Goal: Task Accomplishment & Management: Manage account settings

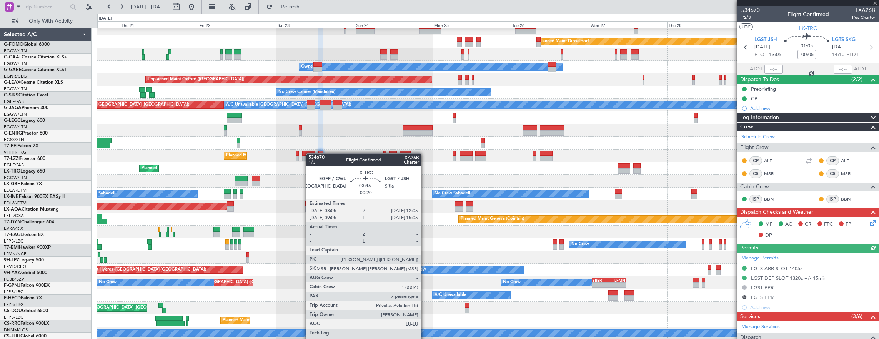
scroll to position [18, 0]
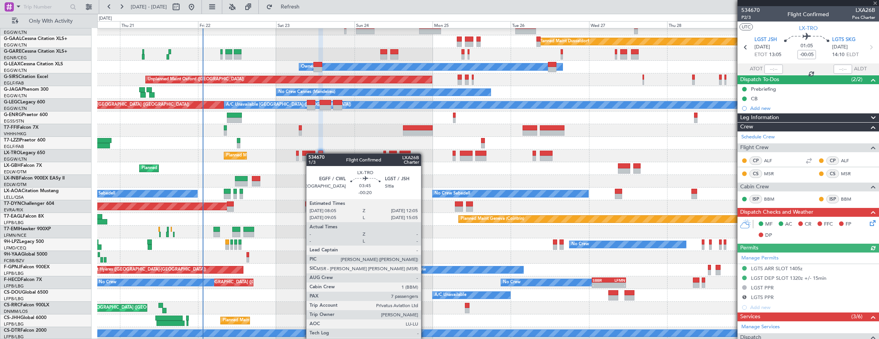
type input "-00:20"
type input "7"
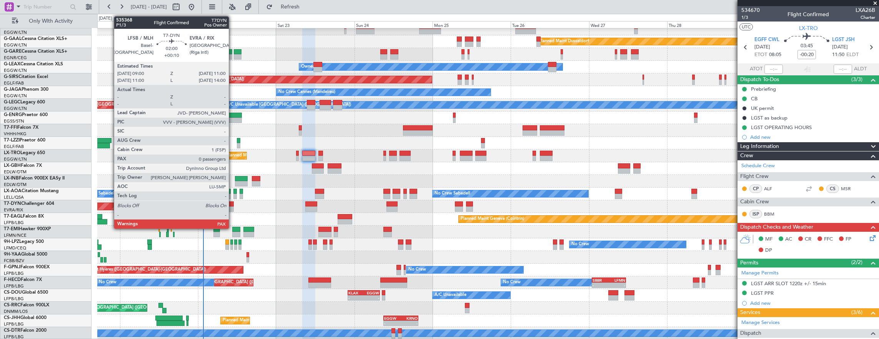
click at [233, 204] on div at bounding box center [230, 203] width 7 height 5
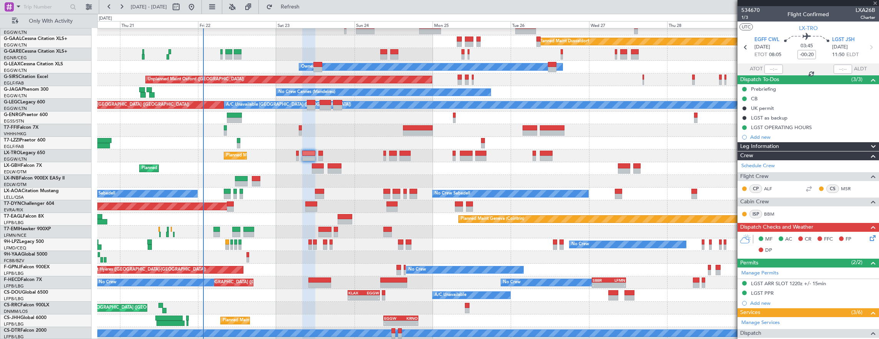
type input "+00:10"
type input "0"
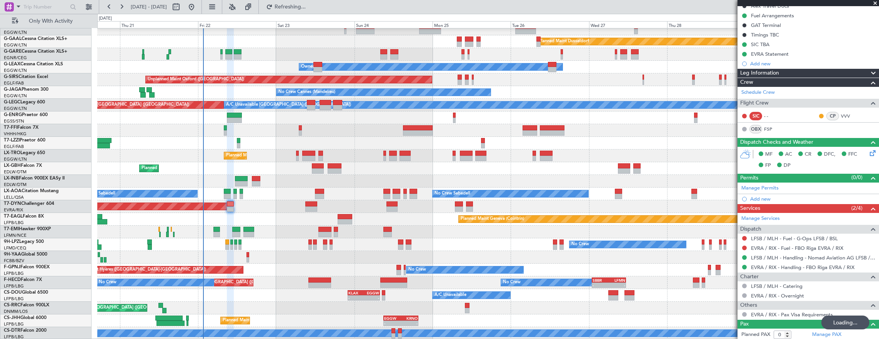
scroll to position [0, 0]
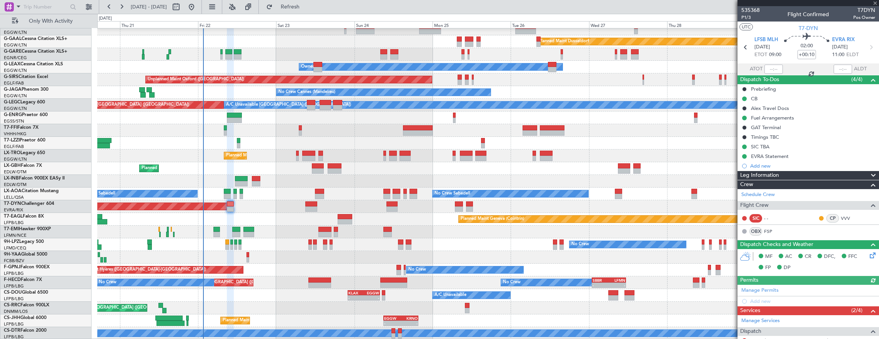
click at [330, 137] on div "Owner [GEOGRAPHIC_DATA] ([GEOGRAPHIC_DATA])" at bounding box center [488, 143] width 782 height 13
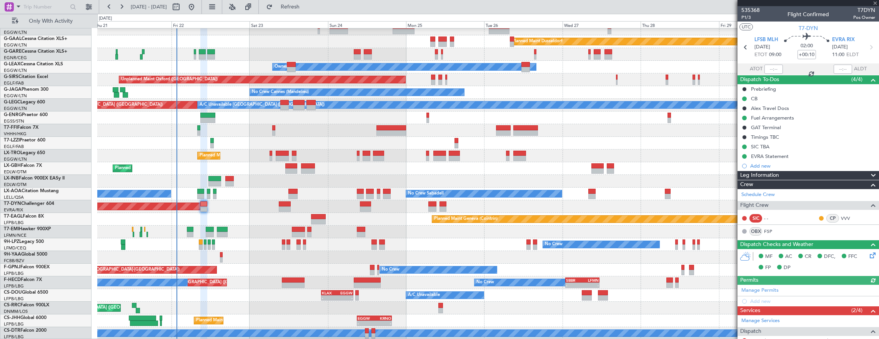
scroll to position [18, 0]
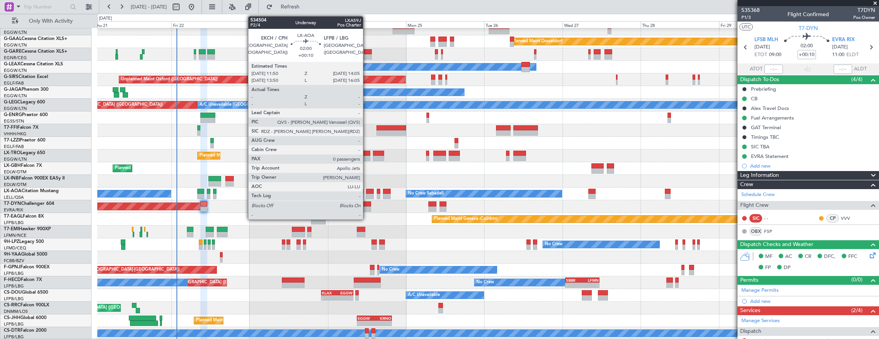
click at [367, 191] on div at bounding box center [370, 191] width 8 height 5
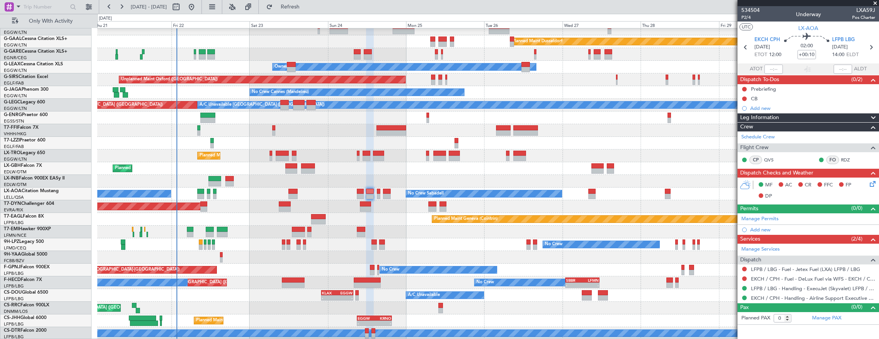
click at [570, 281] on div "SBBR" at bounding box center [574, 280] width 16 height 5
type input "3"
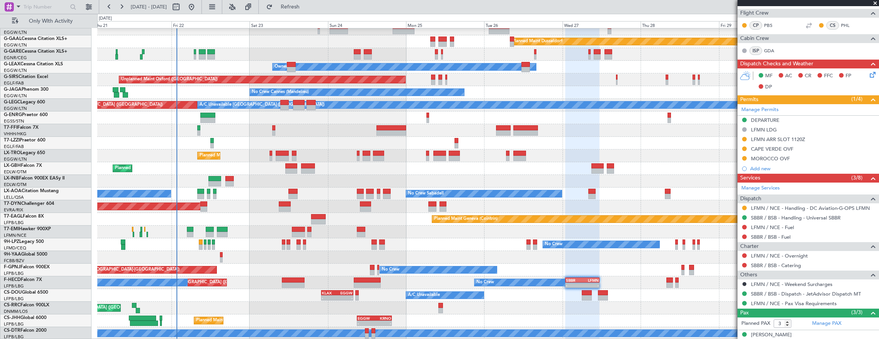
scroll to position [195, 0]
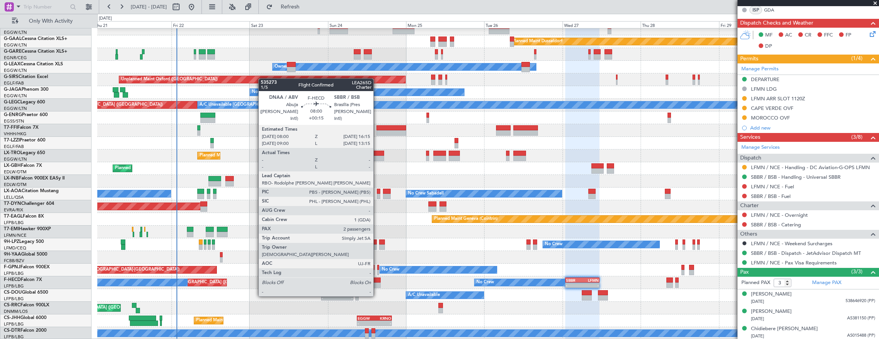
click at [377, 282] on div at bounding box center [367, 280] width 27 height 5
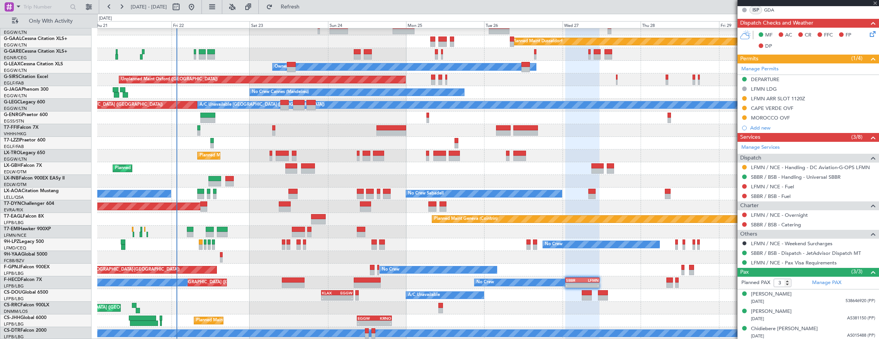
type input "+00:15"
type input "2"
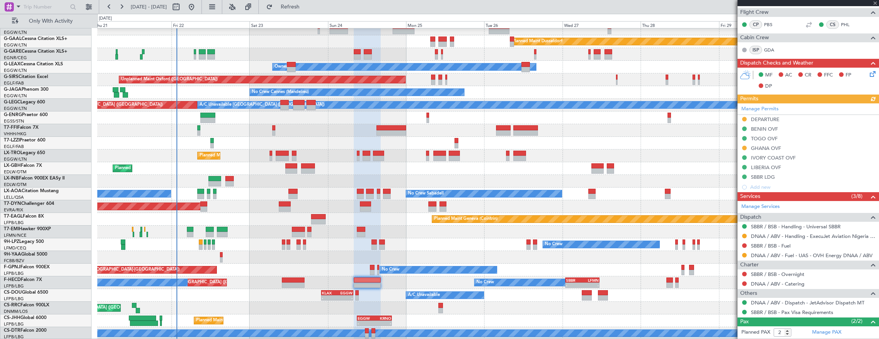
scroll to position [154, 0]
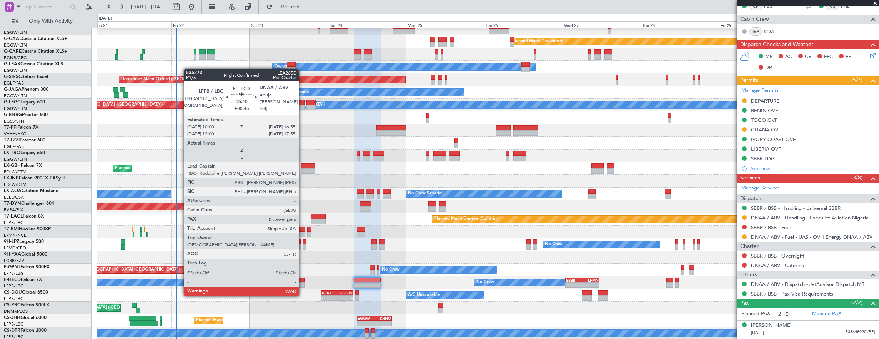
click at [296, 278] on div at bounding box center [293, 280] width 23 height 5
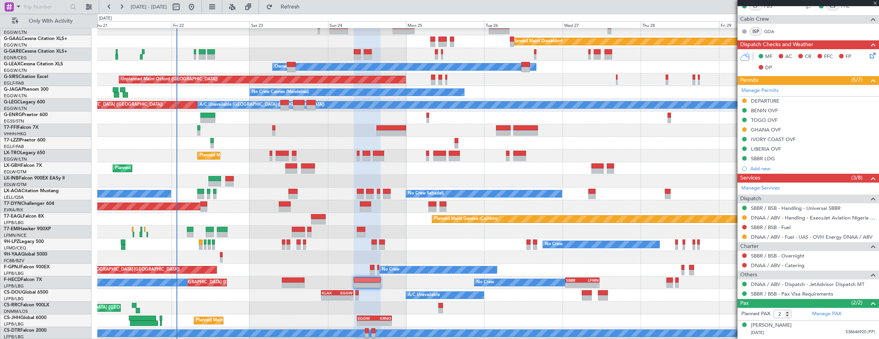
type input "+00:45"
type input "0"
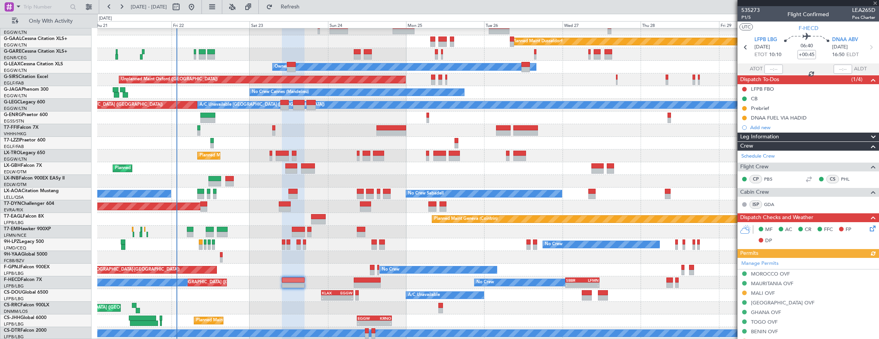
scroll to position [181, 0]
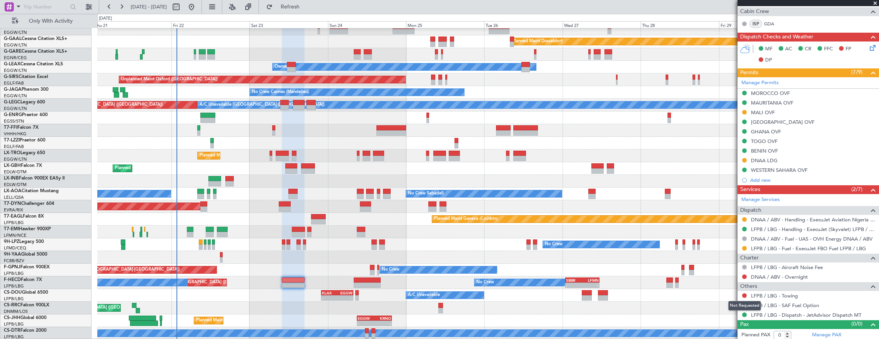
click at [743, 305] on div "Not Requested" at bounding box center [744, 306] width 33 height 10
click at [744, 303] on button at bounding box center [744, 305] width 5 height 5
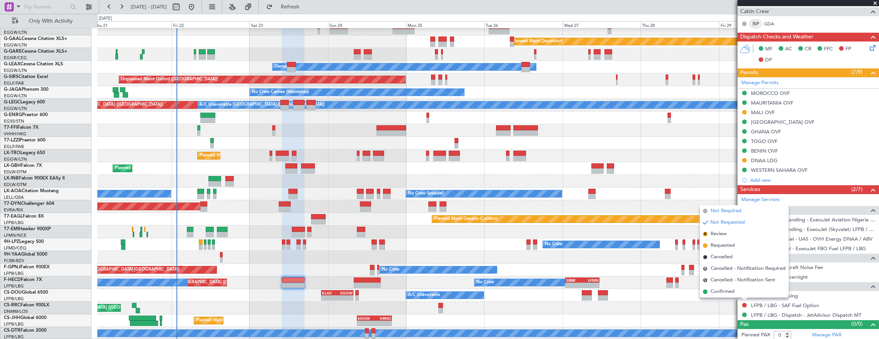
click at [735, 209] on span "Not Required" at bounding box center [726, 211] width 31 height 8
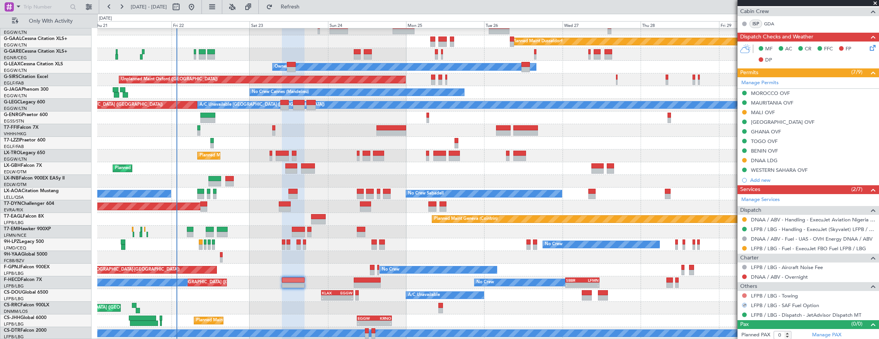
click at [745, 294] on button at bounding box center [744, 295] width 5 height 5
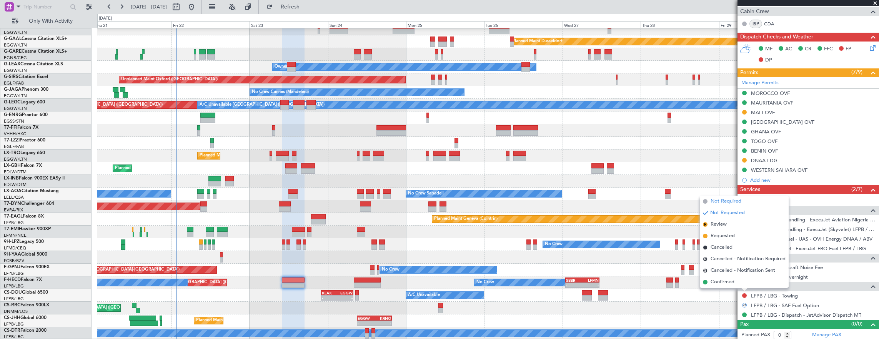
click at [719, 199] on span "Not Required" at bounding box center [726, 202] width 31 height 8
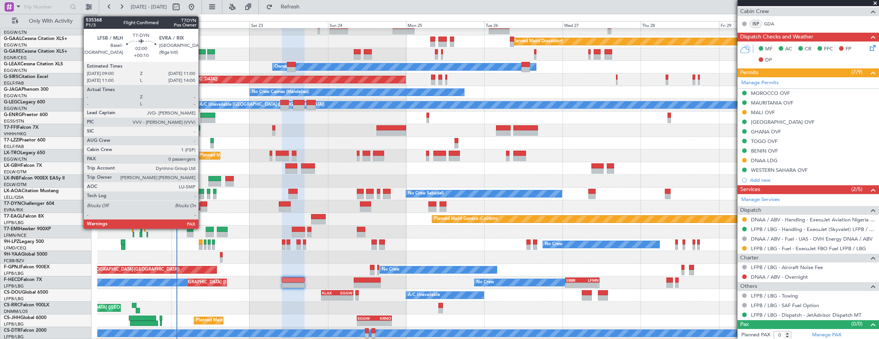
click at [202, 210] on div at bounding box center [203, 208] width 7 height 5
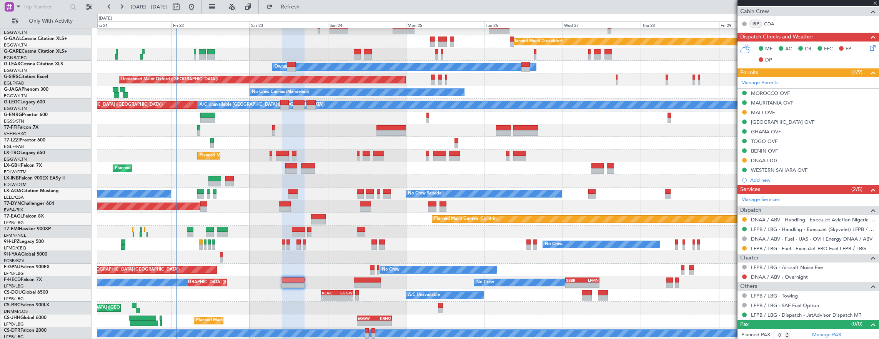
type input "+00:10"
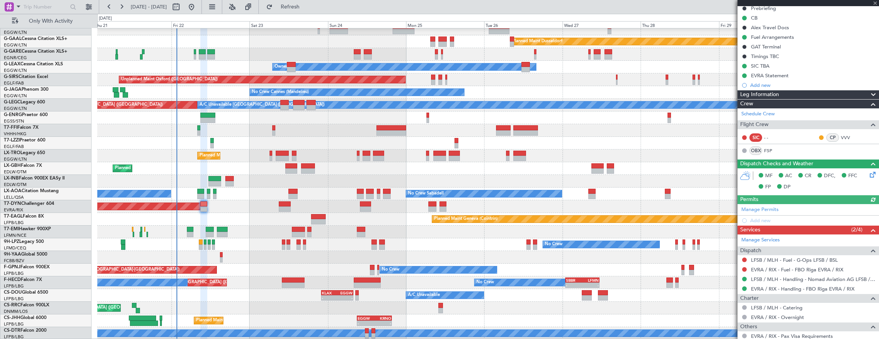
scroll to position [102, 0]
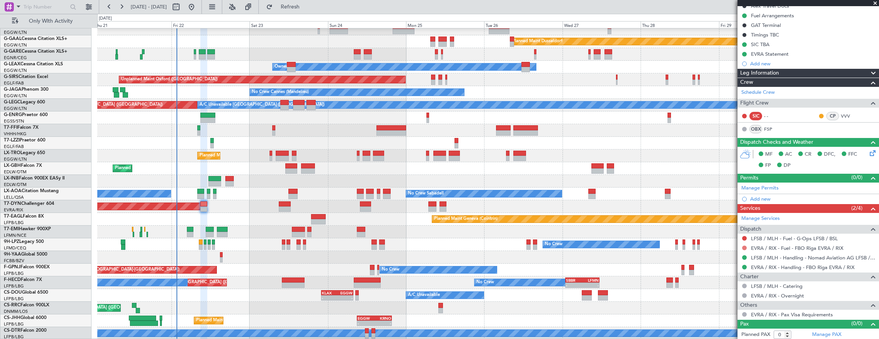
click at [743, 246] on button at bounding box center [744, 248] width 5 height 5
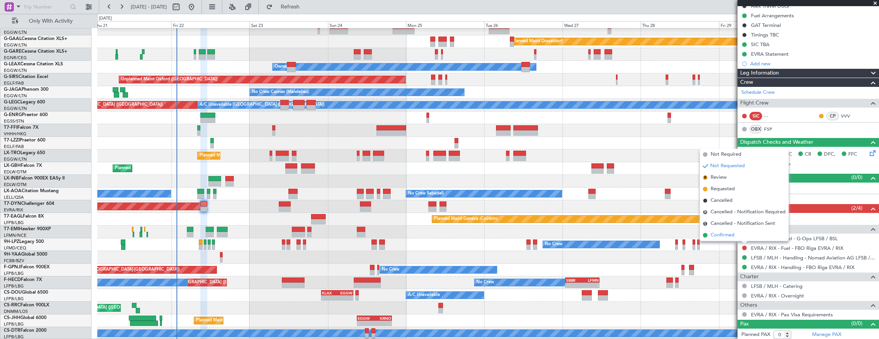
click at [739, 236] on li "Confirmed" at bounding box center [744, 236] width 89 height 12
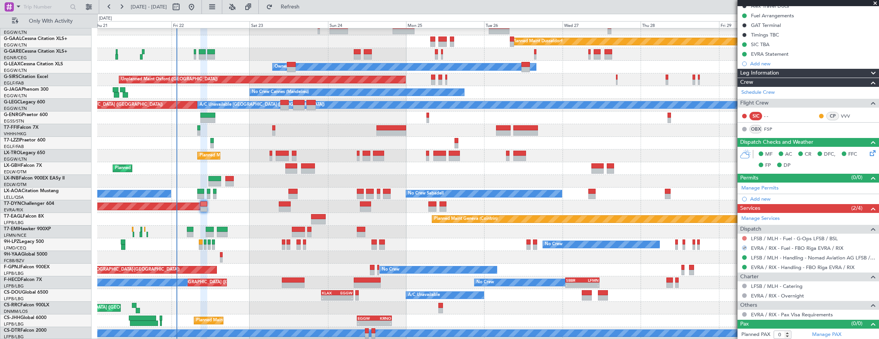
click at [745, 237] on button at bounding box center [744, 238] width 5 height 5
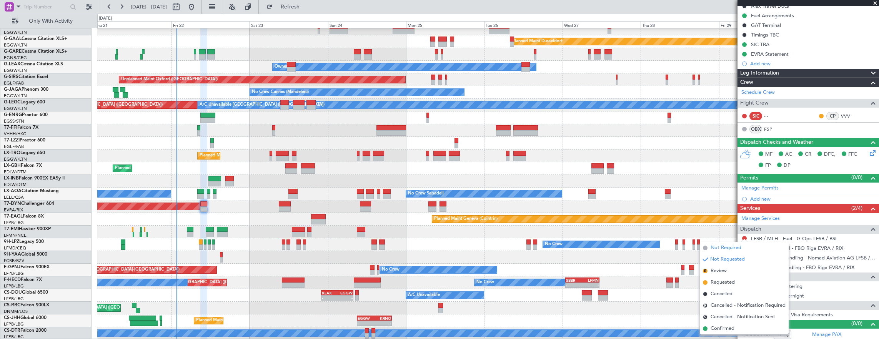
click at [721, 248] on span "Not Required" at bounding box center [726, 248] width 31 height 8
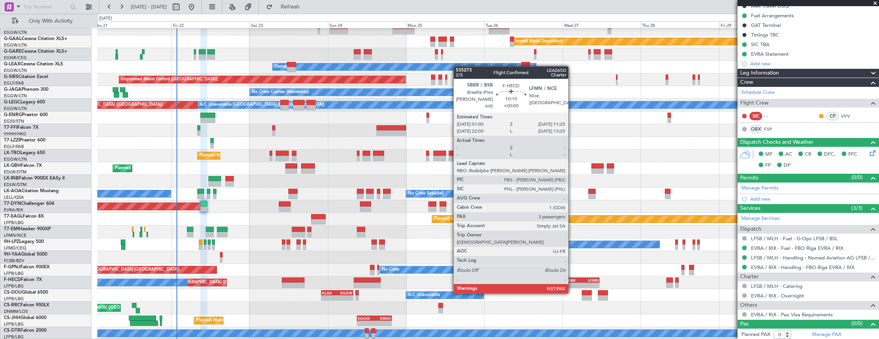
click at [572, 279] on div "SBBR" at bounding box center [574, 280] width 16 height 5
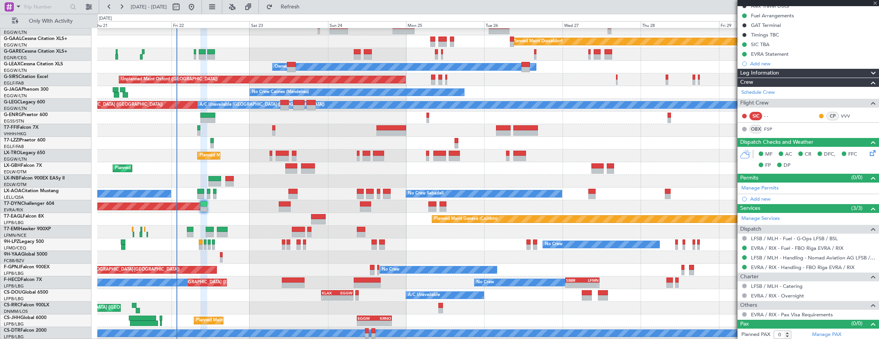
type input "3"
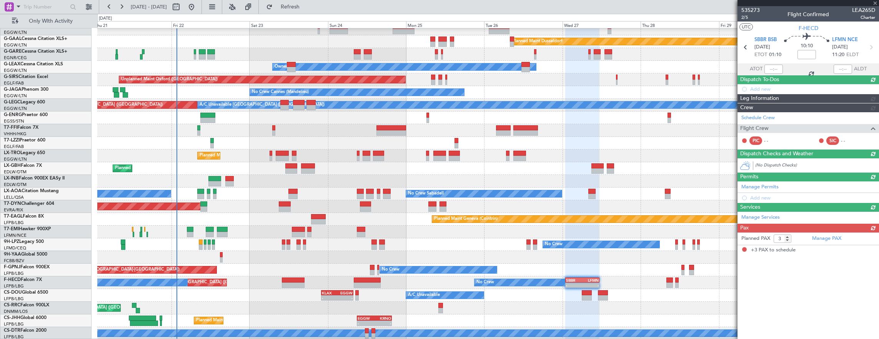
scroll to position [0, 0]
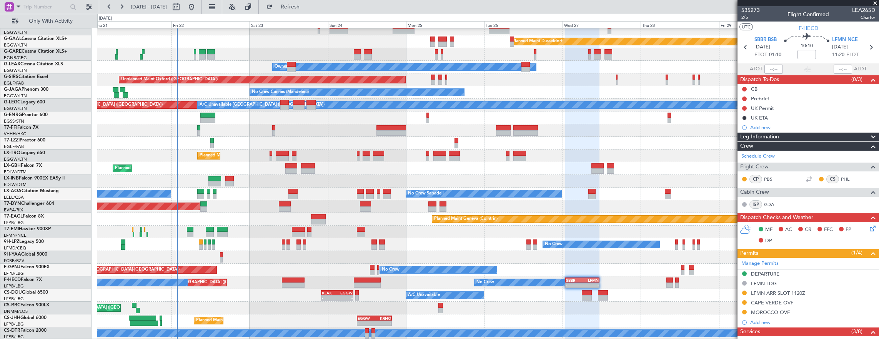
click at [386, 321] on div "-" at bounding box center [382, 323] width 17 height 5
type input "+00:45"
type input "11"
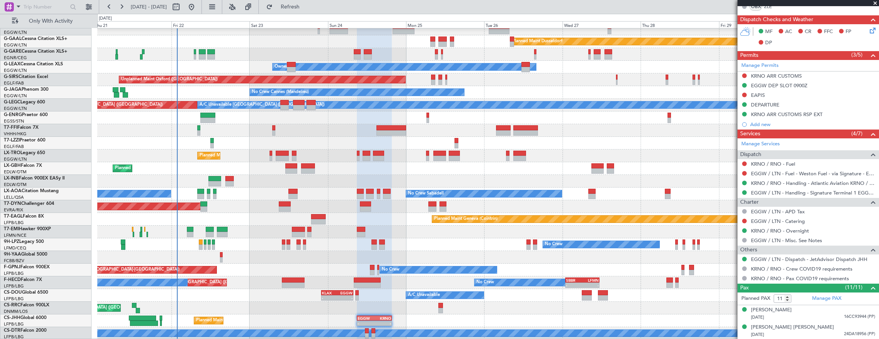
scroll to position [138, 0]
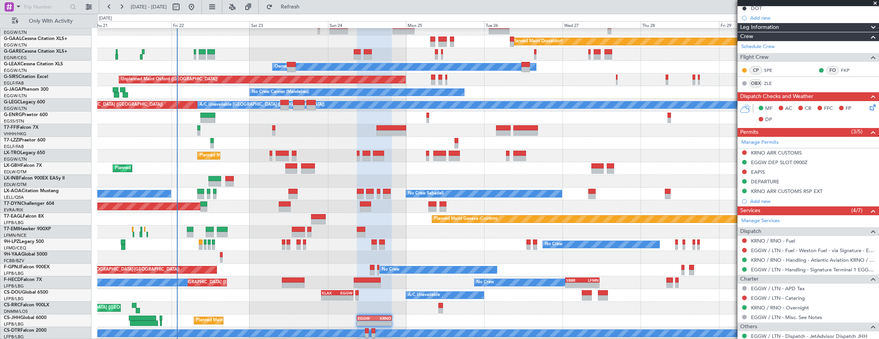
click at [345, 272] on div "Planned Maint Dusseldorf Unplanned Maint [PERSON_NAME] Owner Owner Unplanned Ma…" at bounding box center [488, 175] width 782 height 330
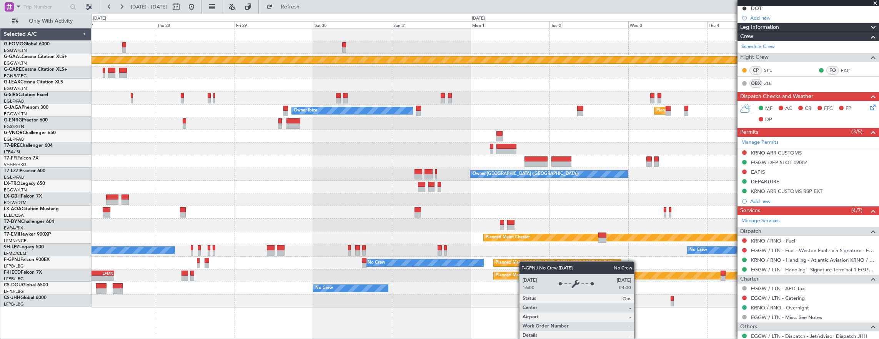
scroll to position [0, 0]
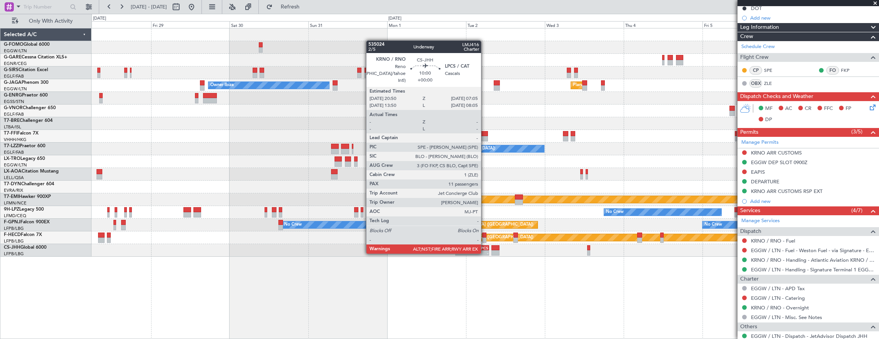
click at [485, 253] on div "-" at bounding box center [480, 253] width 16 height 5
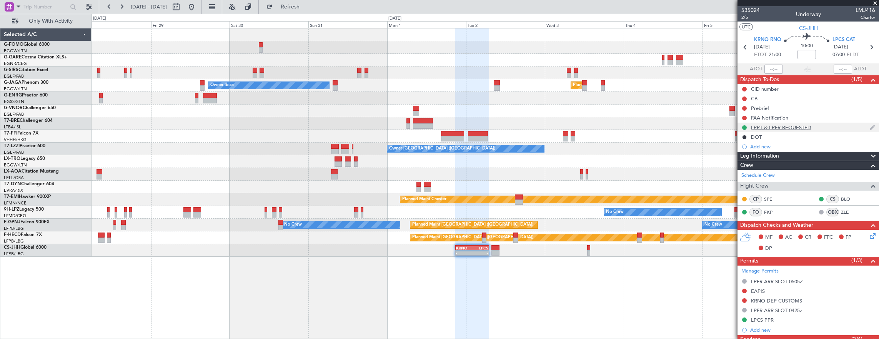
click at [828, 128] on div "LPPT & LPFR REQUESTED" at bounding box center [809, 128] width 142 height 10
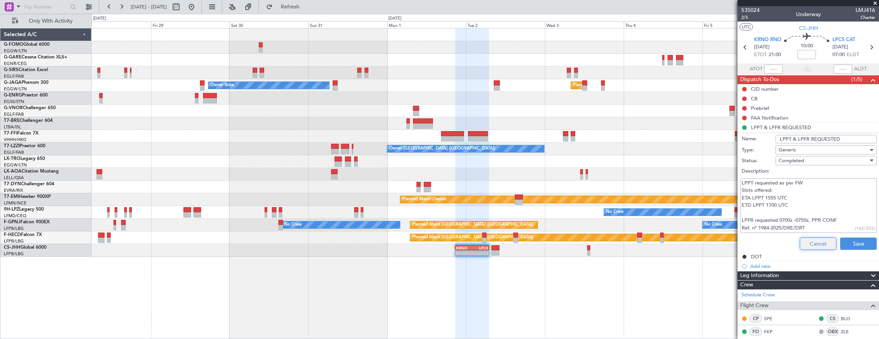
click at [813, 246] on button "Cancel" at bounding box center [818, 244] width 37 height 12
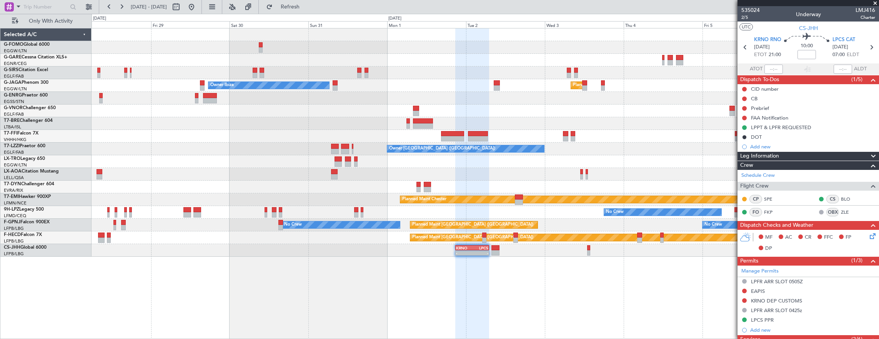
scroll to position [154, 0]
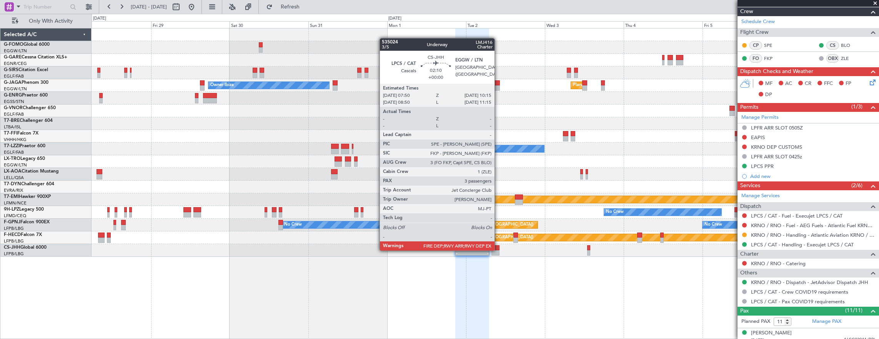
click at [498, 250] on div at bounding box center [495, 252] width 8 height 5
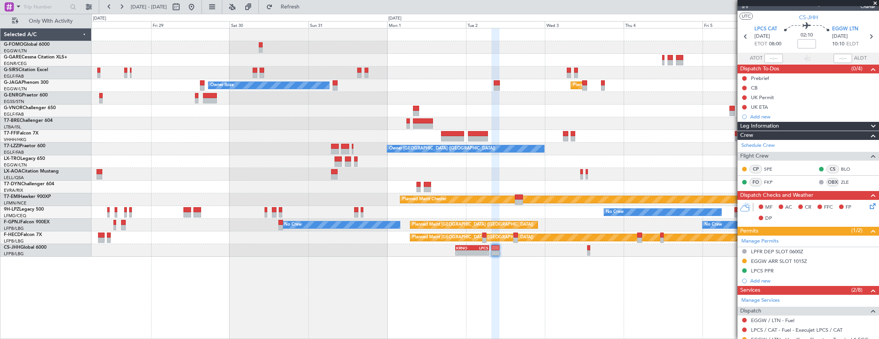
scroll to position [0, 0]
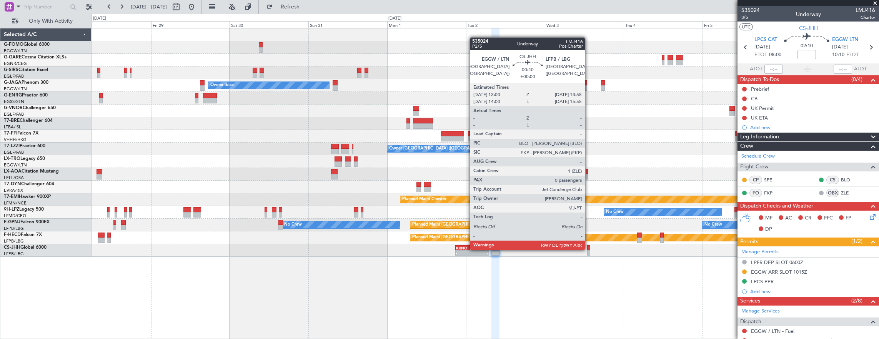
click at [589, 249] on div at bounding box center [588, 247] width 3 height 5
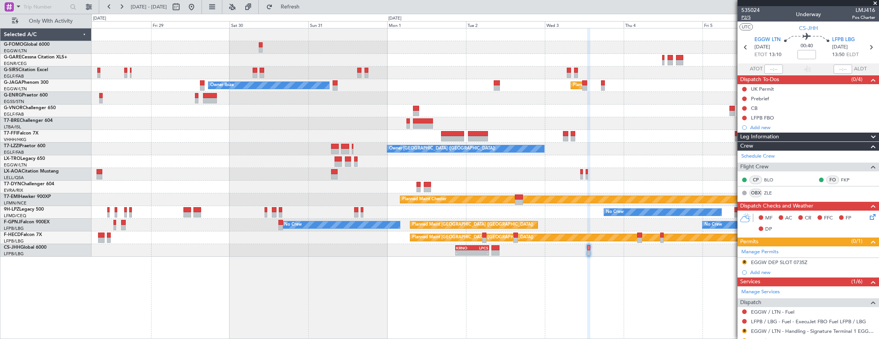
click at [746, 21] on mat-tooltip-component "Leg Number" at bounding box center [750, 31] width 38 height 20
click at [746, 18] on span "P2/5" at bounding box center [750, 17] width 18 height 7
click at [789, 136] on fb-app "[DATE] - [DATE] Refresh Quick Links Only With Activity Planned Maint [GEOGRAPHI…" at bounding box center [439, 172] width 879 height 333
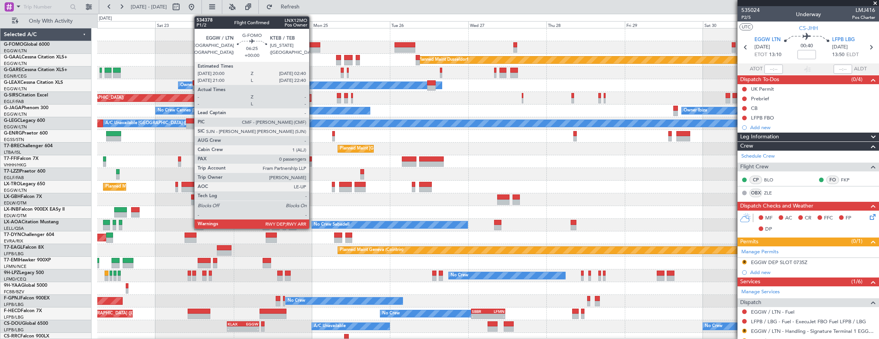
click at [313, 49] on div at bounding box center [309, 49] width 22 height 5
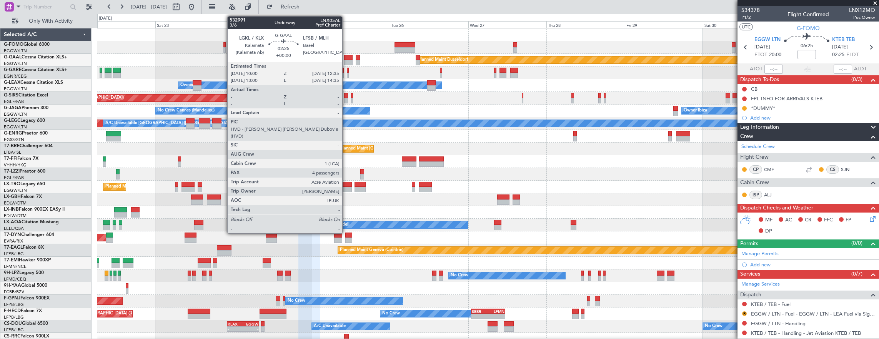
click at [345, 60] on div at bounding box center [348, 62] width 8 height 5
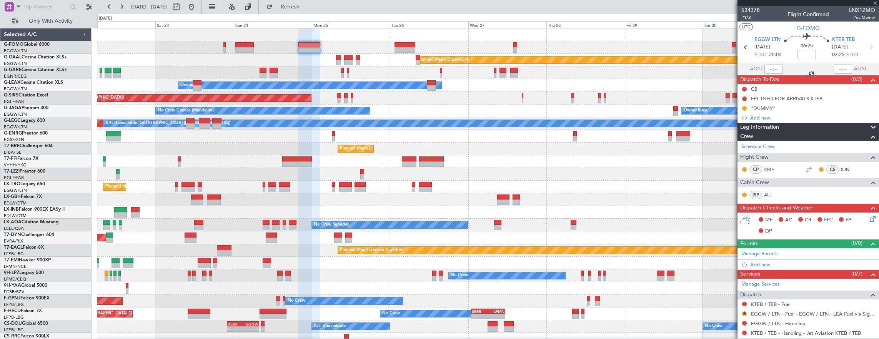
type input "4"
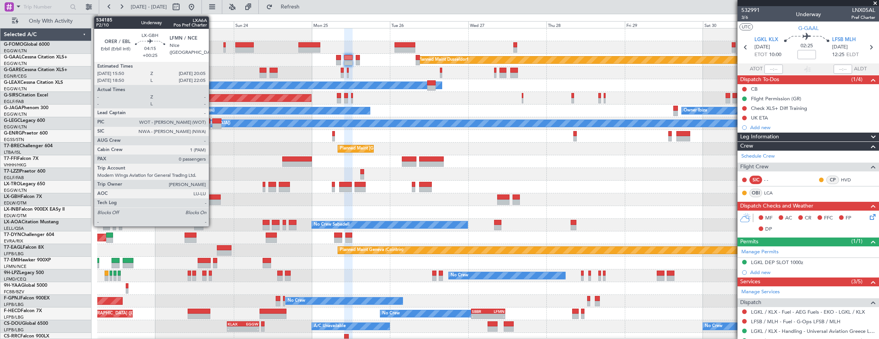
click at [221, 200] on div at bounding box center [214, 202] width 14 height 5
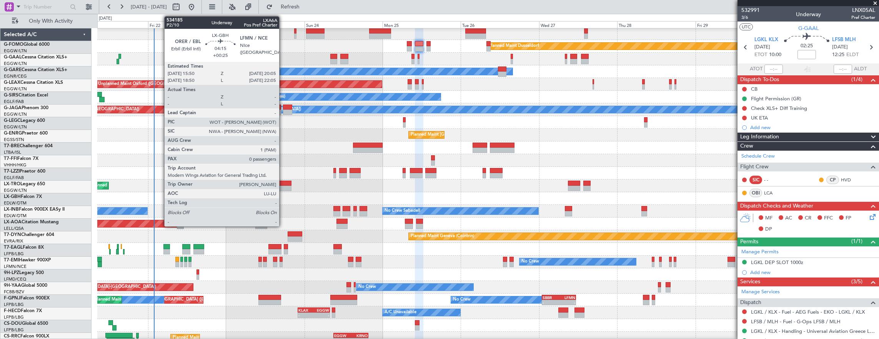
scroll to position [14, 0]
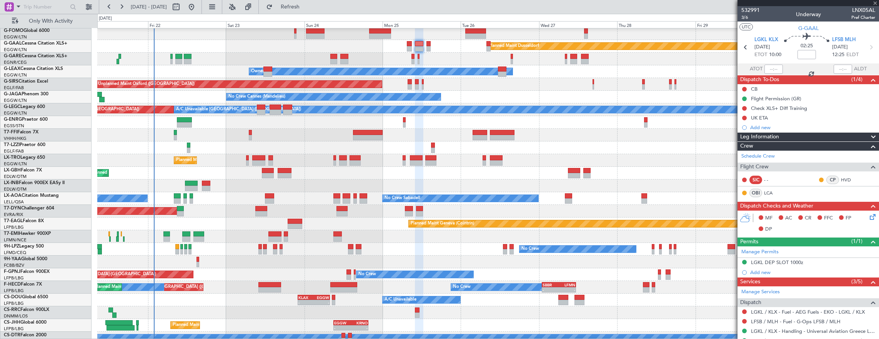
type input "+00:25"
type input "0"
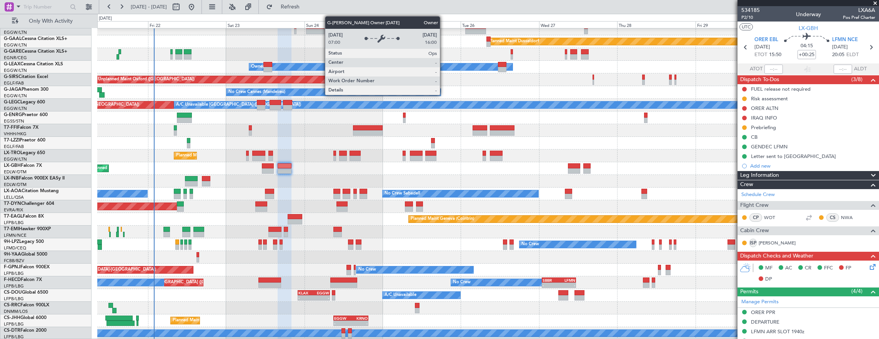
scroll to position [0, 0]
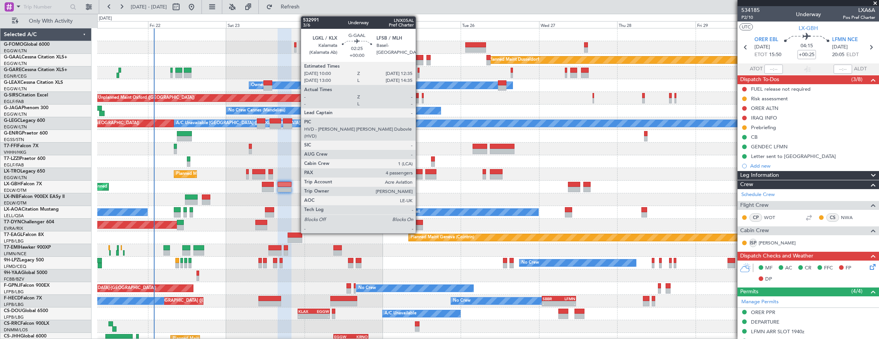
click at [420, 59] on div at bounding box center [419, 57] width 8 height 5
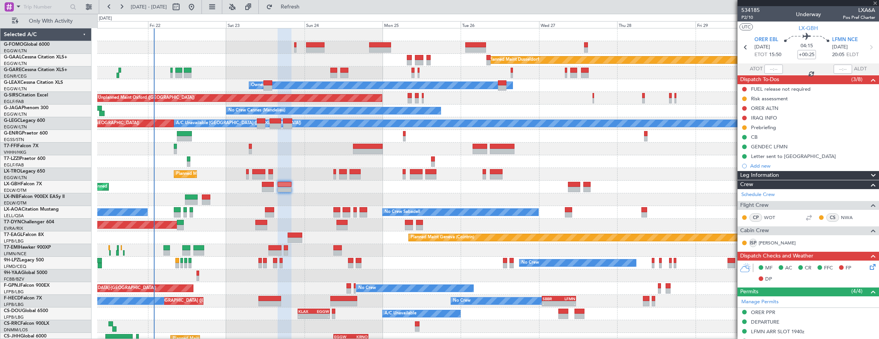
type input "4"
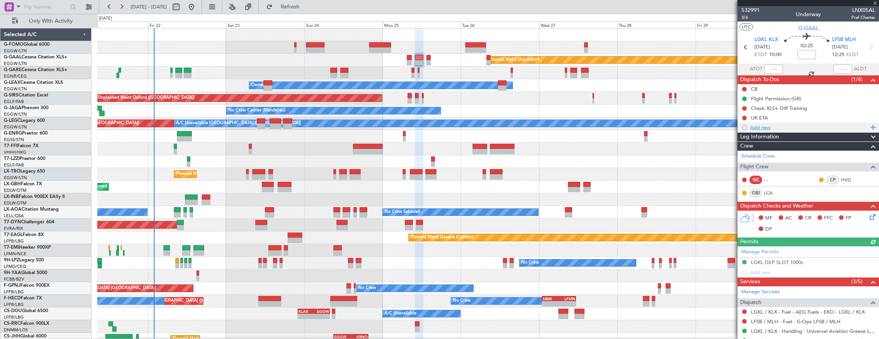
click at [805, 127] on div "Add new" at bounding box center [809, 127] width 118 height 7
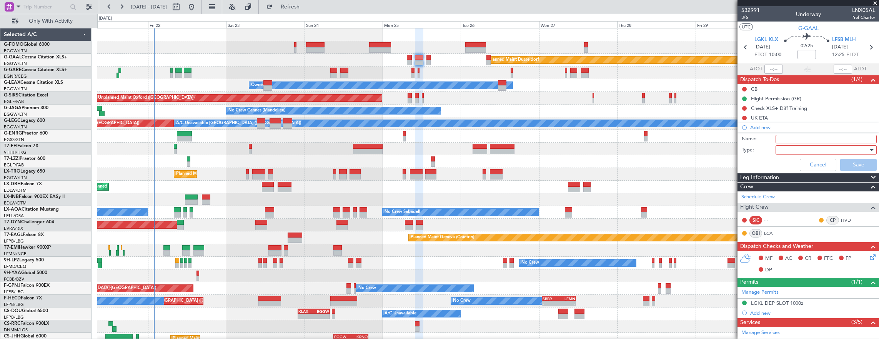
click at [794, 140] on input "Name:" at bounding box center [826, 139] width 101 height 8
click at [848, 136] on input "DGAC Flight Notification 132708" at bounding box center [826, 139] width 101 height 8
click at [841, 139] on input "DGAC Flight Notification 132708" at bounding box center [826, 139] width 101 height 8
paste input "147475"
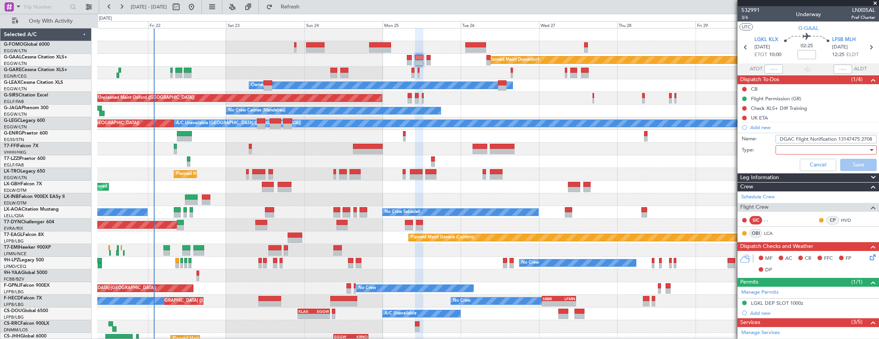
click at [842, 139] on input "DGAC Flight Notification 13147475 2708" at bounding box center [826, 139] width 101 height 8
paste input "text"
click at [866, 139] on input "DGAC Flight Notification 147475 2708" at bounding box center [826, 139] width 101 height 8
drag, startPoint x: 868, startPoint y: 138, endPoint x: 838, endPoint y: 138, distance: 30.0
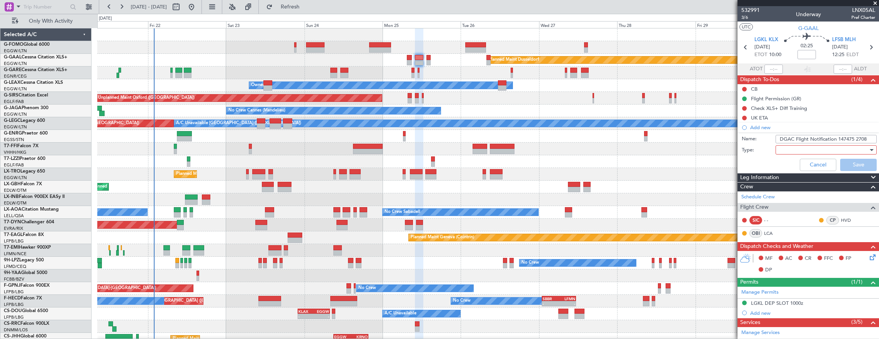
click at [838, 138] on input "DGAC Flight Notification 147475 2708" at bounding box center [826, 139] width 101 height 8
paste input "147475"
type input "DGAC Flight Notification 1147475"
click at [823, 149] on div at bounding box center [824, 150] width 90 height 12
click at [799, 185] on span "Airport" at bounding box center [823, 188] width 90 height 12
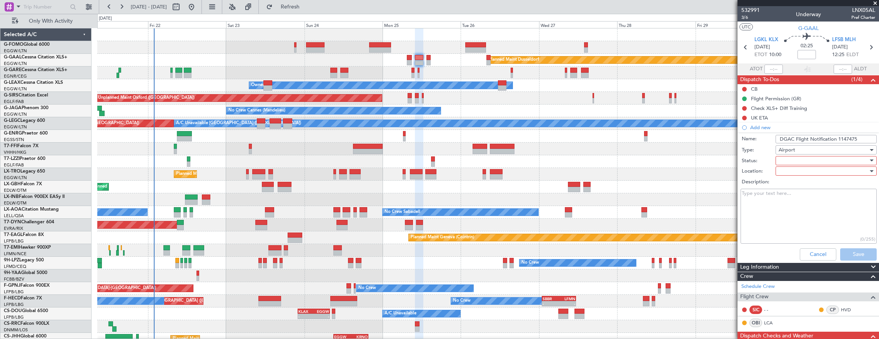
click at [796, 163] on div at bounding box center [824, 161] width 90 height 12
click at [802, 196] on span "Completed" at bounding box center [823, 199] width 90 height 12
click at [795, 171] on div at bounding box center [824, 171] width 90 height 12
click at [793, 187] on span "Arrival" at bounding box center [823, 186] width 90 height 12
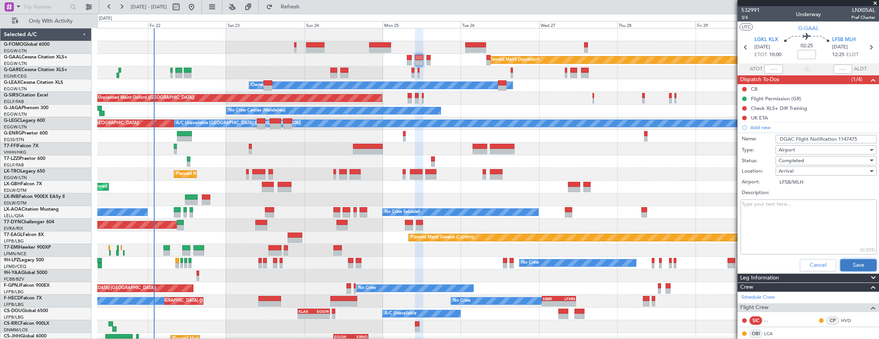
click at [845, 265] on button "Save" at bounding box center [858, 265] width 37 height 12
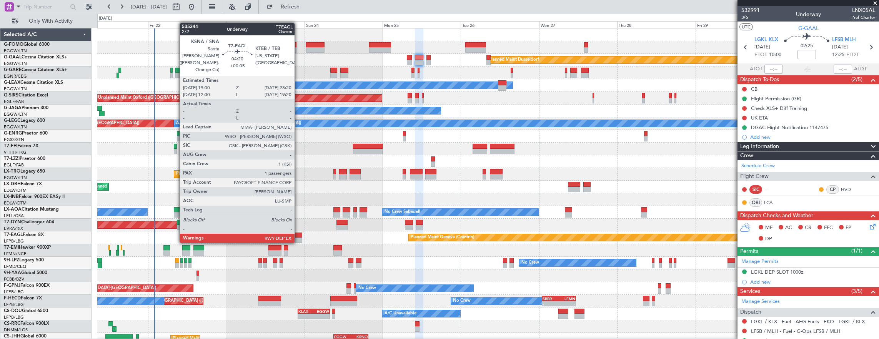
click at [298, 235] on div at bounding box center [295, 235] width 14 height 5
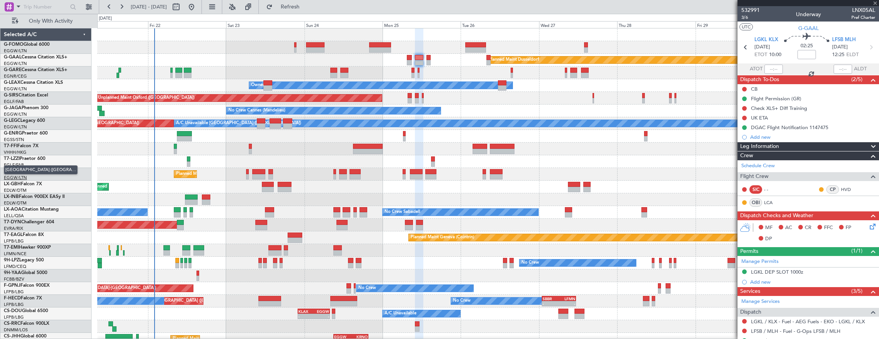
type input "+00:05"
type input "1"
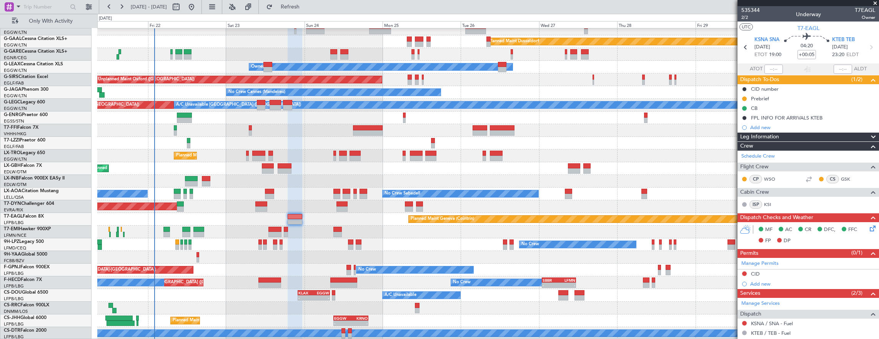
scroll to position [18, 0]
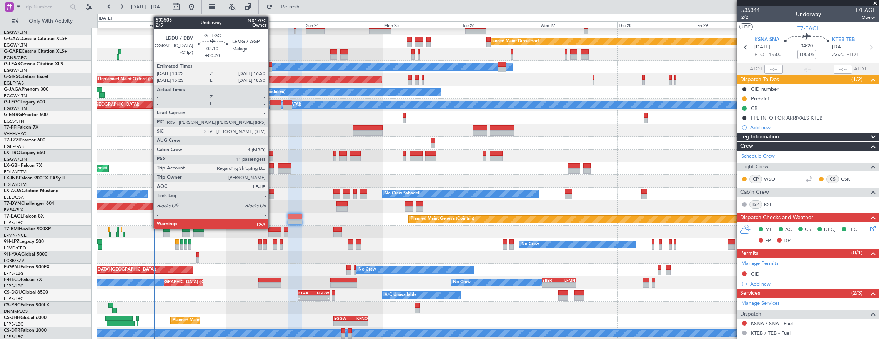
click at [272, 105] on div at bounding box center [275, 107] width 11 height 5
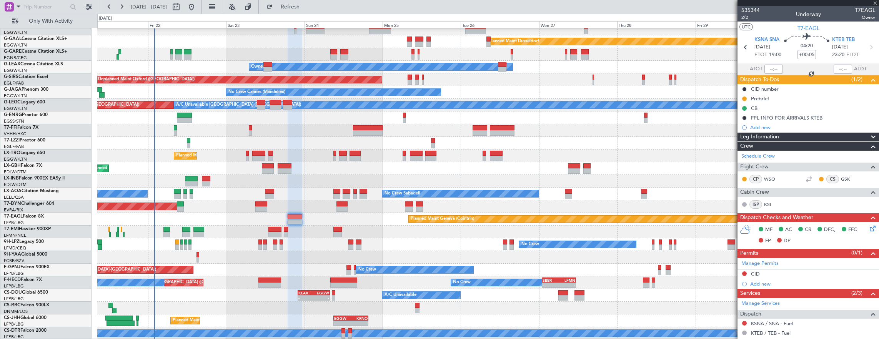
type input "+00:20"
type input "11"
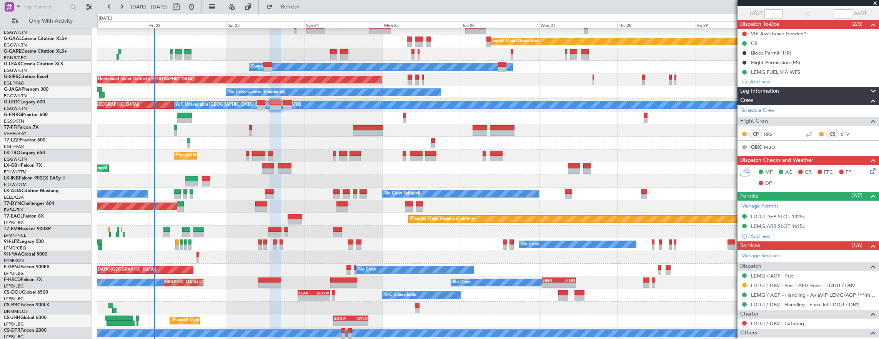
scroll to position [0, 0]
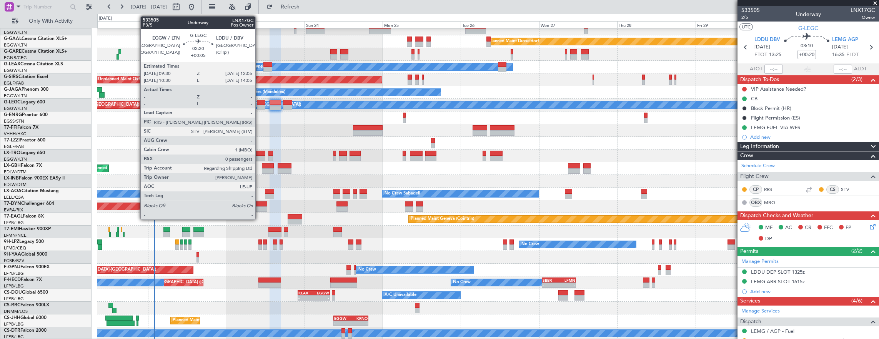
click at [259, 103] on div at bounding box center [261, 102] width 8 height 5
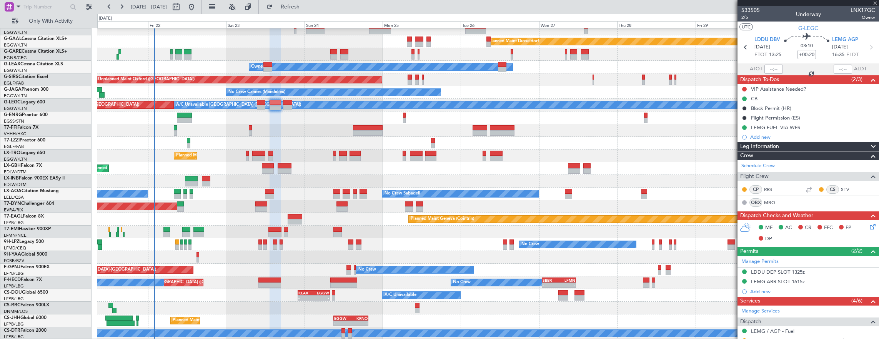
type input "+00:05"
type input "0"
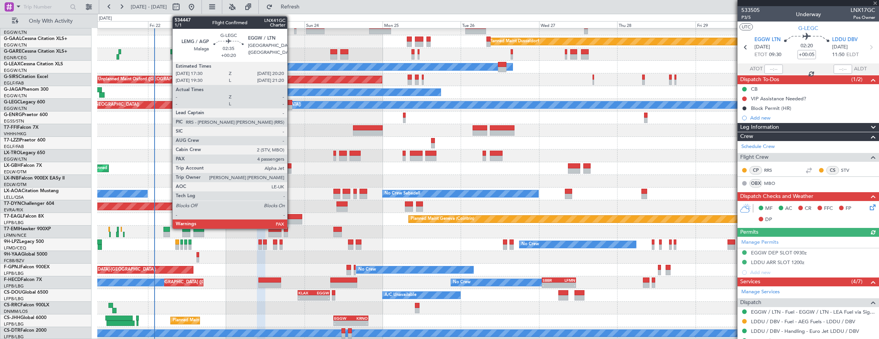
click at [291, 107] on div at bounding box center [288, 107] width 10 height 5
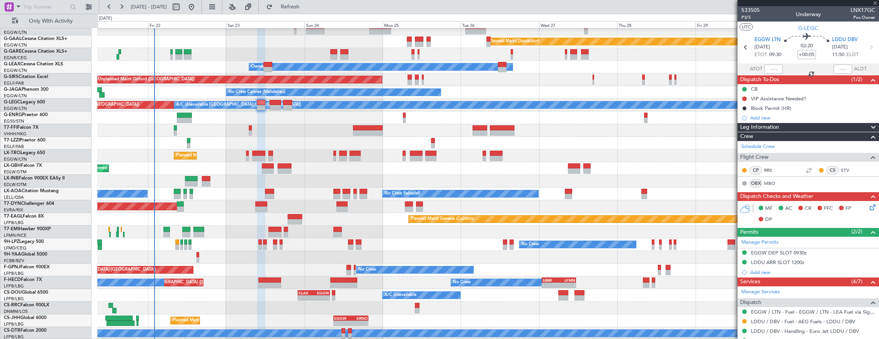
type input "+00:20"
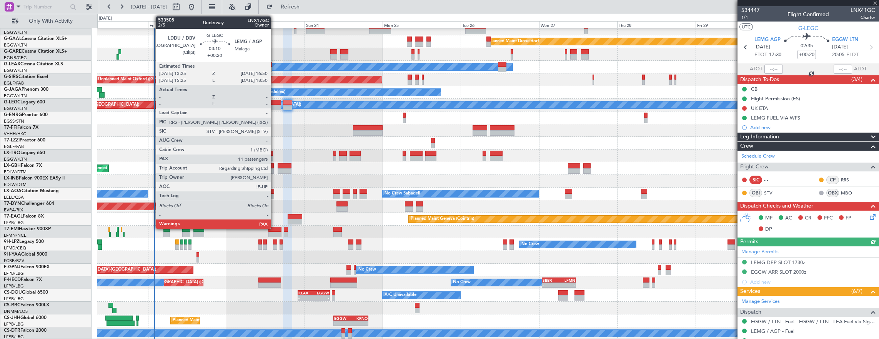
click at [275, 105] on div at bounding box center [275, 107] width 11 height 5
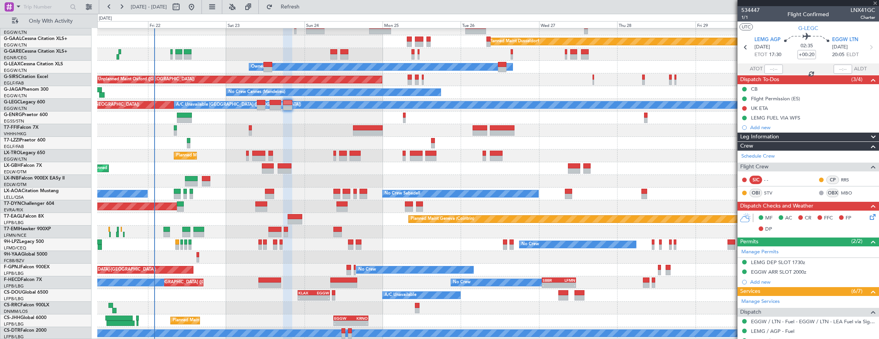
type input "11"
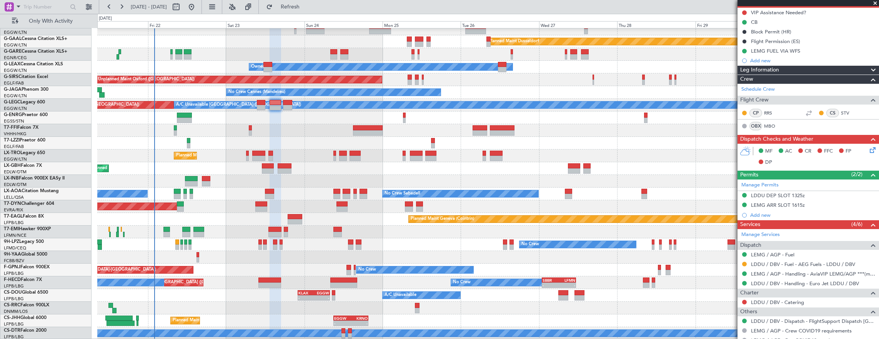
scroll to position [115, 0]
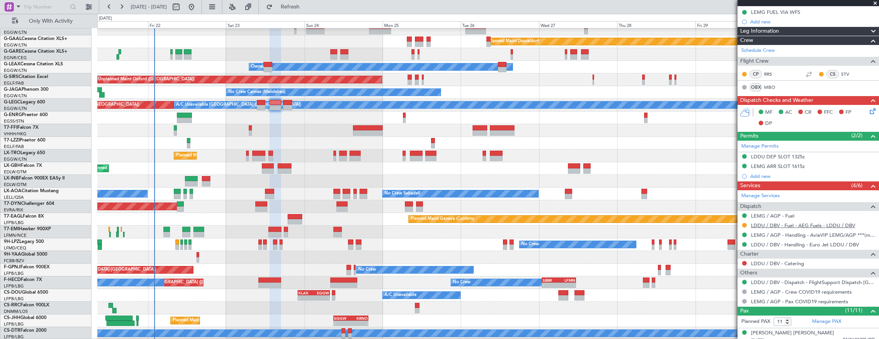
click at [793, 225] on link "LDDU / DBV - Fuel - AEG Fuels - LDDU / DBV" at bounding box center [803, 225] width 104 height 7
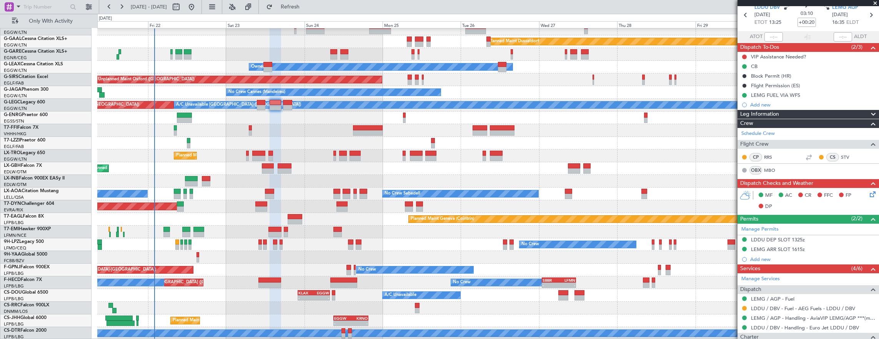
scroll to position [0, 0]
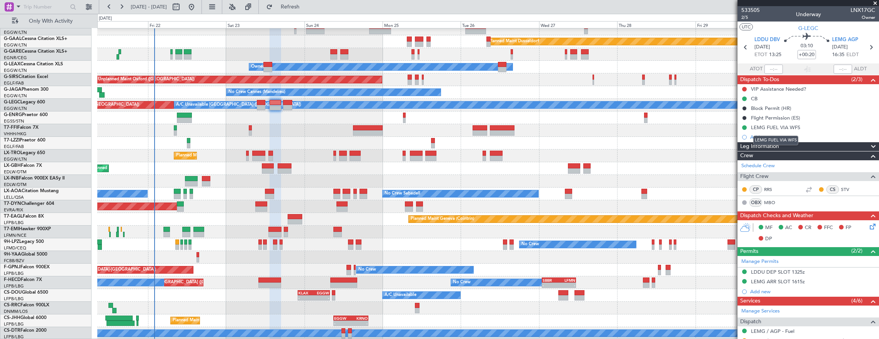
click at [783, 138] on div "LEMG FUEL VIA WFS" at bounding box center [775, 141] width 45 height 10
click at [767, 137] on div "Add new" at bounding box center [809, 137] width 118 height 7
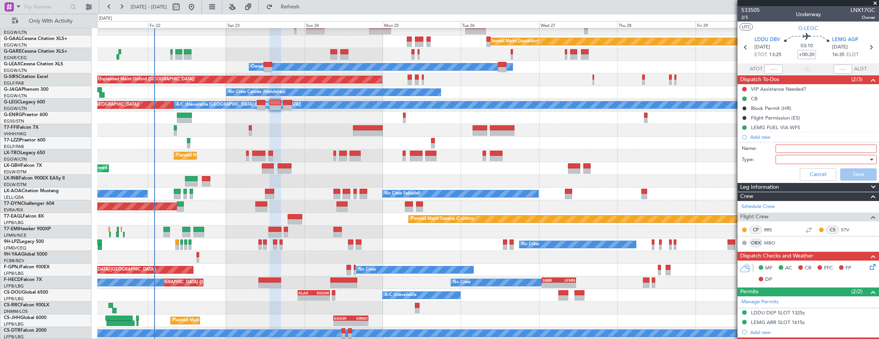
click at [783, 151] on input "Name:" at bounding box center [826, 149] width 101 height 8
type input "LDDU FUEL VIA HANDLER"
click at [784, 158] on div at bounding box center [824, 160] width 90 height 12
click at [788, 195] on span "Airport" at bounding box center [823, 198] width 90 height 12
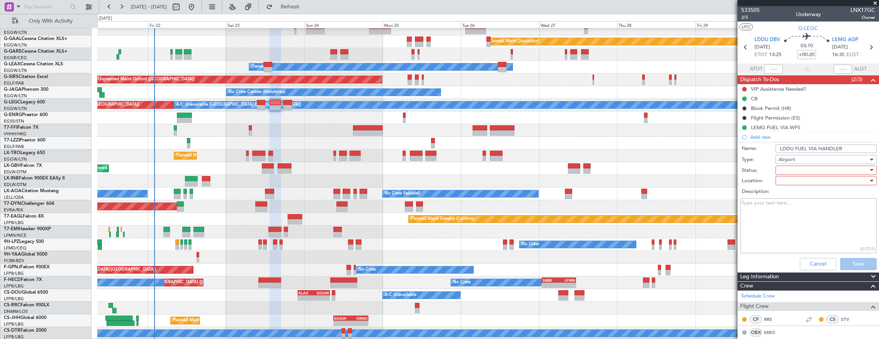
click at [791, 170] on div at bounding box center [824, 171] width 90 height 12
click at [791, 193] on span "In Progress" at bounding box center [823, 197] width 90 height 12
click at [785, 182] on div at bounding box center [824, 181] width 90 height 12
click at [789, 191] on span "Arrival" at bounding box center [823, 196] width 90 height 12
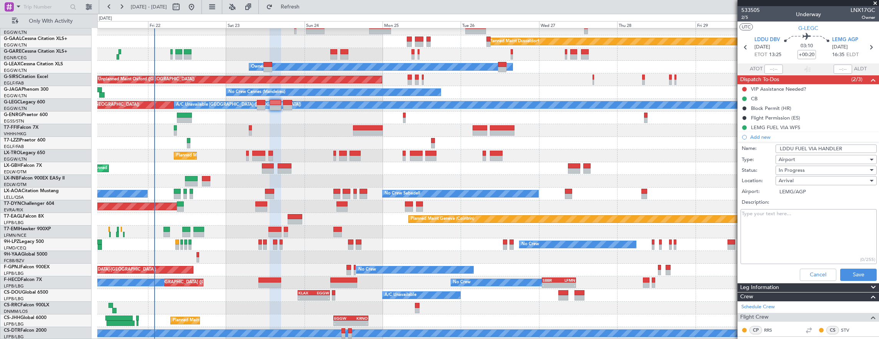
click at [794, 183] on div "Arrival" at bounding box center [824, 181] width 90 height 12
click at [797, 210] on span "Departure" at bounding box center [823, 207] width 90 height 12
type input "LDDU/DBV"
click at [853, 277] on button "Save" at bounding box center [858, 275] width 37 height 12
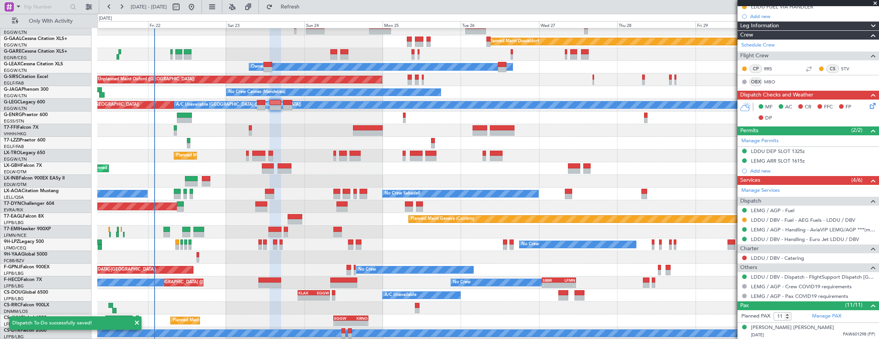
scroll to position [154, 0]
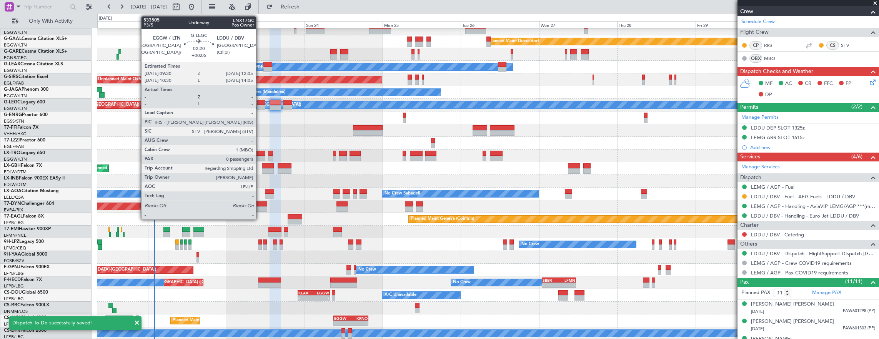
click at [264, 105] on div at bounding box center [261, 107] width 8 height 5
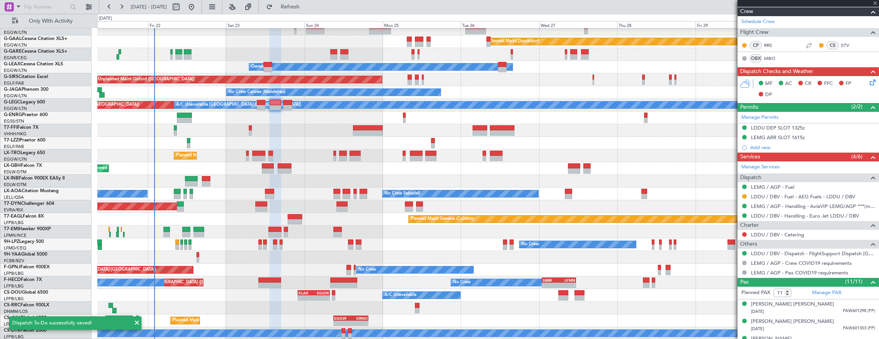
type input "+00:05"
type input "0"
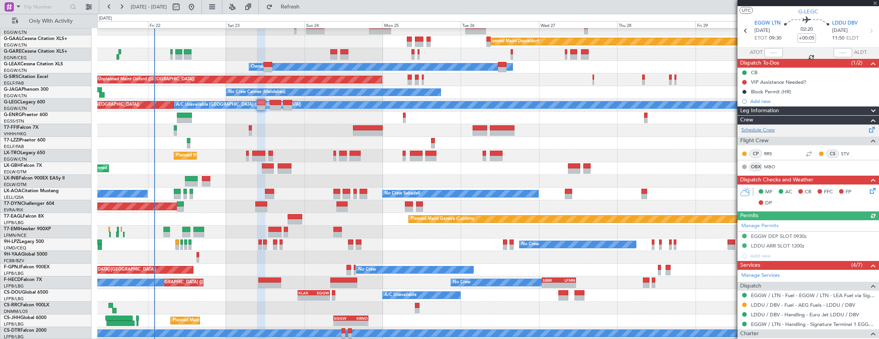
scroll to position [0, 0]
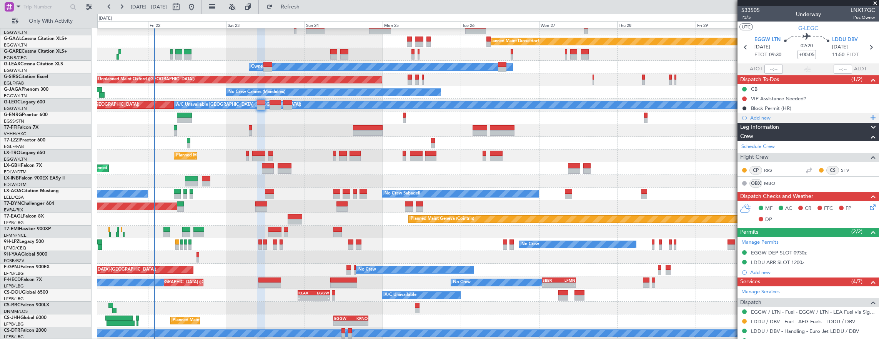
click at [794, 118] on div "Add new" at bounding box center [809, 118] width 118 height 7
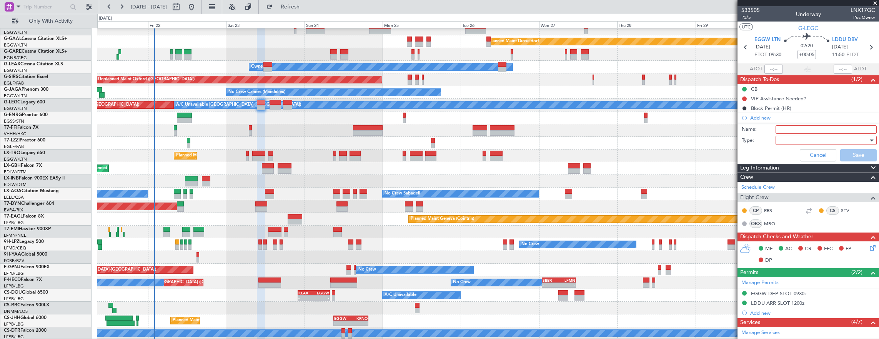
click at [798, 129] on input "Name:" at bounding box center [826, 129] width 101 height 8
type input "LDDU FUEL VIA HANDLER"
click at [784, 138] on div at bounding box center [824, 141] width 90 height 12
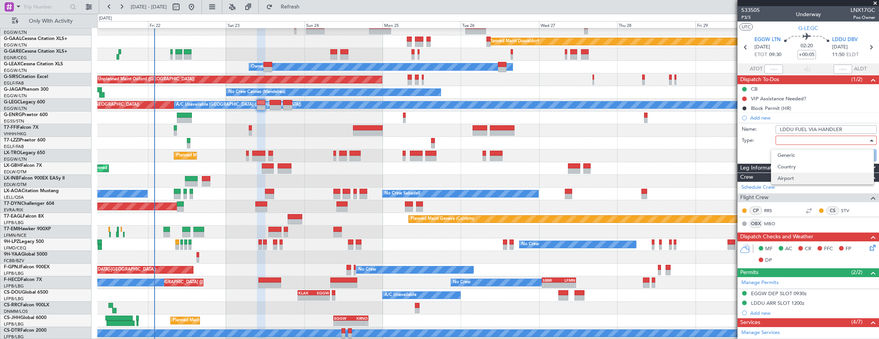
click at [797, 176] on span "Airport" at bounding box center [823, 179] width 90 height 12
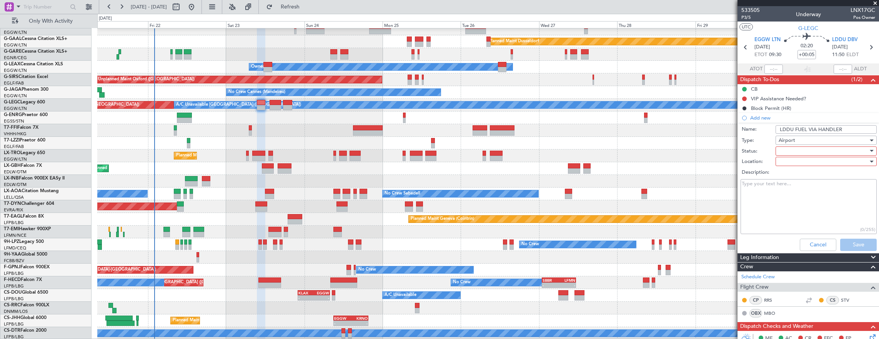
click at [793, 152] on div at bounding box center [824, 151] width 90 height 12
click at [796, 176] on span "In Progress" at bounding box center [823, 178] width 90 height 12
click at [790, 160] on div at bounding box center [824, 162] width 90 height 12
click at [792, 177] on span "Arrival" at bounding box center [823, 177] width 90 height 12
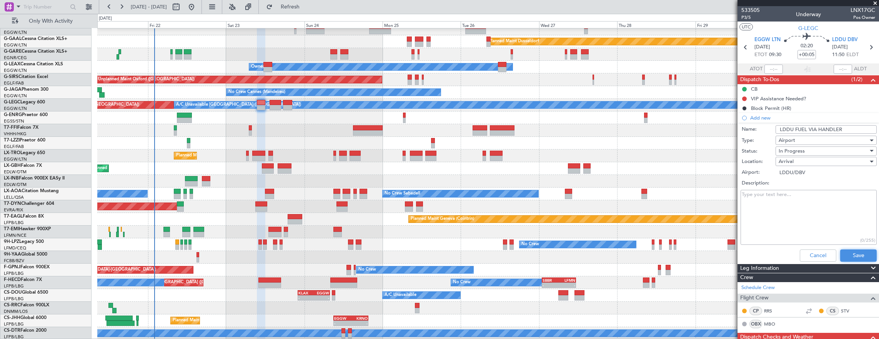
click at [851, 251] on button "Save" at bounding box center [858, 256] width 37 height 12
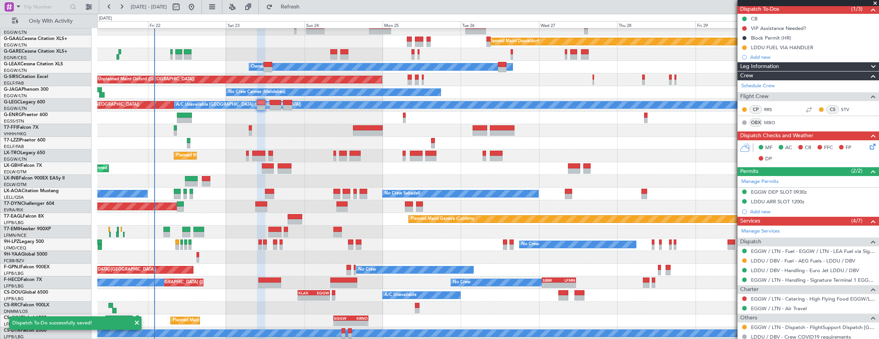
scroll to position [102, 0]
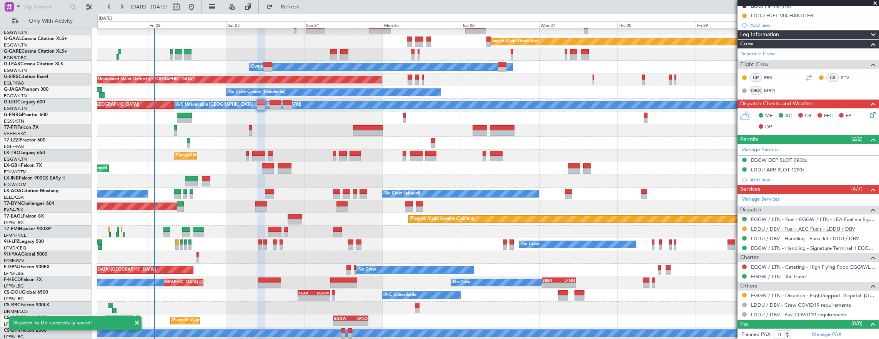
click at [830, 227] on link "LDDU / DBV - Fuel - AEG Fuels - LDDU / DBV" at bounding box center [803, 229] width 104 height 7
click at [744, 294] on button at bounding box center [744, 295] width 5 height 5
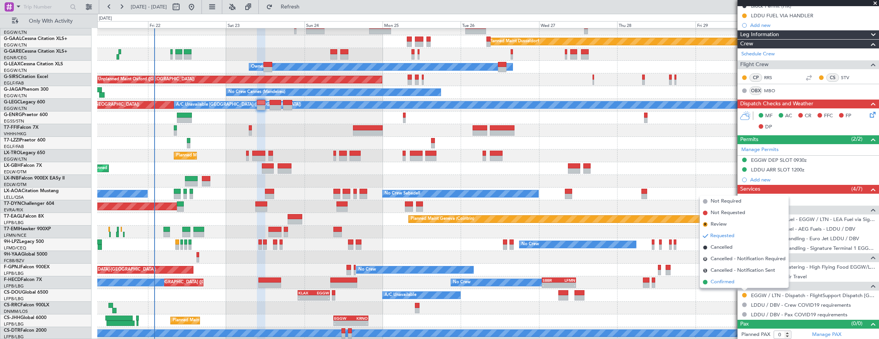
click at [743, 281] on li "Confirmed" at bounding box center [744, 282] width 89 height 12
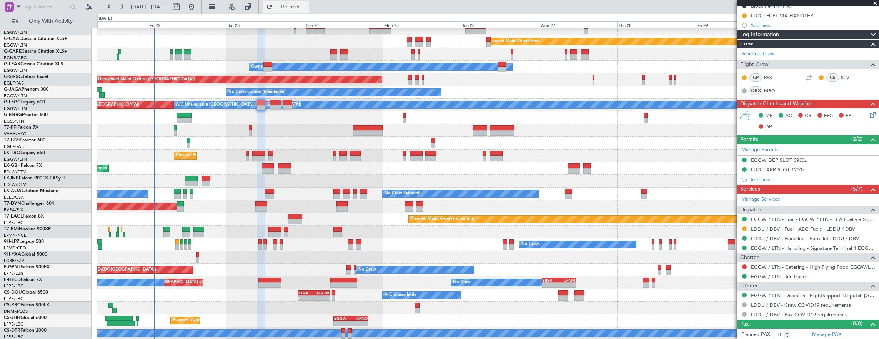
click at [309, 11] on button "Refresh" at bounding box center [286, 7] width 46 height 12
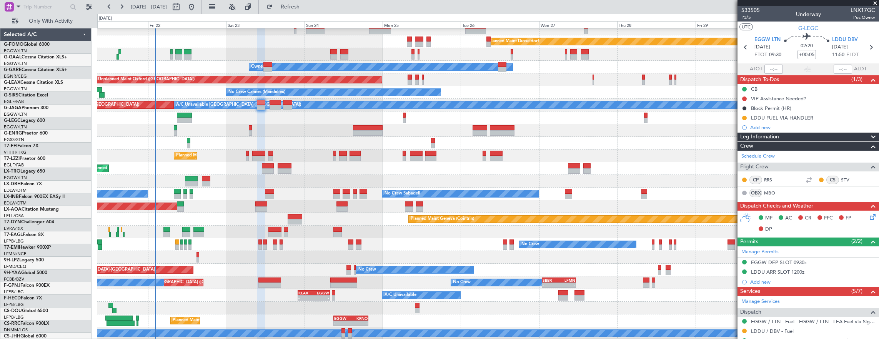
scroll to position [102, 0]
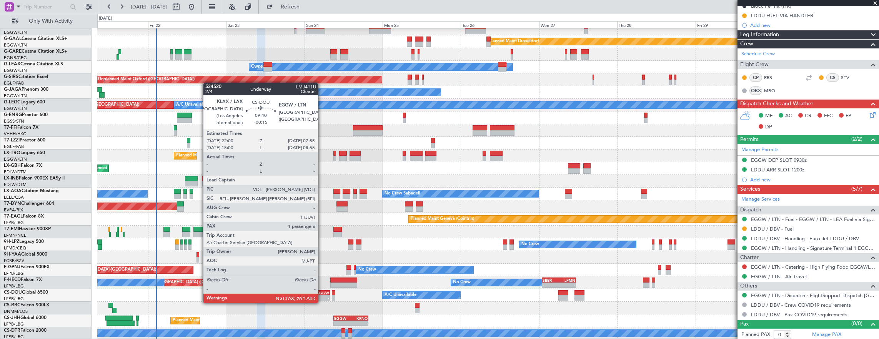
click at [322, 296] on div "-" at bounding box center [321, 298] width 15 height 5
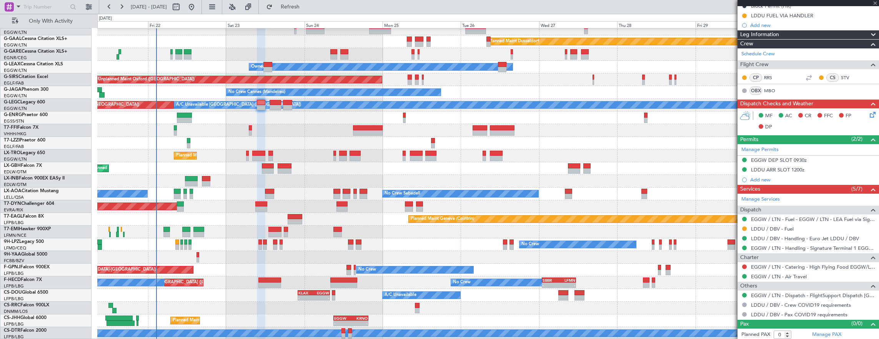
click at [361, 320] on div "KRNO" at bounding box center [359, 318] width 17 height 5
type input "+00:45"
type input "11"
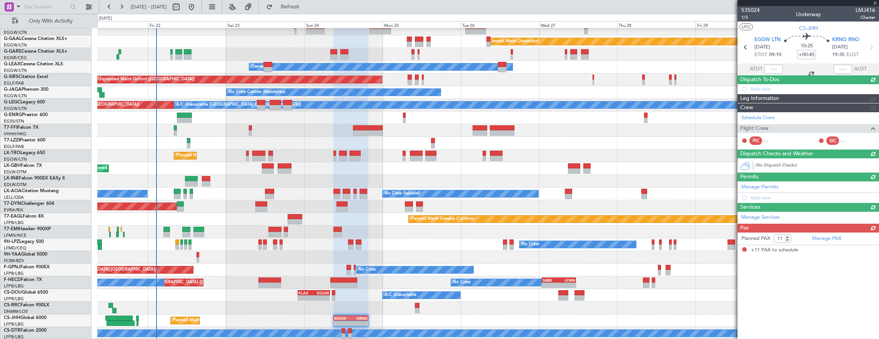
scroll to position [0, 0]
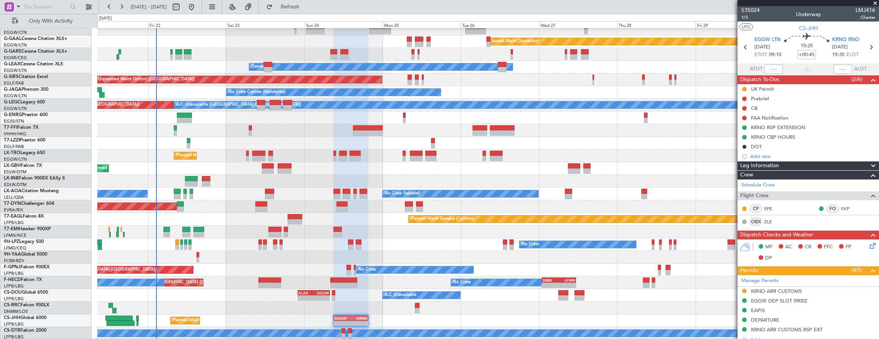
click at [630, 68] on div "Owner" at bounding box center [488, 67] width 782 height 13
click at [412, 163] on div "Planned Maint Nice (Côte d'Azur Airport) Unplanned Maint Paris (Le Bourget)" at bounding box center [488, 168] width 782 height 13
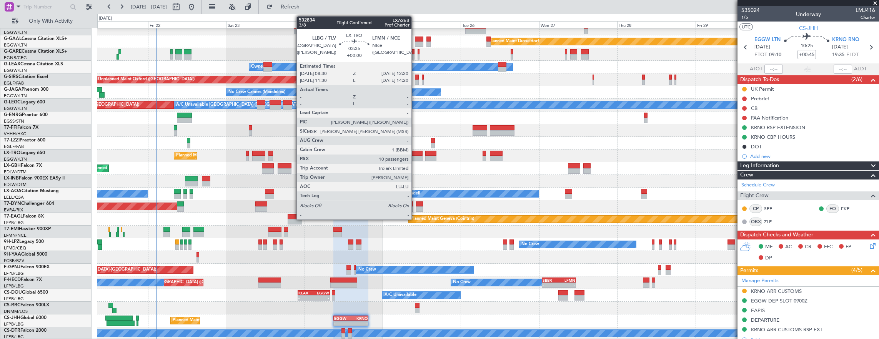
click at [415, 157] on div at bounding box center [416, 158] width 13 height 5
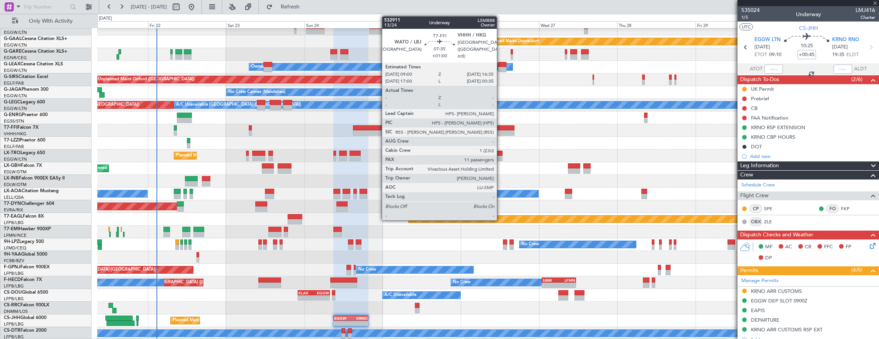
type input "10"
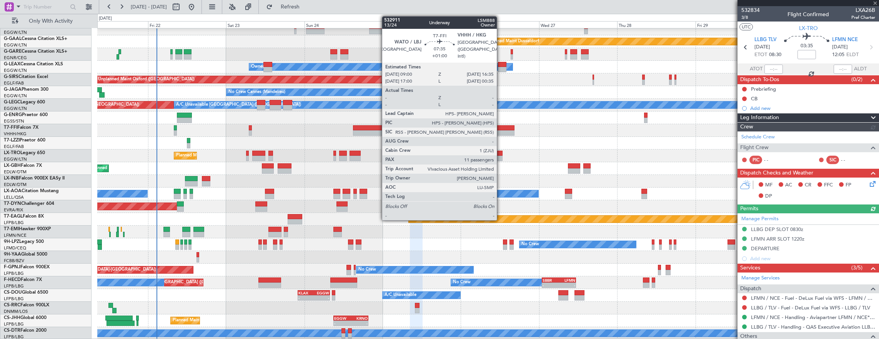
click at [501, 131] on div at bounding box center [502, 132] width 25 height 5
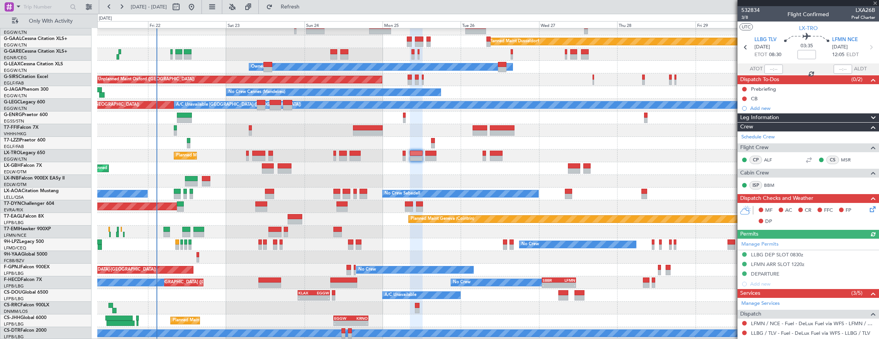
type input "+01:00"
type input "11"
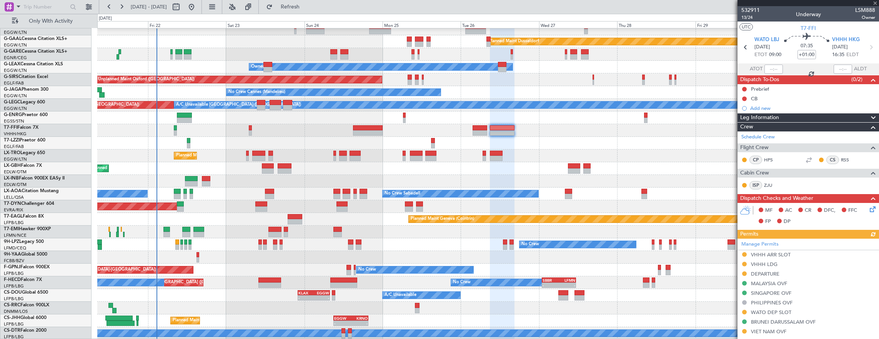
scroll to position [18, 0]
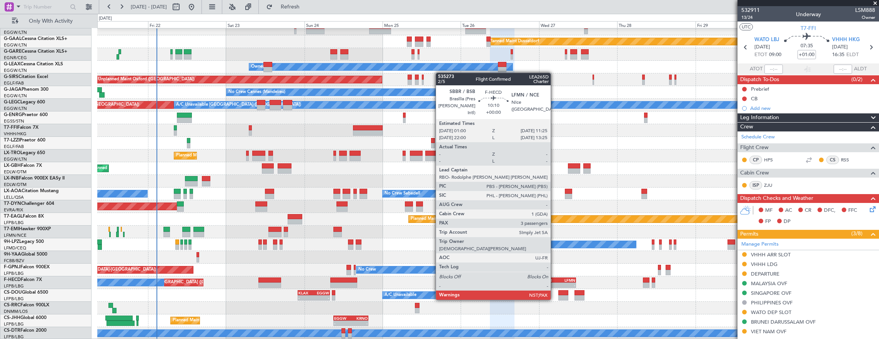
click at [554, 285] on div "-" at bounding box center [551, 285] width 16 height 5
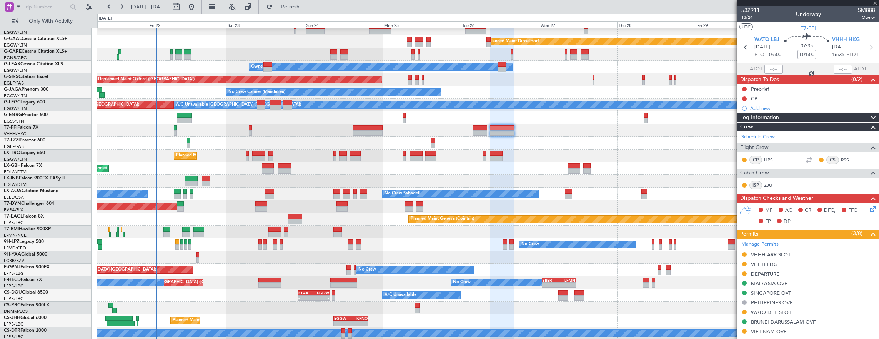
type input "3"
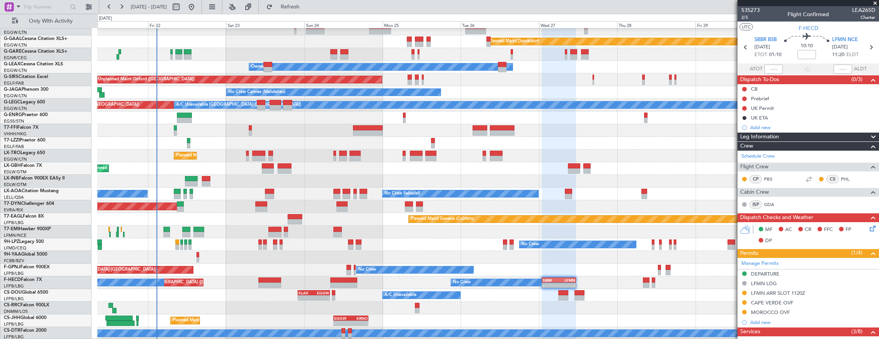
click at [173, 194] on div "No Crew Sabadell No Crew Sabadell" at bounding box center [488, 194] width 782 height 13
click at [175, 194] on div at bounding box center [177, 196] width 7 height 5
type input "+00:20"
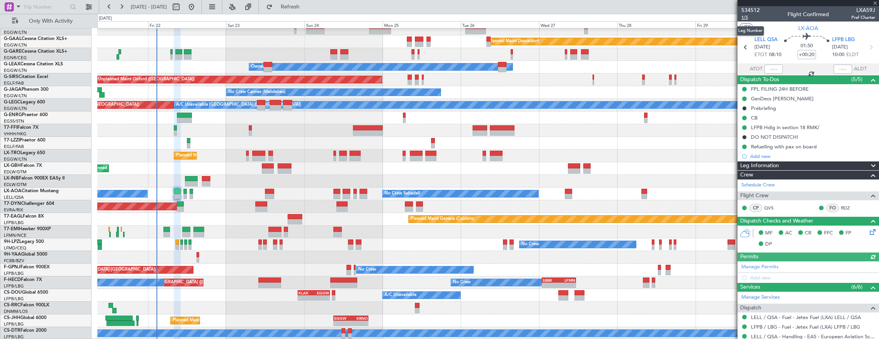
click at [746, 18] on span "1/5" at bounding box center [750, 17] width 18 height 7
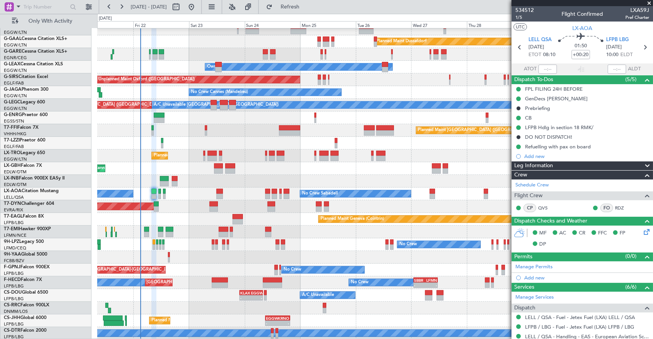
click at [650, 1] on span at bounding box center [650, 3] width 8 height 7
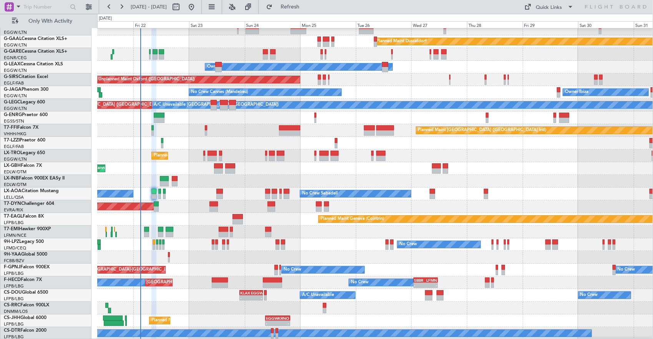
type input "0"
click at [182, 8] on button at bounding box center [176, 7] width 12 height 12
select select "8"
select select "2025"
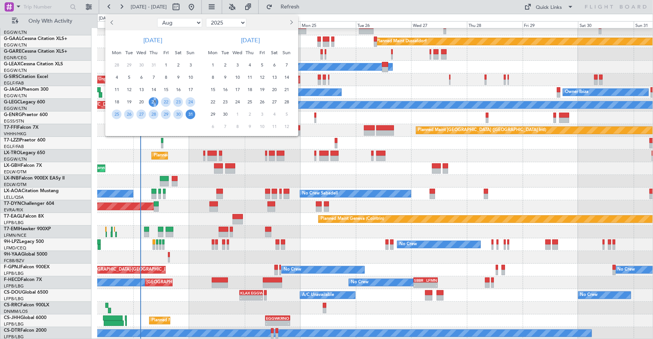
click at [153, 100] on span "21" at bounding box center [154, 102] width 10 height 10
drag, startPoint x: 153, startPoint y: 100, endPoint x: 164, endPoint y: 114, distance: 18.0
click at [164, 114] on span "29" at bounding box center [166, 115] width 10 height 10
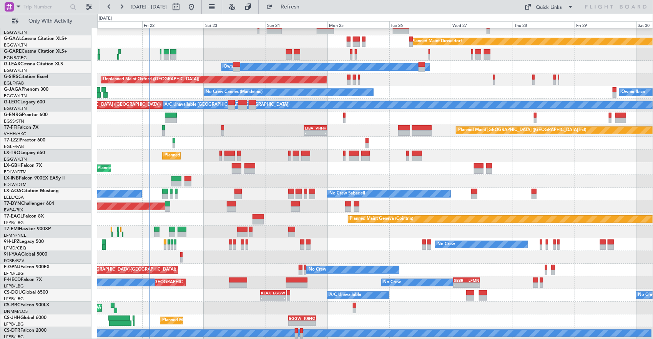
click at [228, 125] on div "Planned Maint Hong Kong (Hong Kong Intl) - - LTBA 15:00 Z VHHH 00:00 Z" at bounding box center [375, 130] width 556 height 13
click at [182, 8] on button at bounding box center [176, 7] width 12 height 12
select select "8"
select select "2025"
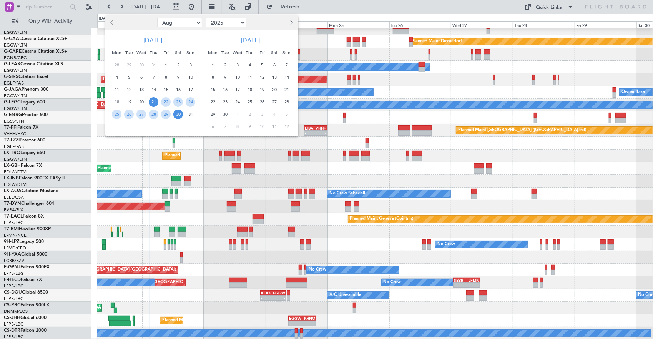
click at [155, 102] on span "21" at bounding box center [154, 102] width 10 height 10
click at [169, 114] on span "29" at bounding box center [166, 115] width 10 height 10
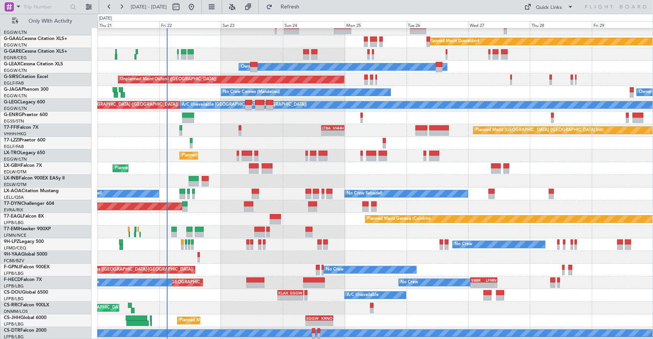
click at [170, 9] on span "21 Aug 2025 - 29 Aug 2025" at bounding box center [149, 7] width 42 height 12
click at [182, 7] on button at bounding box center [176, 7] width 12 height 12
select select "8"
select select "2025"
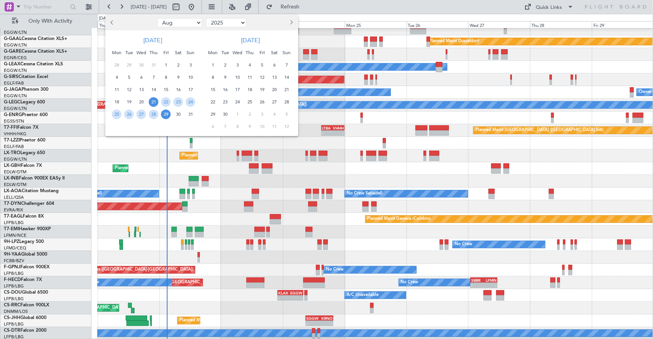
click at [154, 100] on span "21" at bounding box center [154, 102] width 10 height 10
click at [154, 113] on span "28" at bounding box center [154, 115] width 10 height 10
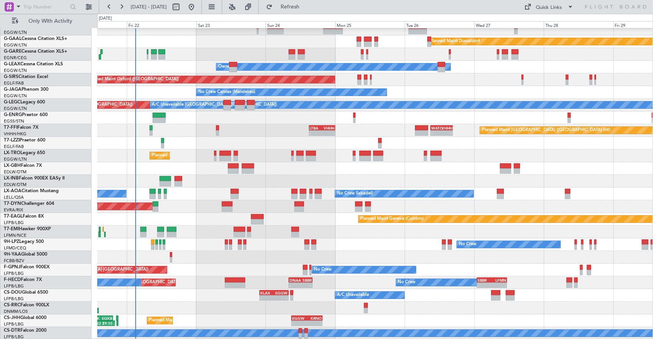
click at [263, 122] on div at bounding box center [375, 118] width 556 height 13
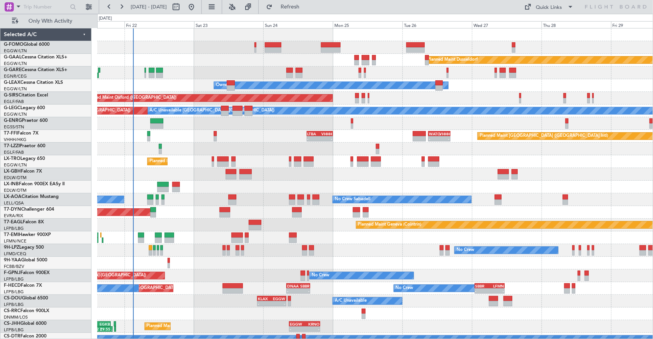
scroll to position [6, 0]
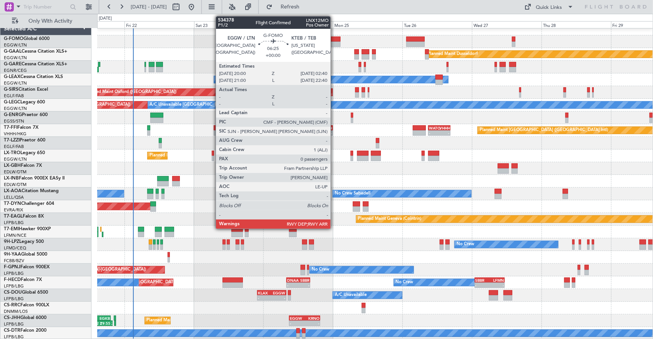
click at [335, 41] on div at bounding box center [331, 39] width 20 height 5
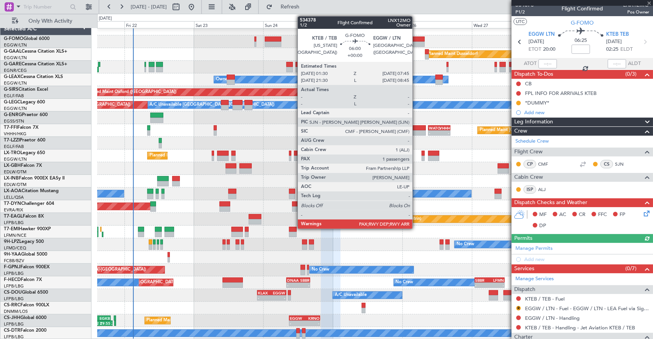
scroll to position [0, 0]
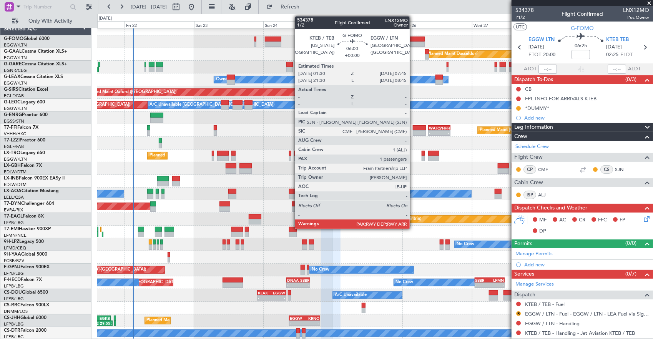
click at [414, 38] on div at bounding box center [415, 39] width 18 height 5
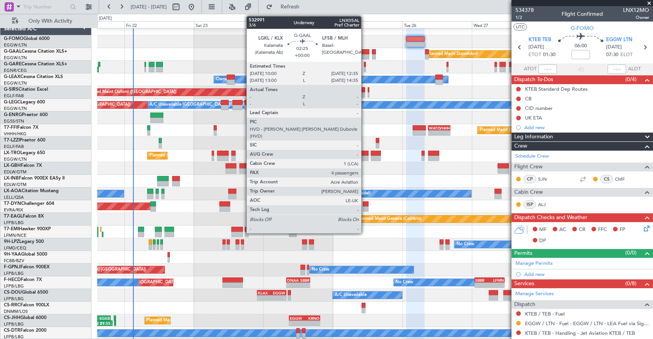
click at [365, 53] on div at bounding box center [366, 51] width 8 height 5
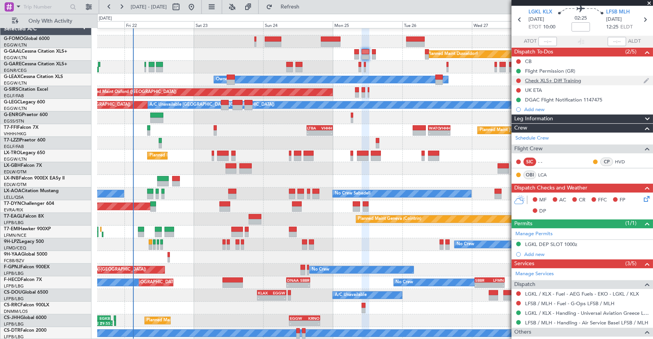
scroll to position [38, 0]
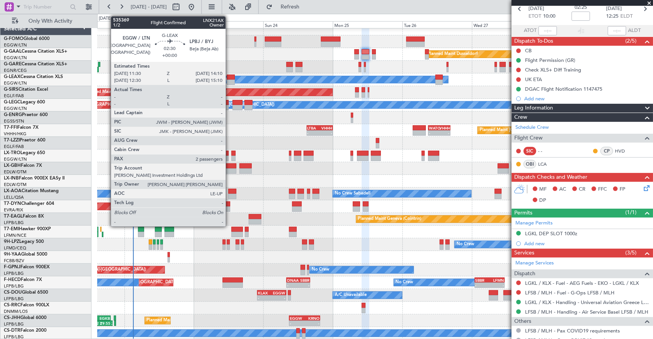
click at [230, 77] on div at bounding box center [231, 77] width 8 height 5
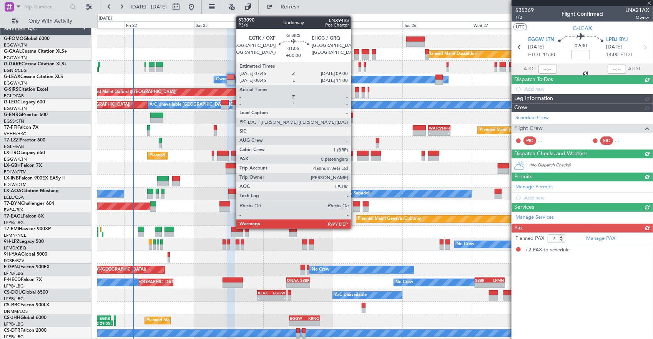
scroll to position [0, 0]
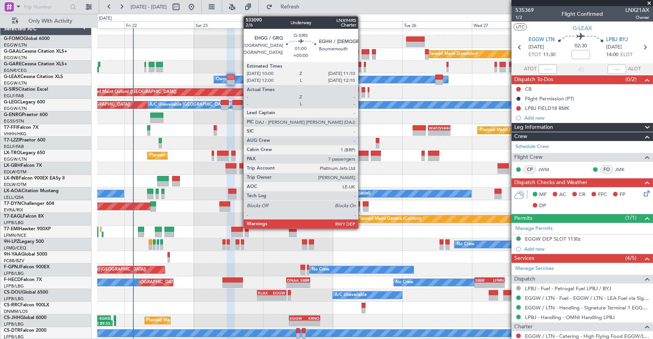
click at [362, 89] on div at bounding box center [363, 89] width 3 height 5
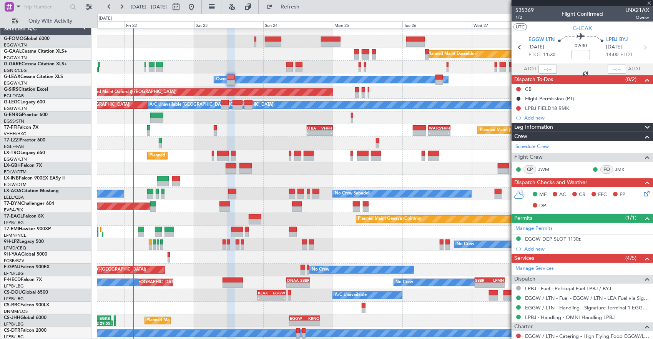
type input "7"
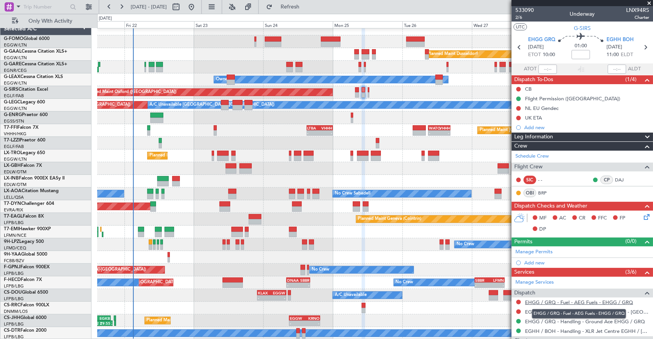
click at [557, 300] on link "EHGG / GRQ - Fuel - AEG Fuels - EHGG / GRQ" at bounding box center [579, 302] width 108 height 7
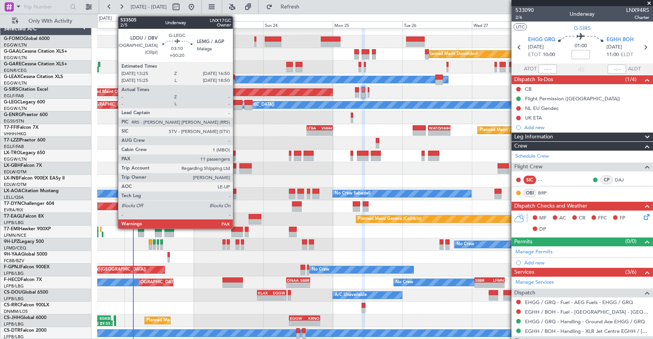
click at [237, 103] on div at bounding box center [238, 102] width 10 height 5
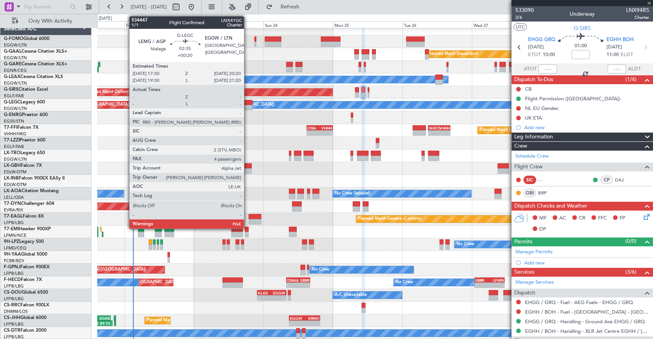
type input "+00:20"
type input "11"
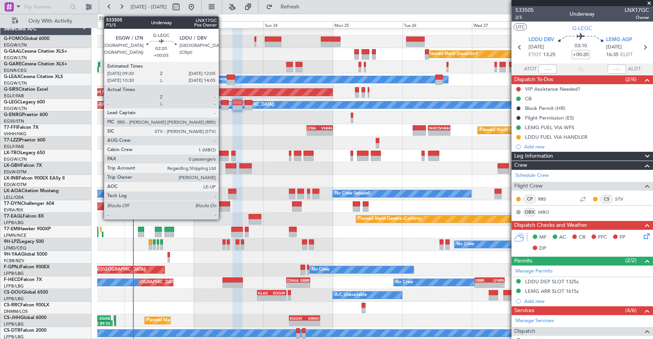
click at [223, 105] on div at bounding box center [225, 107] width 8 height 5
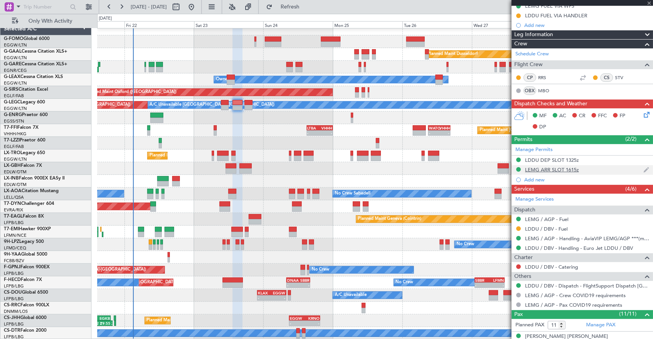
scroll to position [154, 0]
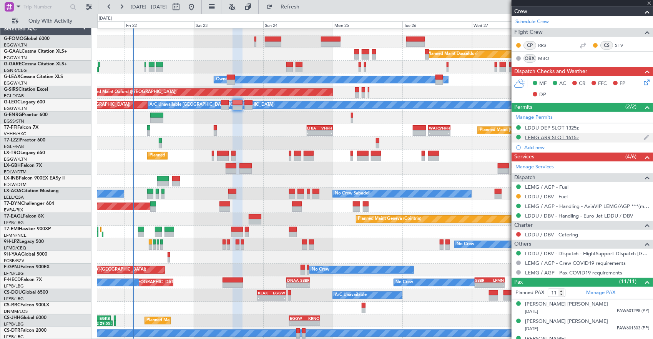
type input "+00:05"
type input "0"
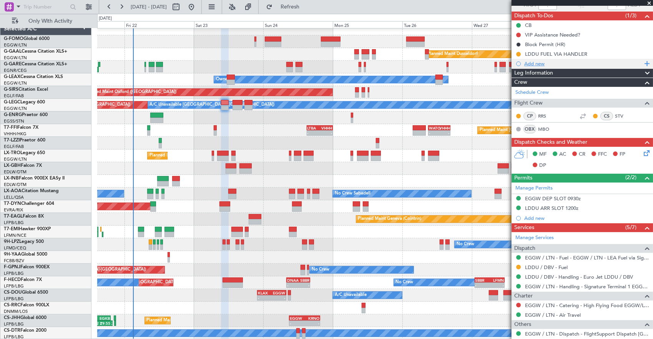
scroll to position [0, 0]
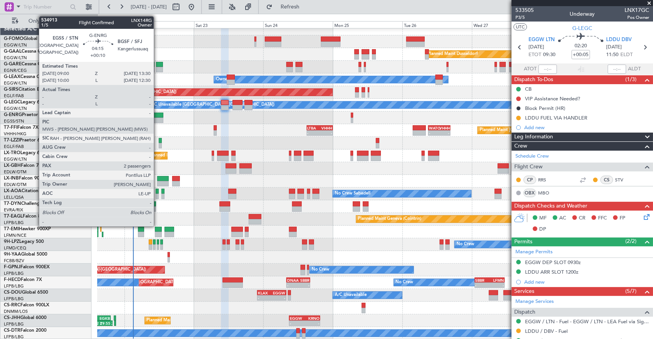
click at [158, 116] on div at bounding box center [156, 115] width 13 height 5
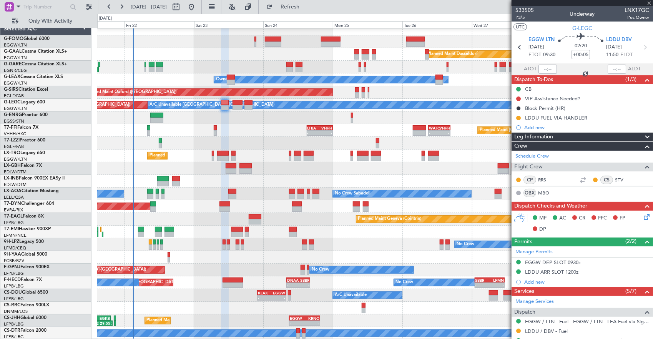
type input "+00:10"
type input "2"
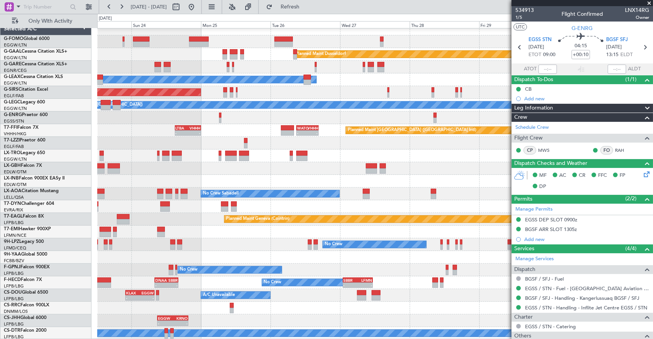
click at [217, 128] on div "Planned Maint Hong Kong (Hong Kong Intl) - - LTBA 15:00 Z VHHH 00:00 Z - - WATO…" at bounding box center [375, 130] width 556 height 13
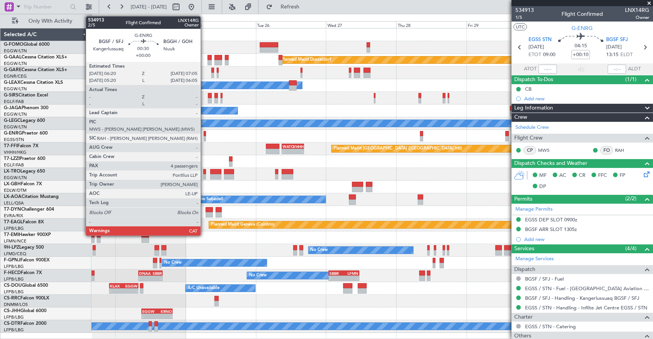
click at [205, 132] on div at bounding box center [205, 133] width 2 height 5
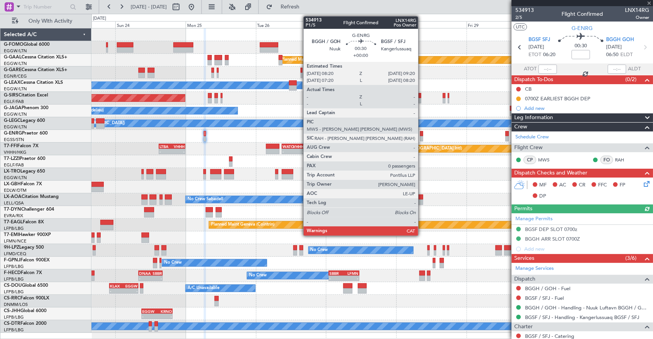
click at [422, 136] on div at bounding box center [421, 138] width 3 height 5
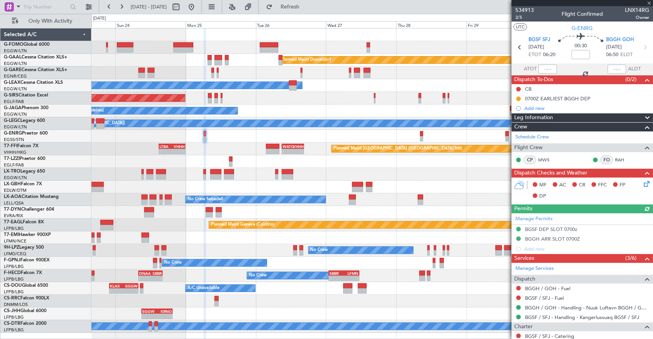
click at [362, 145] on div "Planned Maint Dusseldorf Owner Unplanned Maint Oxford (Kidlington) Owner Ibiza …" at bounding box center [373, 180] width 562 height 305
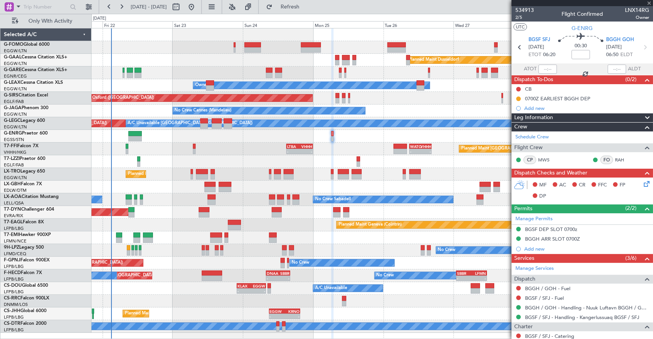
type input "0"
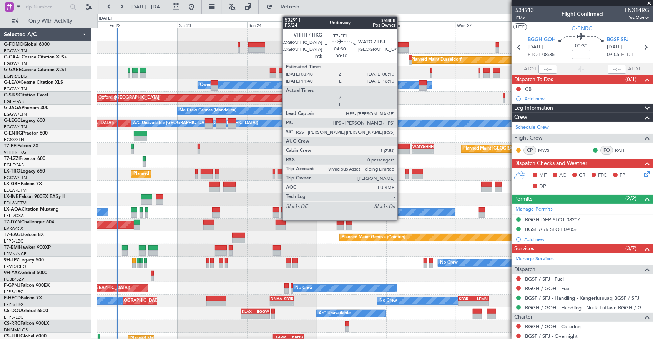
click at [401, 145] on div at bounding box center [402, 146] width 13 height 5
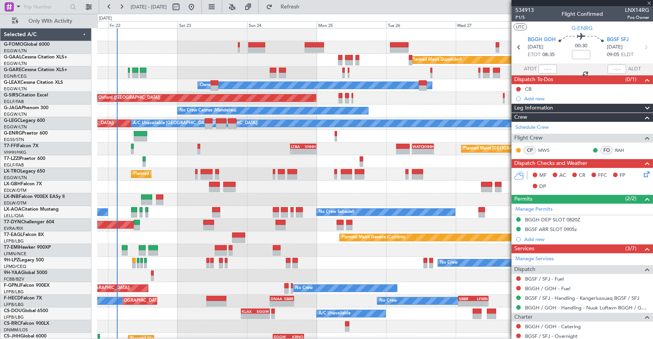
type input "+00:10"
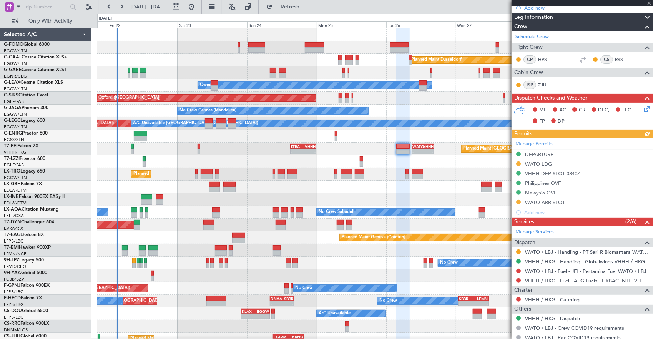
scroll to position [115, 0]
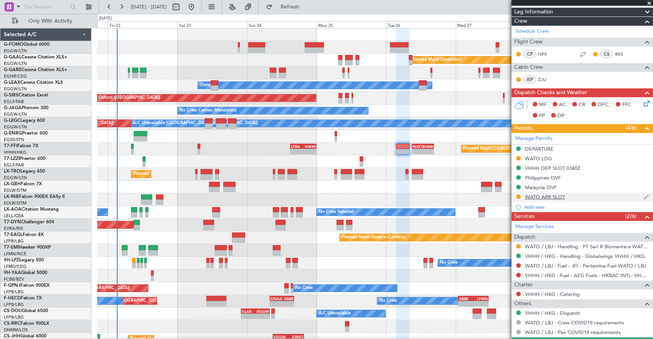
click at [583, 198] on div "WATO ARR SLOT" at bounding box center [583, 198] width 142 height 10
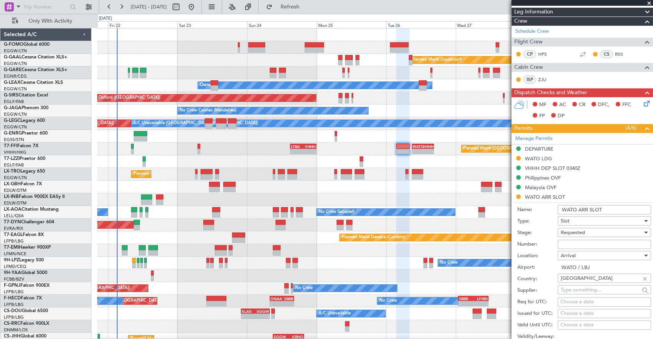
click at [621, 210] on input "WATO ARR SLOT" at bounding box center [604, 209] width 93 height 9
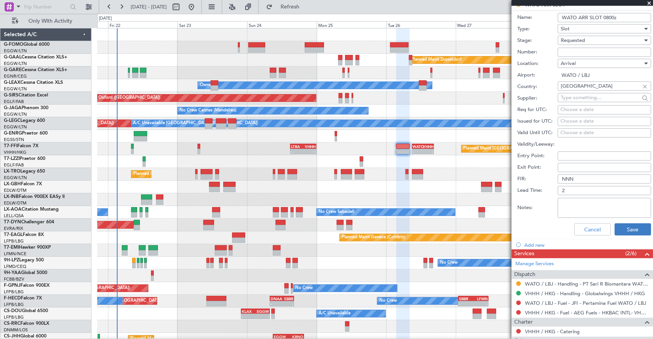
type input "WATO ARR SLOT 0800z"
click at [622, 228] on button "Save" at bounding box center [633, 229] width 37 height 12
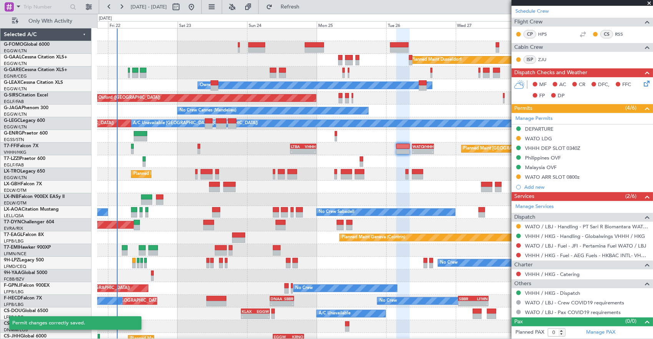
scroll to position [78, 0]
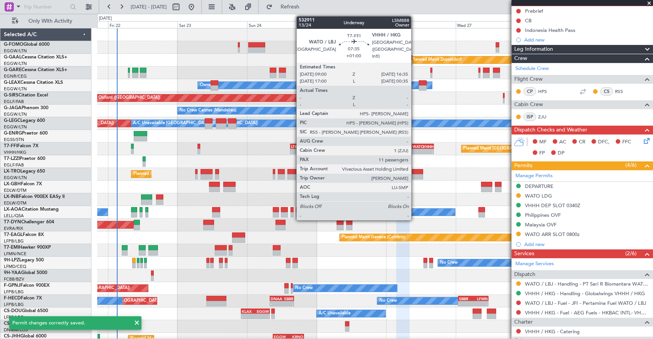
click at [418, 143] on div "Planned Maint Hong Kong (Hong Kong Intl) - - LTBA 15:00 Z VHHH 00:00 Z - - WATO…" at bounding box center [375, 149] width 556 height 13
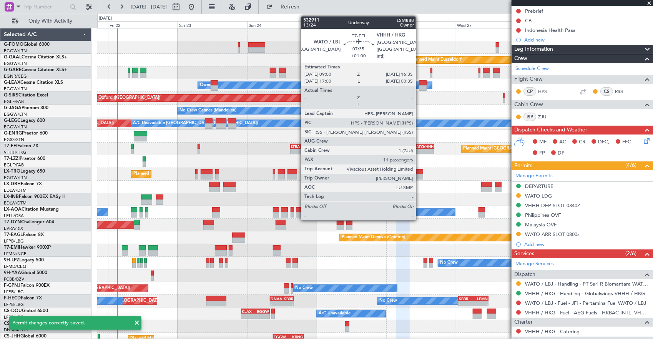
click at [420, 152] on div "-" at bounding box center [418, 151] width 10 height 5
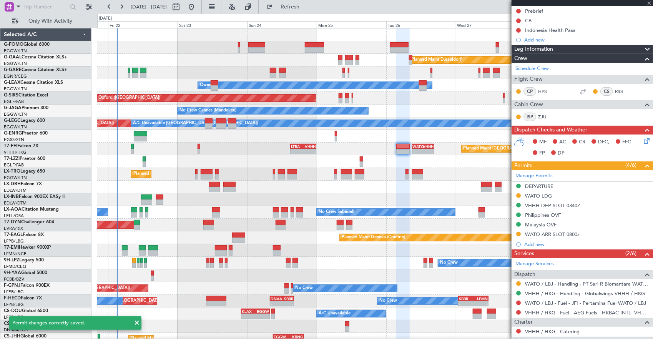
type input "+01:00"
type input "11"
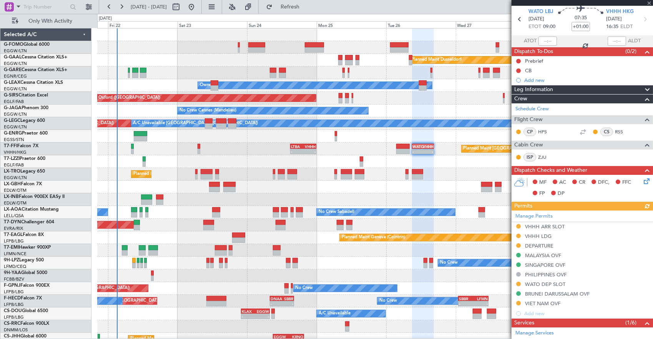
scroll to position [38, 0]
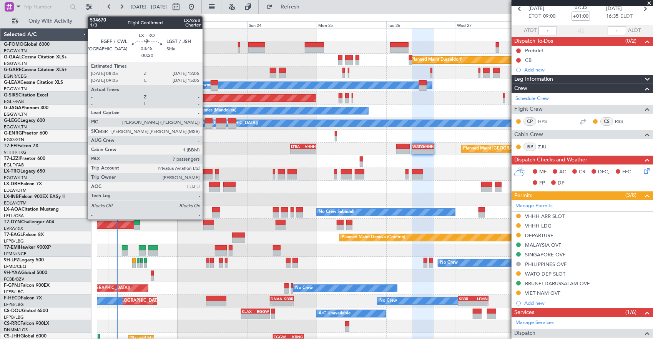
click at [204, 176] on div at bounding box center [207, 176] width 12 height 5
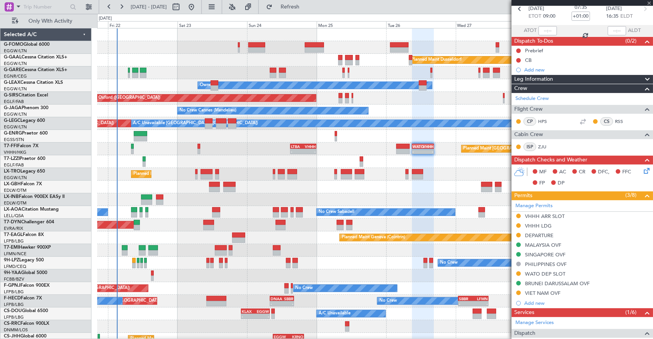
type input "-00:20"
type input "7"
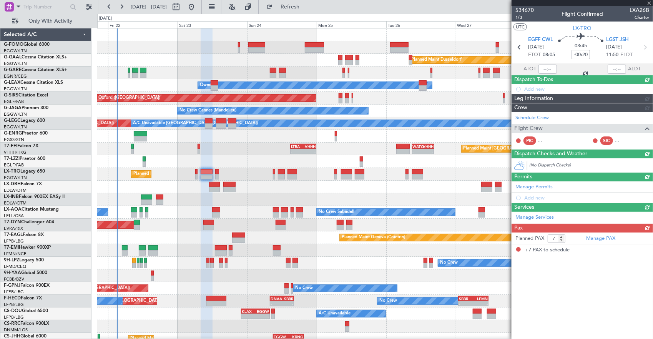
scroll to position [0, 0]
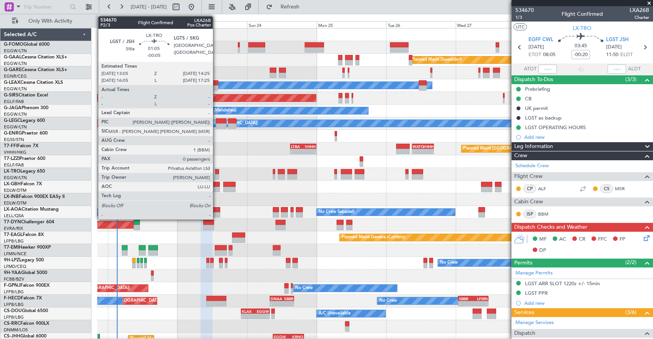
click at [217, 173] on div at bounding box center [217, 171] width 4 height 5
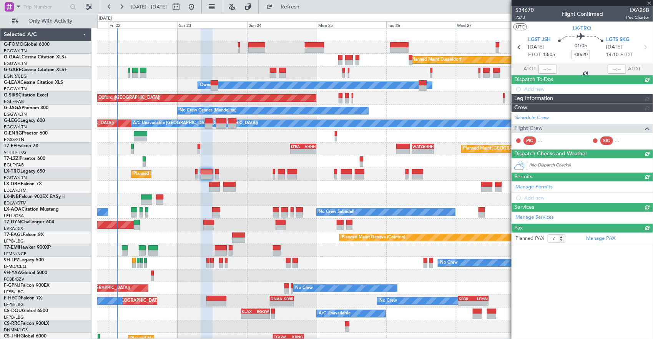
type input "-00:05"
type input "0"
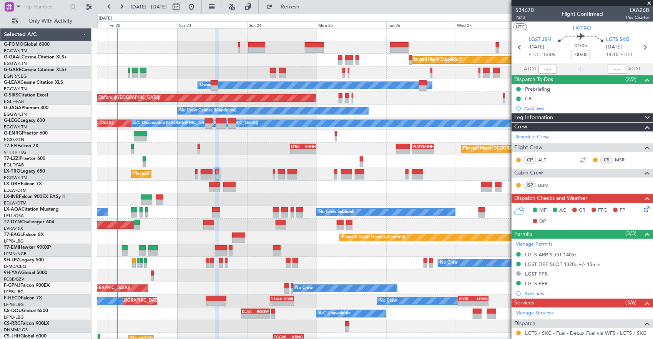
click at [276, 160] on div "TBPB 12:40 Z EGTK 21:30 Z 12:30 Z 21:00 Z" at bounding box center [375, 161] width 556 height 13
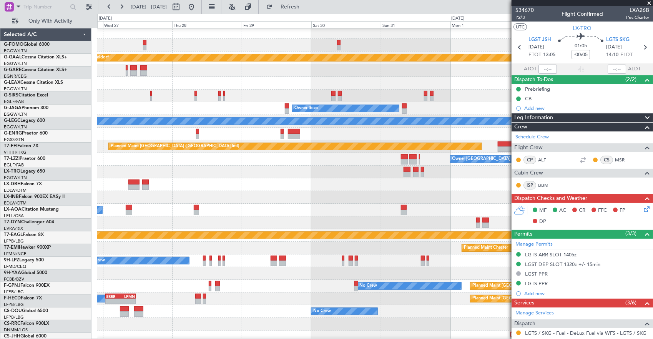
click at [296, 166] on div at bounding box center [375, 172] width 556 height 13
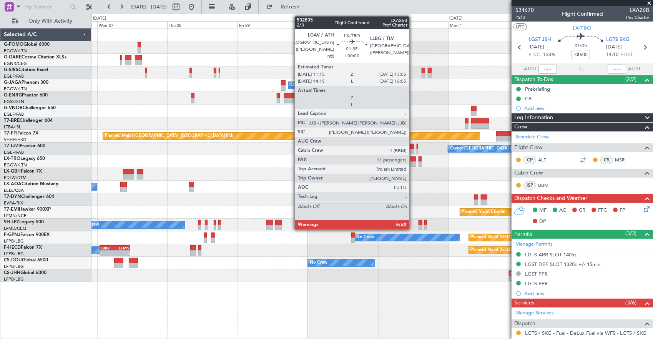
click at [413, 162] on div at bounding box center [413, 164] width 5 height 5
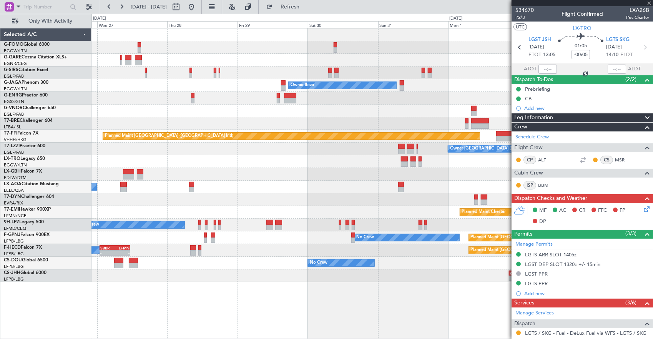
type input "11"
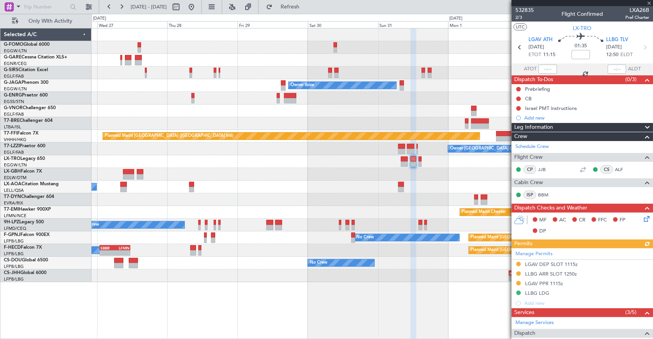
click at [514, 163] on fb-app "[DATE] - [DATE] Refresh Quick Links Only With Activity Unplanned Maint [GEOGRAP…" at bounding box center [326, 172] width 653 height 333
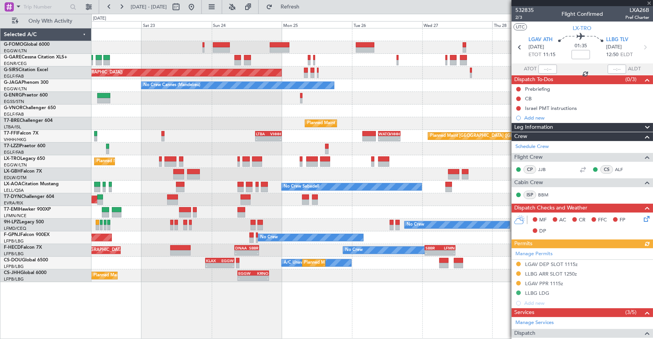
click at [368, 159] on div "Unplanned Maint Chester Unplanned Maint Oxford (Kidlington) Owner Ibiza No Crew…" at bounding box center [373, 155] width 562 height 254
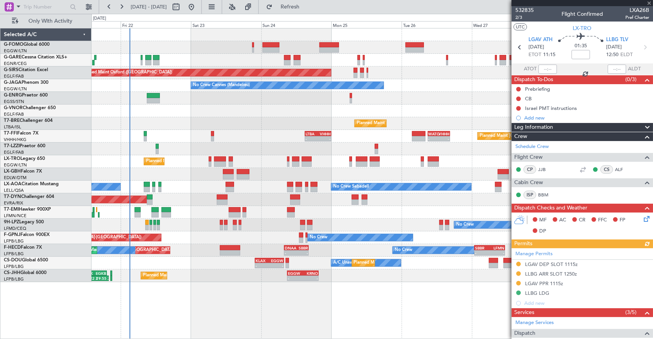
click at [251, 159] on div "Planned Maint [GEOGRAPHIC_DATA] ([GEOGRAPHIC_DATA])" at bounding box center [373, 161] width 562 height 13
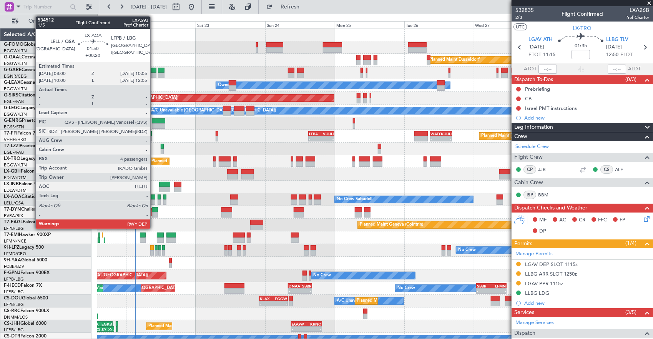
click at [154, 200] on div at bounding box center [152, 202] width 6 height 5
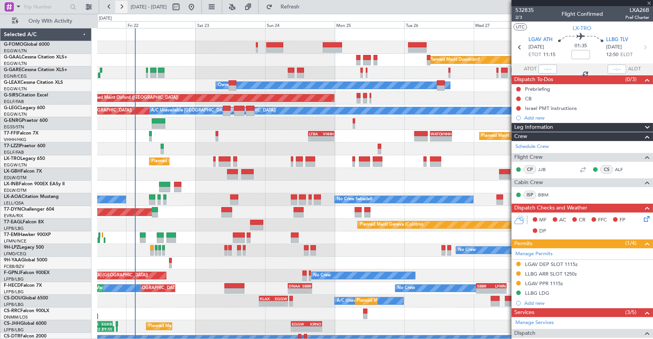
type input "+00:20"
type input "4"
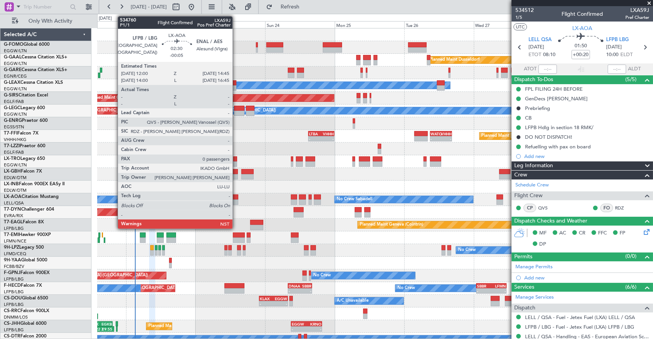
click at [236, 198] on div at bounding box center [234, 197] width 8 height 5
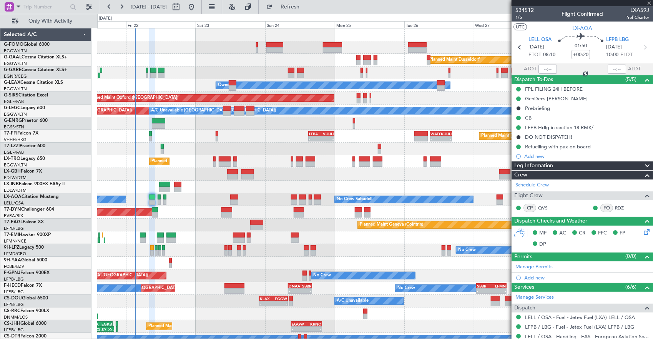
type input "-00:05"
type input "0"
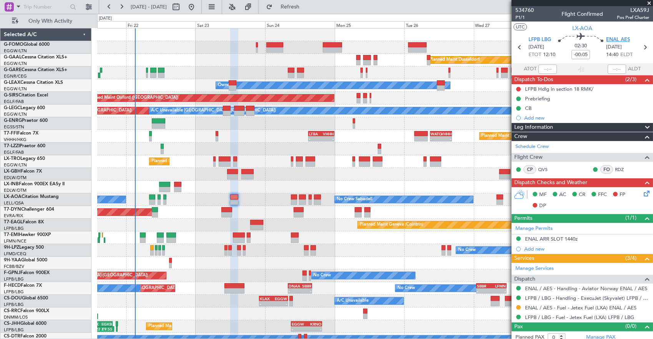
click at [616, 39] on span "ENAL AES" at bounding box center [618, 40] width 24 height 8
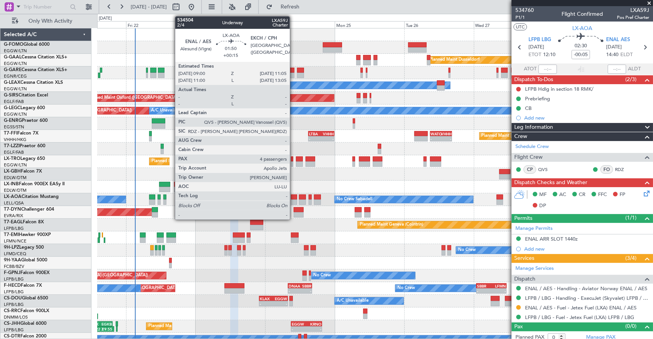
click at [294, 200] on div at bounding box center [294, 202] width 6 height 5
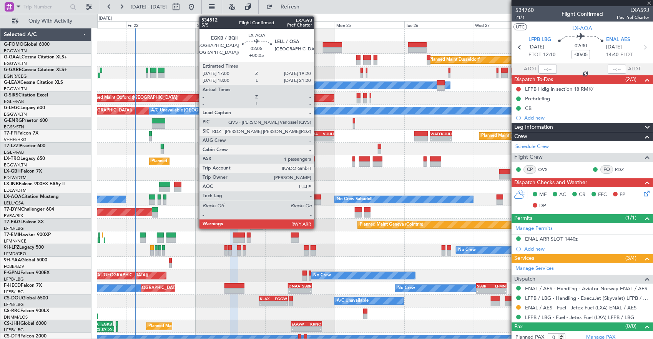
type input "+00:15"
type input "4"
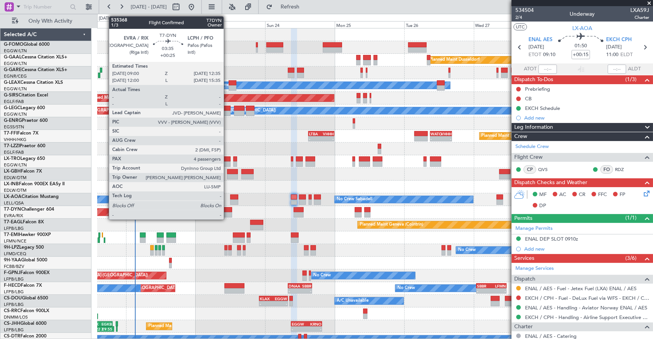
click at [228, 213] on div at bounding box center [226, 214] width 10 height 5
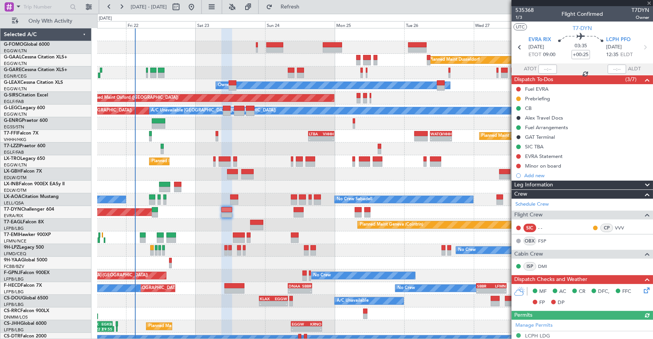
scroll to position [206, 0]
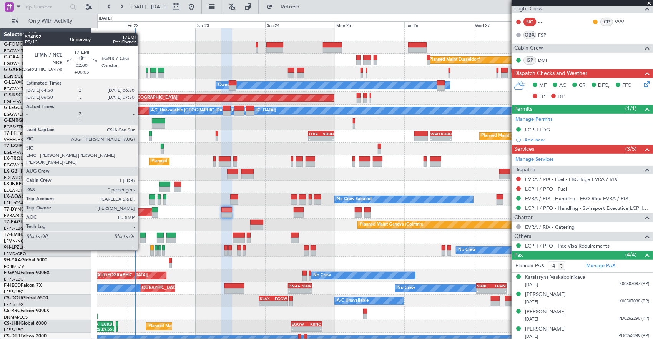
click at [142, 236] on div at bounding box center [143, 235] width 6 height 5
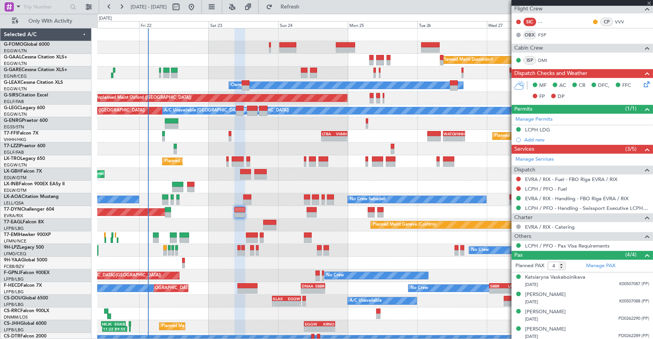
click at [162, 254] on div "No Crew No Crew" at bounding box center [375, 250] width 556 height 13
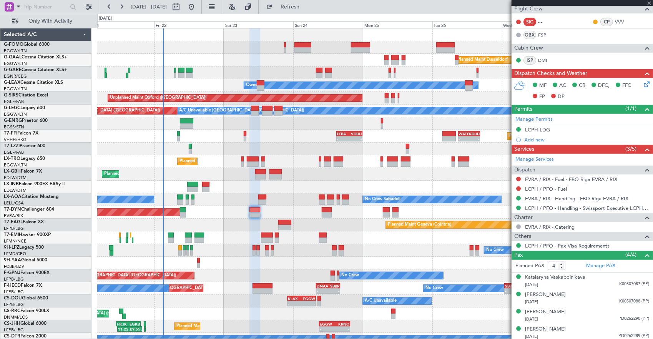
type input "+00:05"
type input "0"
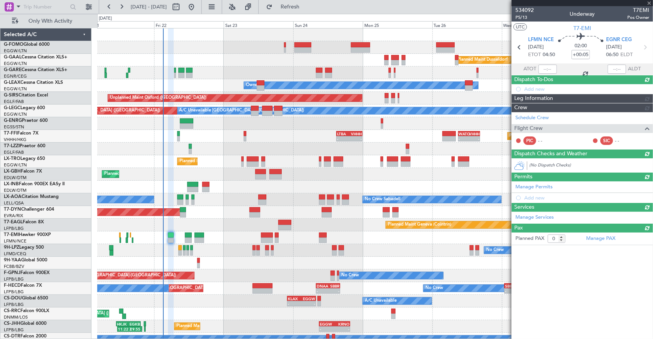
scroll to position [0, 0]
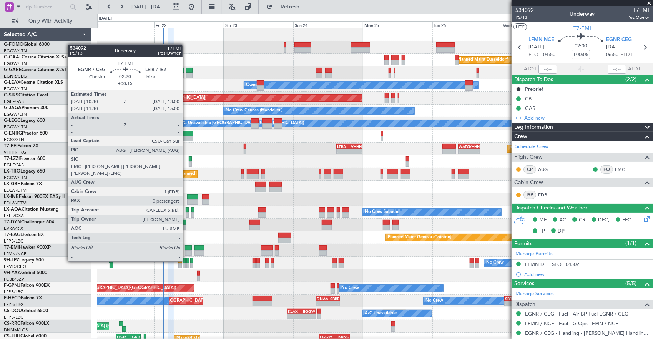
click at [186, 247] on div at bounding box center [188, 247] width 7 height 5
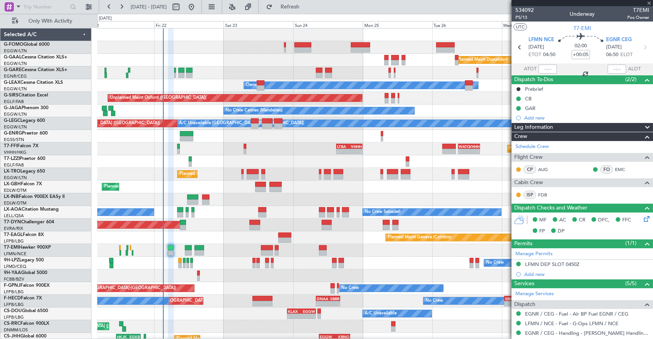
type input "+00:15"
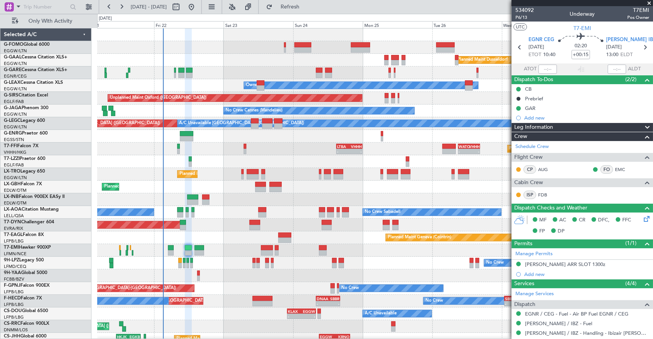
scroll to position [75, 0]
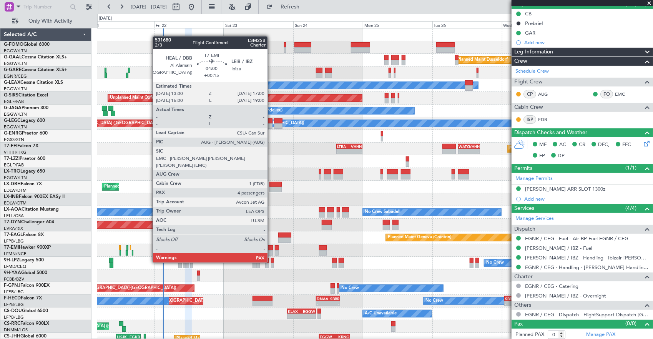
click at [271, 248] on div at bounding box center [267, 247] width 12 height 5
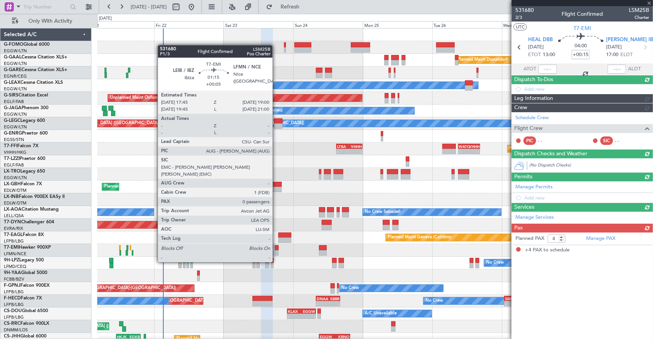
scroll to position [0, 0]
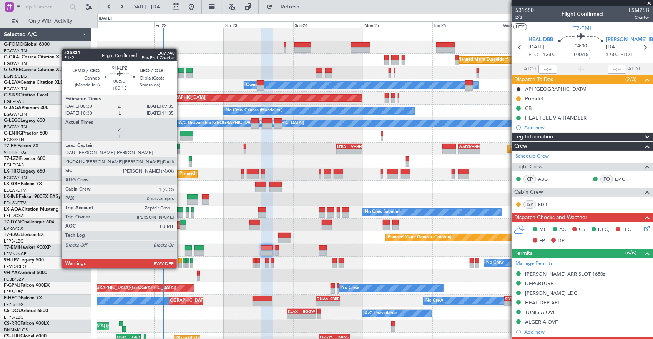
click at [181, 261] on div at bounding box center [179, 260] width 3 height 5
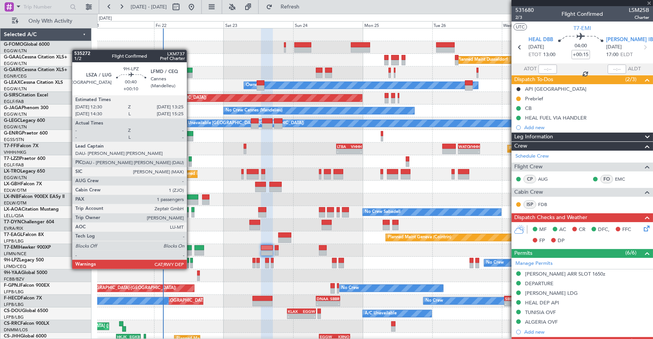
type input "0"
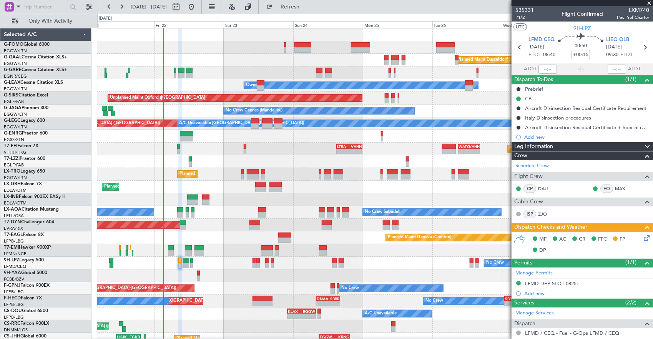
click at [335, 257] on div "No Crew No Crew" at bounding box center [375, 263] width 556 height 13
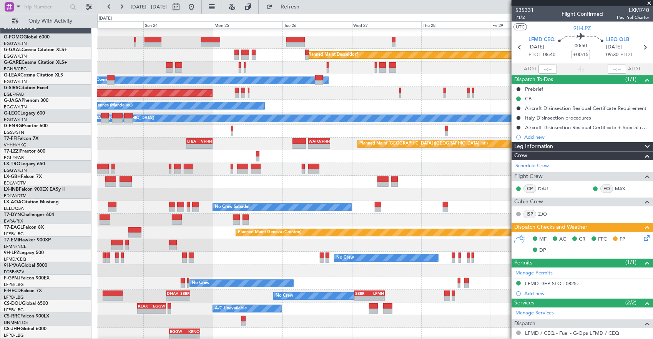
scroll to position [4, 0]
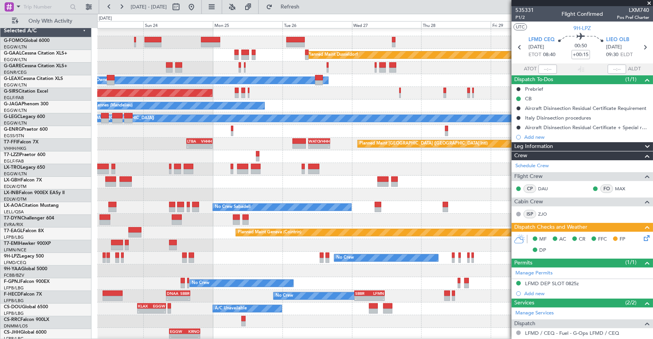
click at [277, 255] on div "No Crew" at bounding box center [375, 258] width 556 height 13
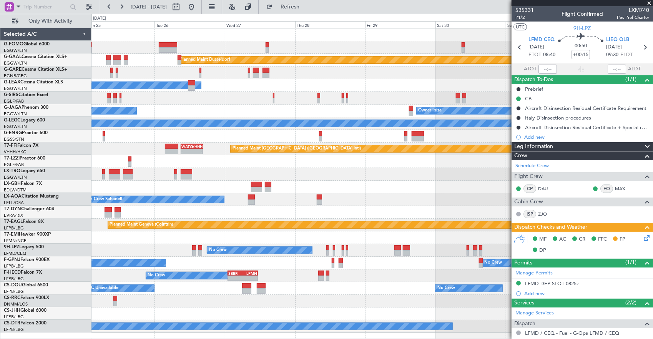
scroll to position [0, 0]
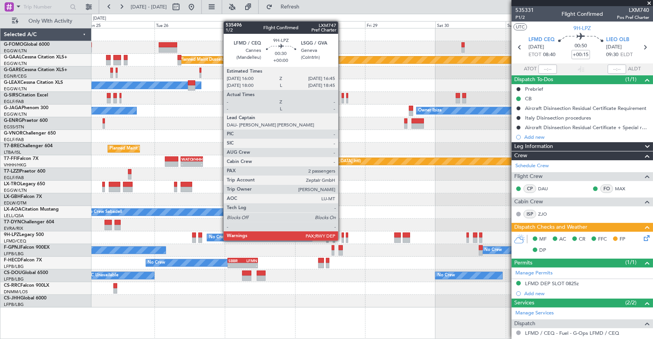
click at [342, 233] on div at bounding box center [343, 235] width 2 height 5
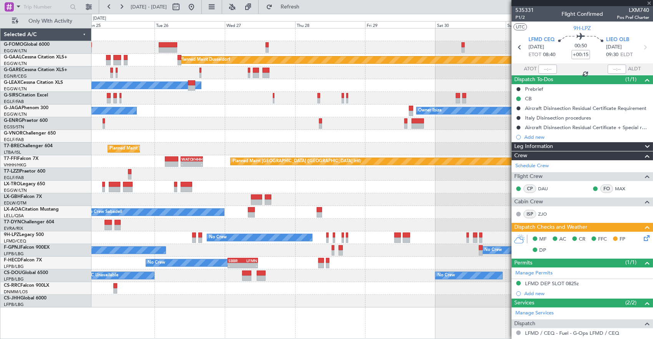
type input "2"
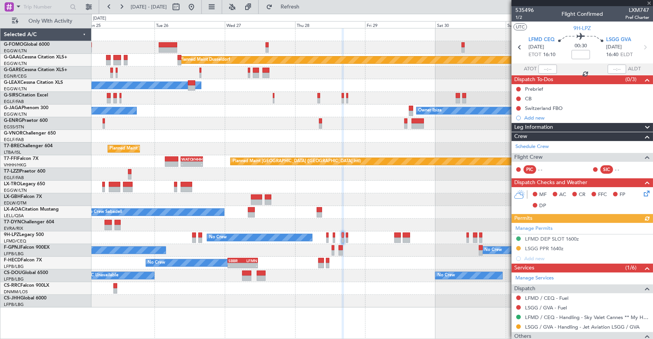
click at [331, 225] on div at bounding box center [373, 225] width 562 height 13
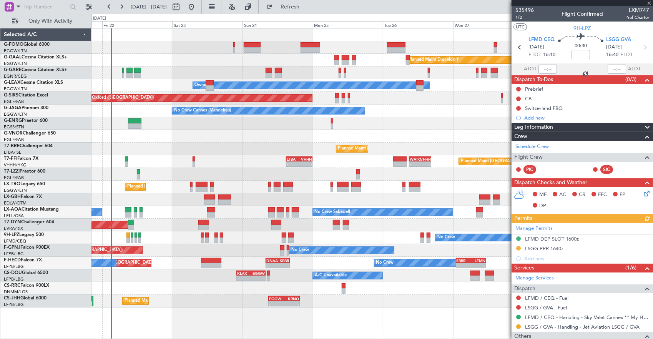
click at [242, 223] on div "Planned Maint [GEOGRAPHIC_DATA]-[GEOGRAPHIC_DATA]" at bounding box center [373, 225] width 562 height 13
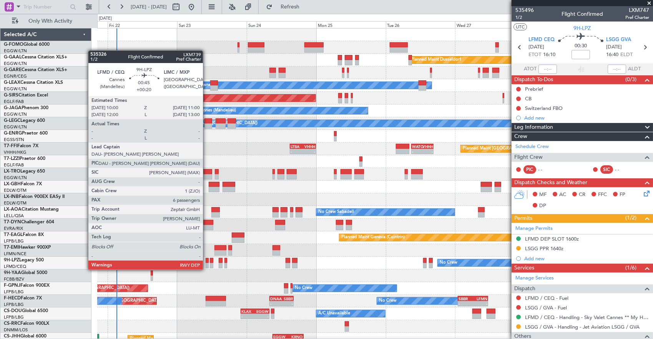
click at [207, 262] on div at bounding box center [207, 260] width 3 height 5
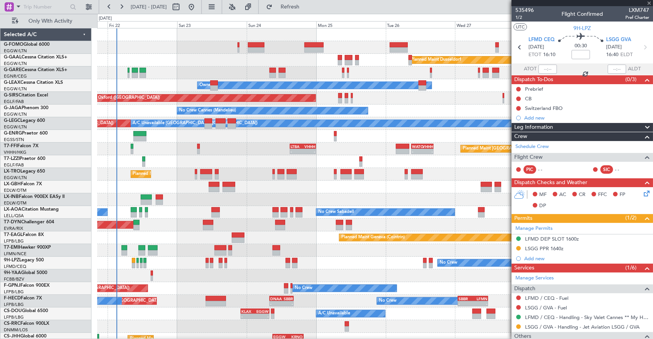
type input "+00:20"
type input "6"
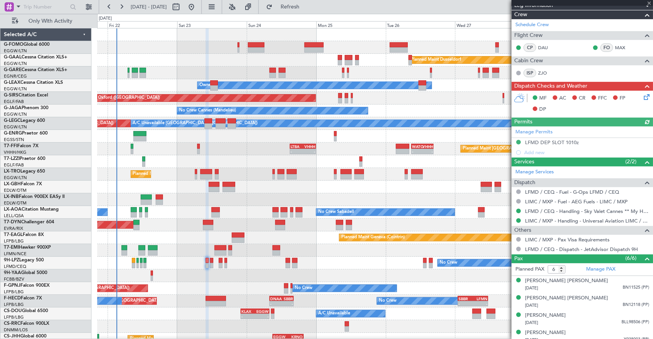
scroll to position [180, 0]
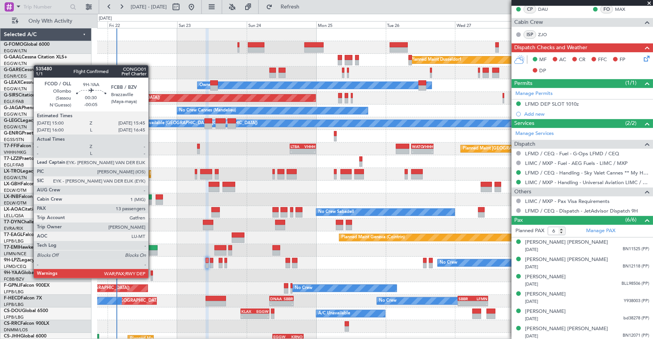
click at [152, 278] on div at bounding box center [152, 278] width 2 height 5
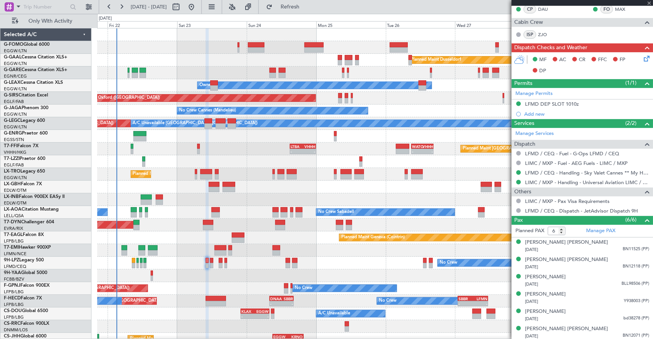
type input "-00:05"
type input "13"
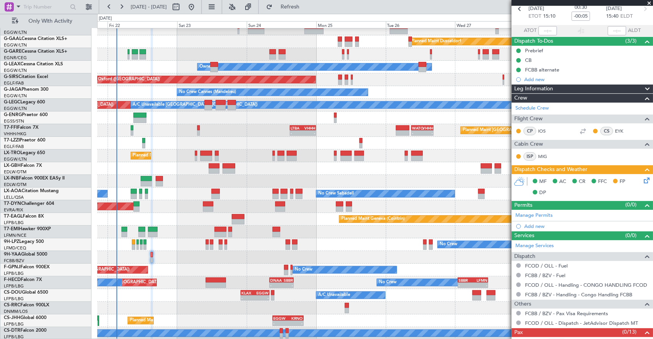
scroll to position [57, 0]
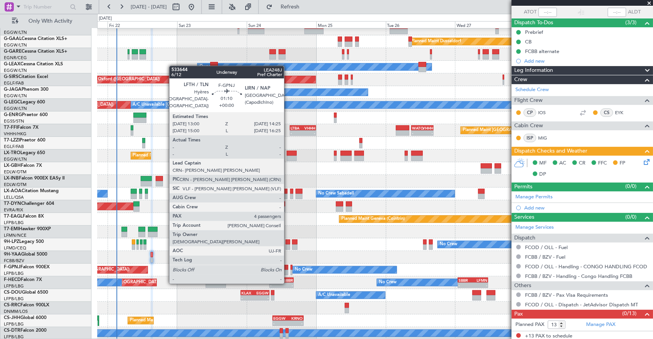
click at [288, 268] on div at bounding box center [286, 267] width 4 height 5
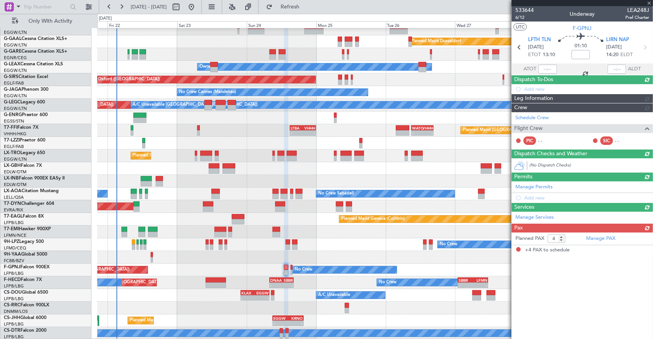
scroll to position [0, 0]
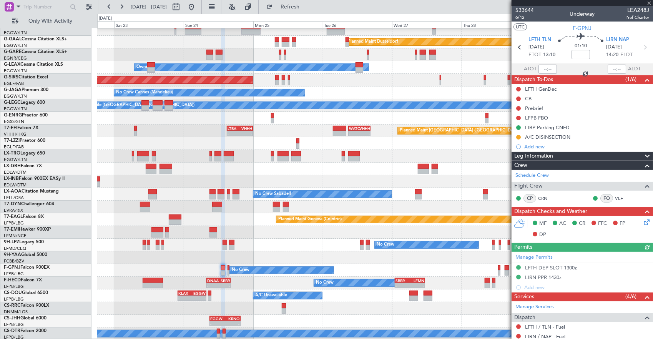
click at [278, 240] on div "Planned Maint Dusseldorf Owner Unplanned Maint Oxford (Kidlington) Owner Ibiza …" at bounding box center [375, 175] width 556 height 330
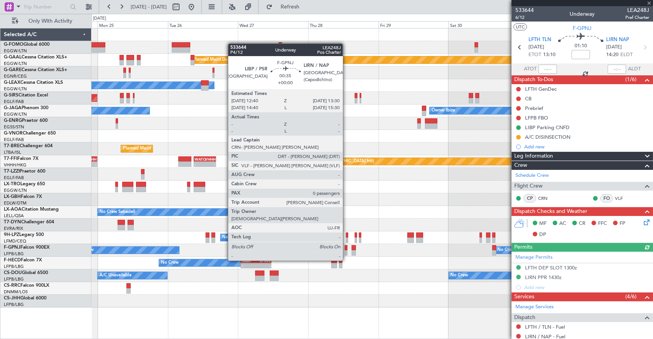
click at [347, 246] on div at bounding box center [346, 247] width 3 height 5
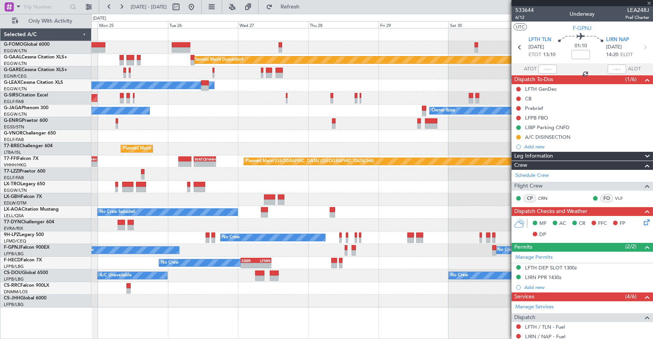
type input "0"
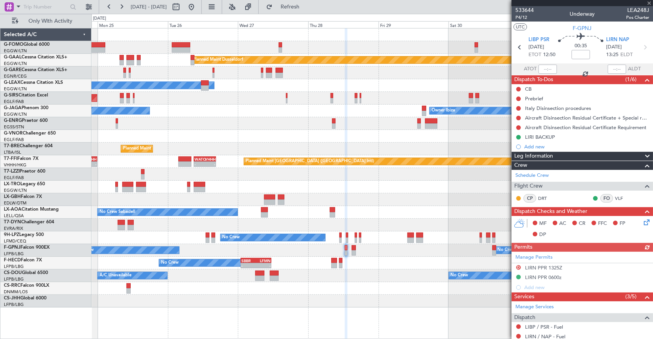
click at [335, 298] on div "- - KRNO 20:50 Z LPCS 07:05 Z EGGW 09:00 Z KRNO 19:40 Z - -" at bounding box center [373, 301] width 562 height 13
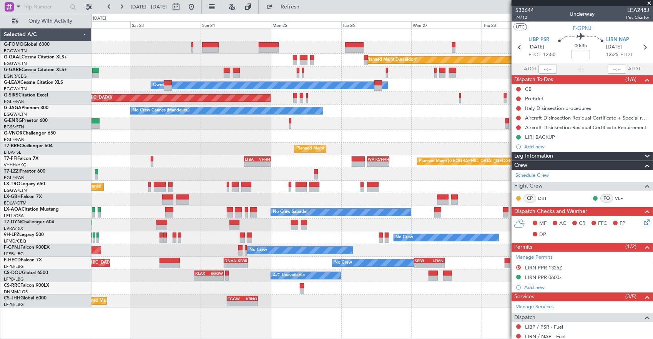
click at [286, 265] on div "No Crew - - SBBR 01:00 Z LFMN 11:25 Z - - DNAA 08:00 Z SBBR 16:15 Z Planned Mai…" at bounding box center [373, 263] width 562 height 13
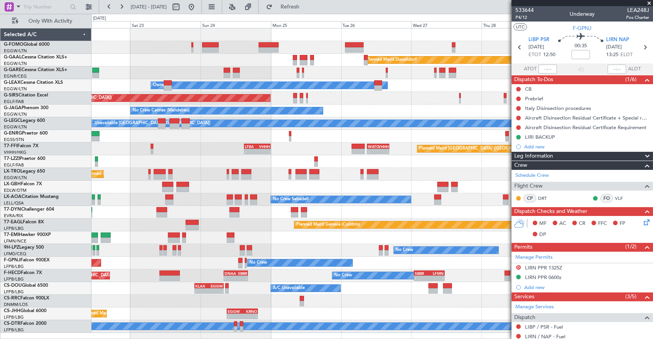
click at [286, 266] on div "No Crew AOG Maint Hyères (Toulon-Hyères) No Crew Planned Maint Paris (Le Bourge…" at bounding box center [373, 263] width 562 height 13
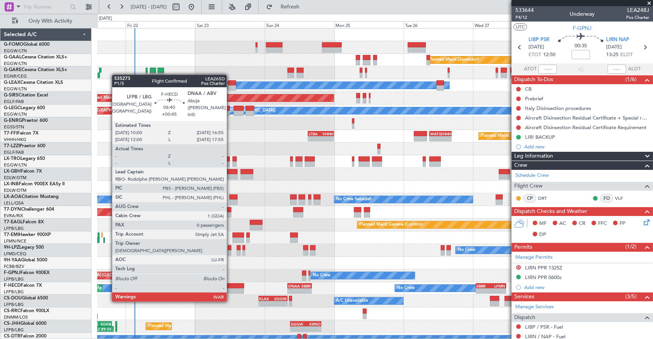
click at [231, 286] on div at bounding box center [234, 285] width 20 height 5
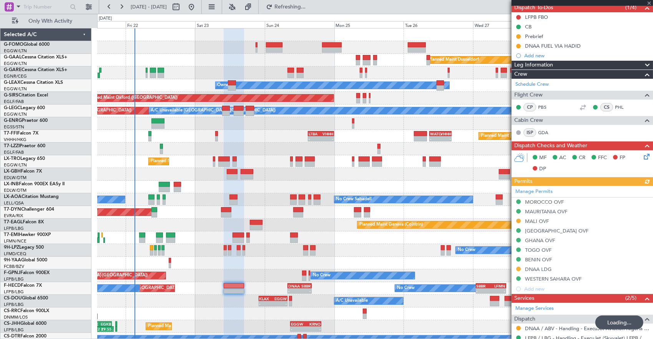
scroll to position [77, 0]
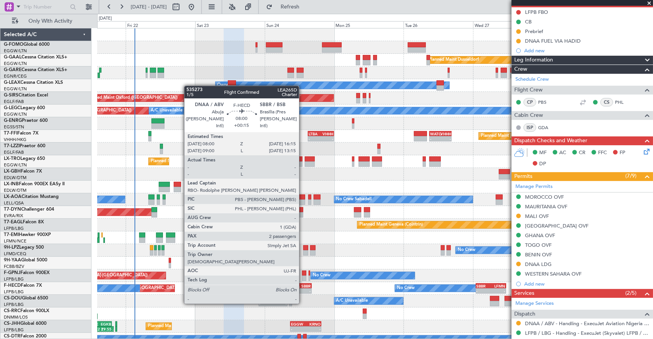
click at [303, 289] on div "-" at bounding box center [305, 291] width 11 height 5
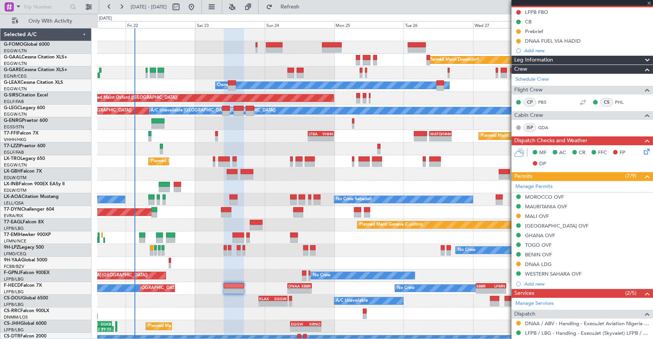
type input "+00:15"
type input "2"
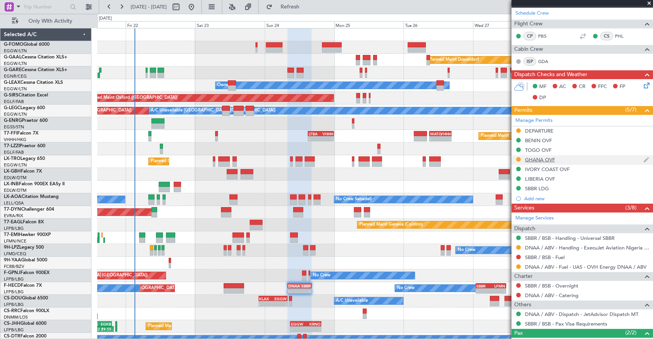
scroll to position [115, 0]
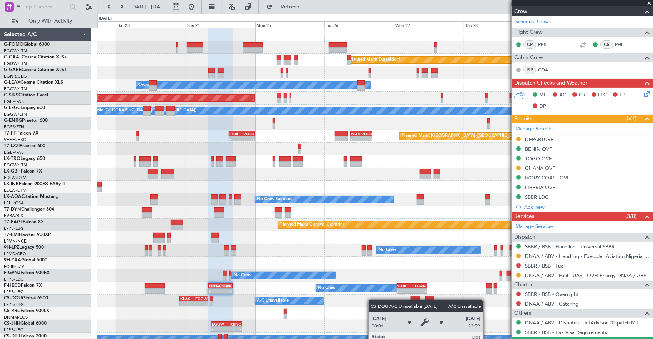
click at [313, 298] on div "Planned Maint Paris (Le Bourget) A/C Unavailable - - KLAX 22:00 Z EGGW 07:55 Z …" at bounding box center [375, 301] width 556 height 13
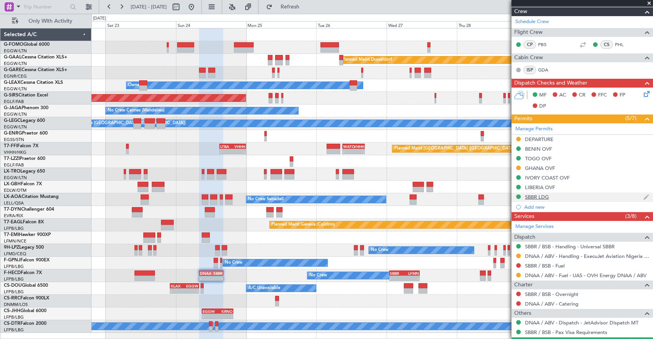
click at [561, 195] on div "SBBR LDG" at bounding box center [583, 198] width 142 height 10
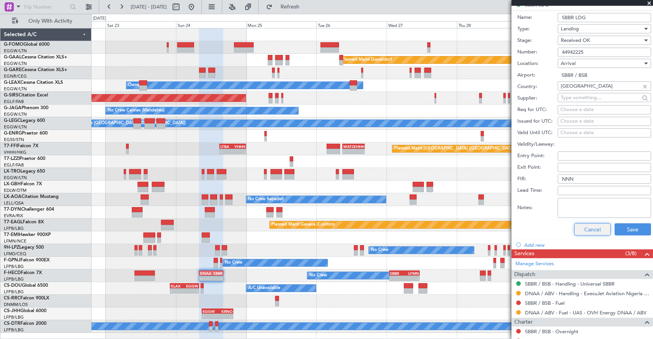
click at [589, 229] on button "Cancel" at bounding box center [592, 229] width 37 height 12
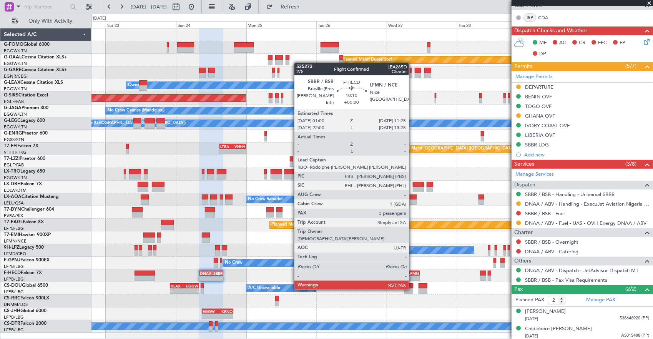
click at [413, 276] on div "-" at bounding box center [412, 278] width 15 height 5
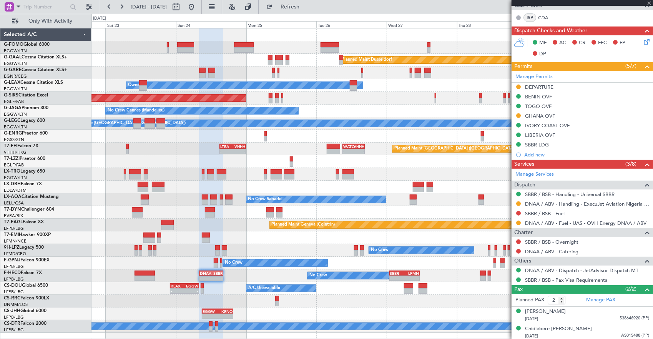
type input "3"
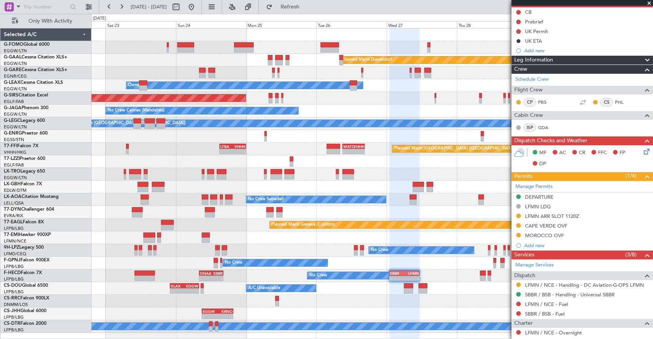
scroll to position [115, 0]
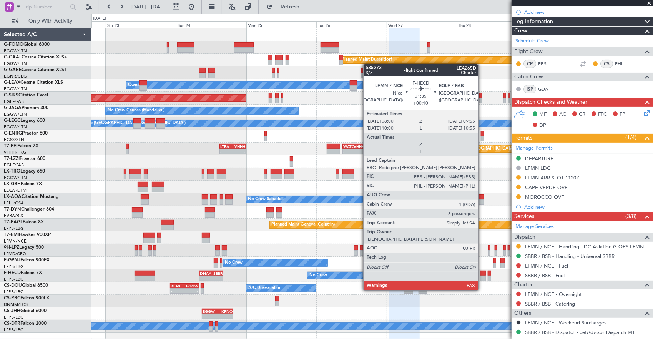
click at [482, 276] on div at bounding box center [483, 278] width 6 height 5
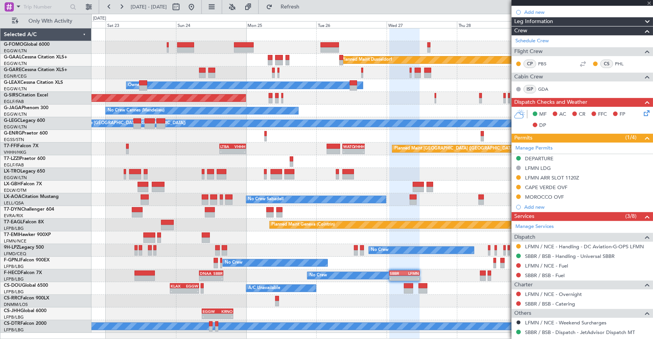
click at [399, 265] on div "Planned Maint Dusseldorf Owner Unplanned Maint Oxford (Kidlington) Owner Ibiza …" at bounding box center [373, 180] width 562 height 305
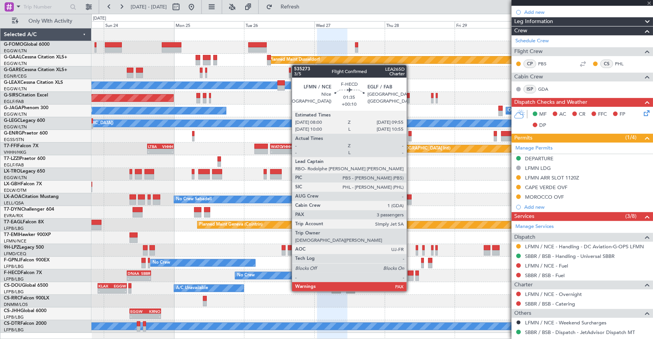
type input "+00:10"
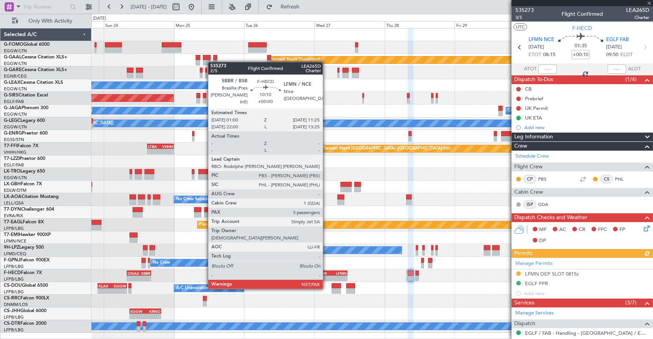
click at [327, 275] on div "SBBR" at bounding box center [325, 273] width 15 height 5
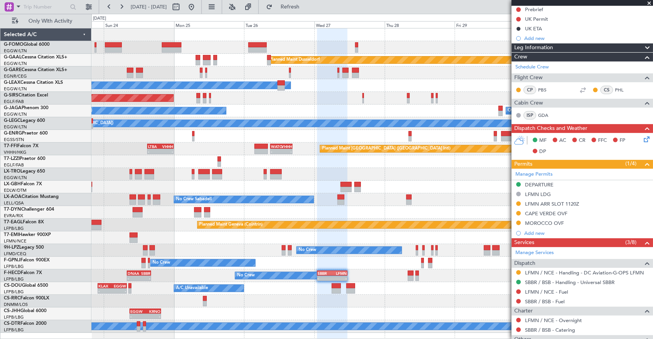
scroll to position [115, 0]
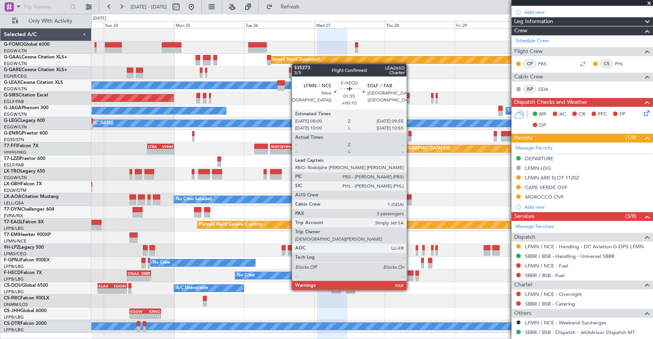
click at [411, 276] on div at bounding box center [411, 278] width 6 height 5
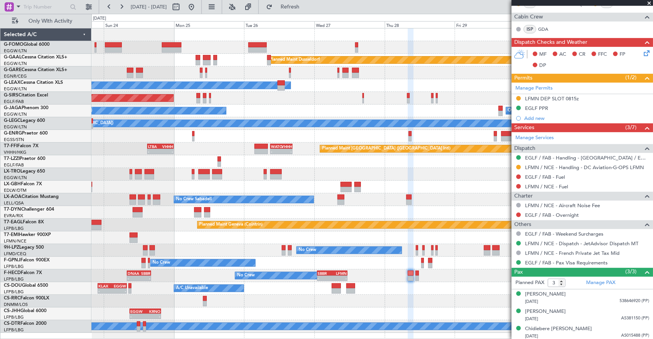
scroll to position [22, 0]
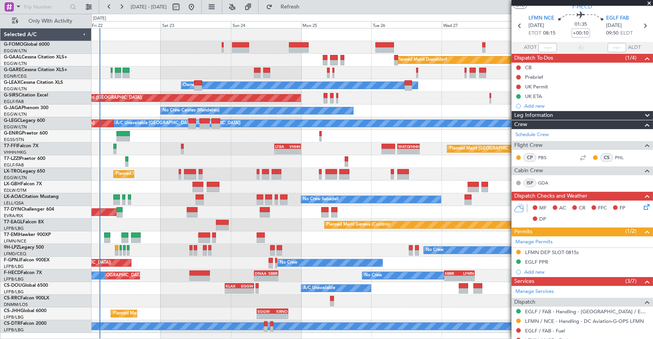
click at [438, 283] on div "No Crew Planned Maint Paris (Le Bourget) A/C Unavailable - - KLAX 22:00 Z EGGW …" at bounding box center [373, 288] width 562 height 13
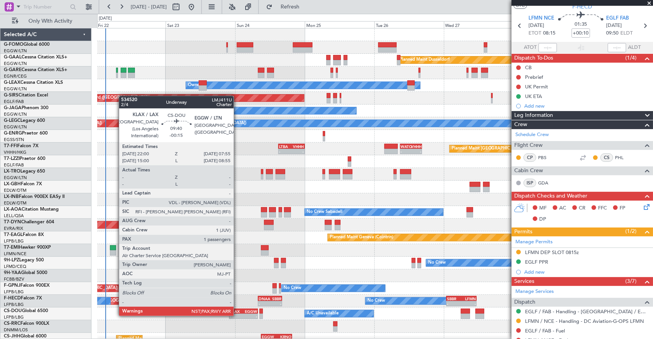
click at [238, 309] on div "KLAX" at bounding box center [237, 311] width 14 height 5
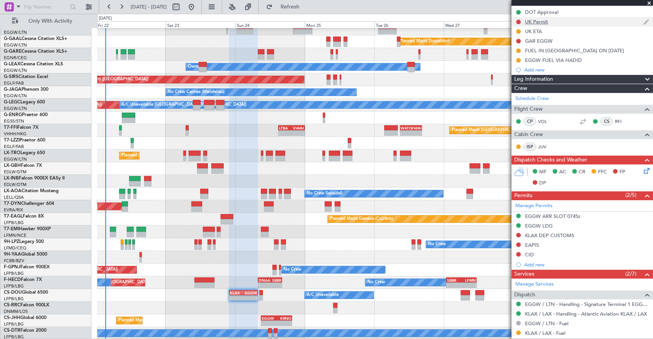
scroll to position [0, 0]
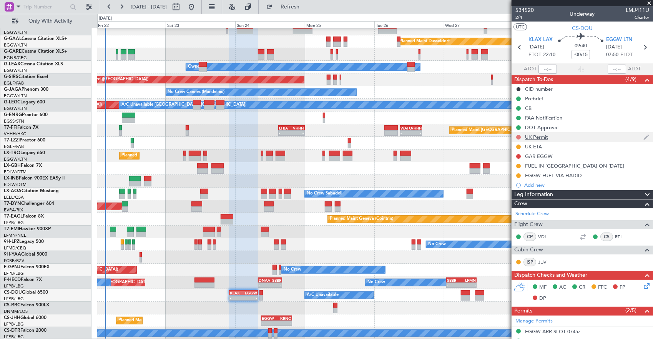
click at [519, 135] on button at bounding box center [518, 137] width 5 height 5
click at [521, 174] on span "Completed" at bounding box center [522, 171] width 25 height 8
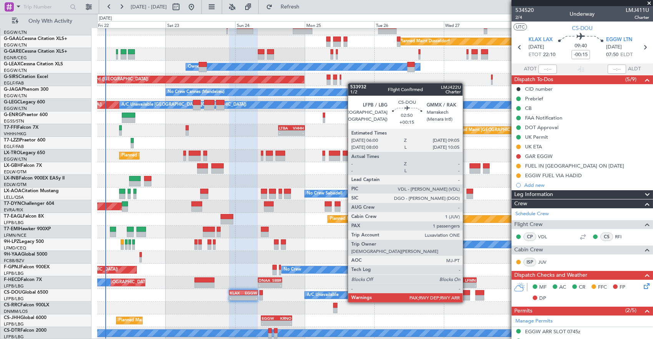
click at [467, 295] on div at bounding box center [465, 297] width 9 height 5
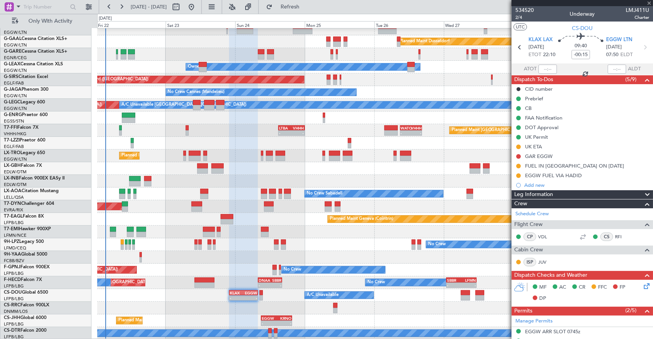
type input "+00:15"
type input "1"
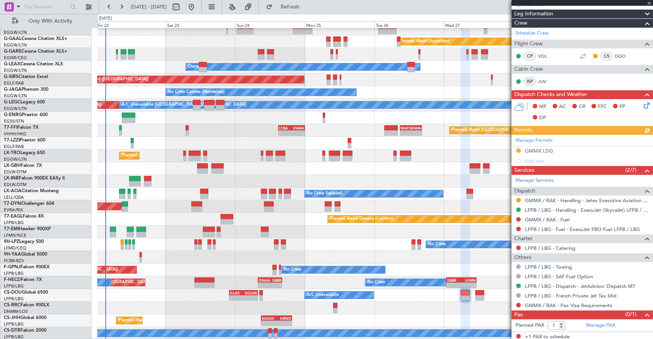
scroll to position [123, 0]
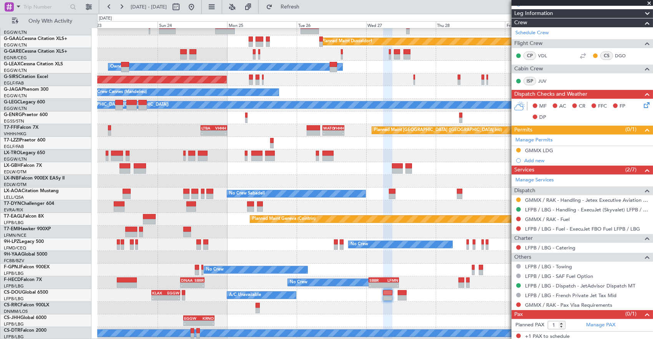
click at [382, 255] on div "Planned Maint Dusseldorf Owner Unplanned Maint Oxford (Kidlington) Owner Ibiza …" at bounding box center [375, 175] width 556 height 330
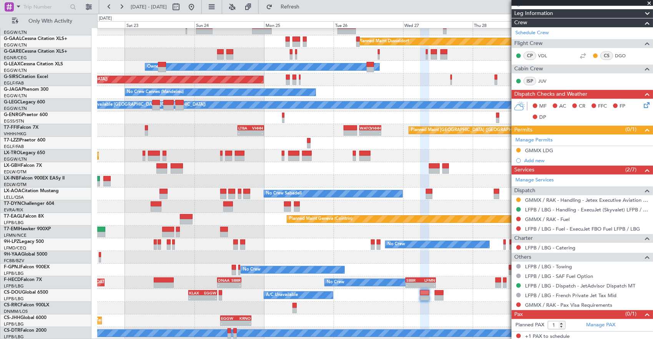
click at [328, 305] on div "Planned Maint Dusseldorf Unplanned Maint Chester Owner Unplanned Maint Oxford (…" at bounding box center [375, 175] width 556 height 330
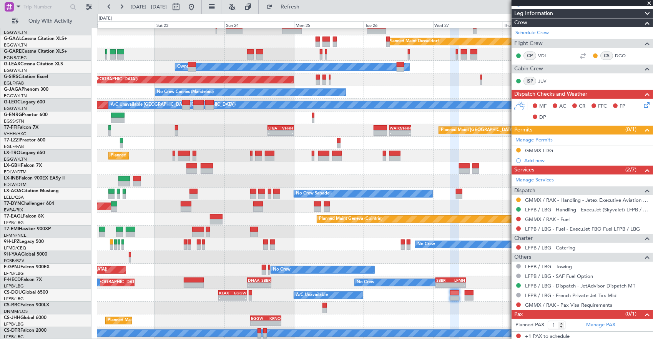
click at [343, 309] on div "Planned Maint [GEOGRAPHIC_DATA] ([GEOGRAPHIC_DATA])" at bounding box center [375, 308] width 556 height 13
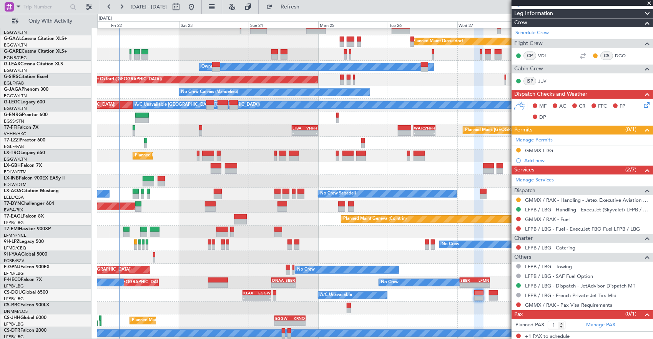
scroll to position [18, 0]
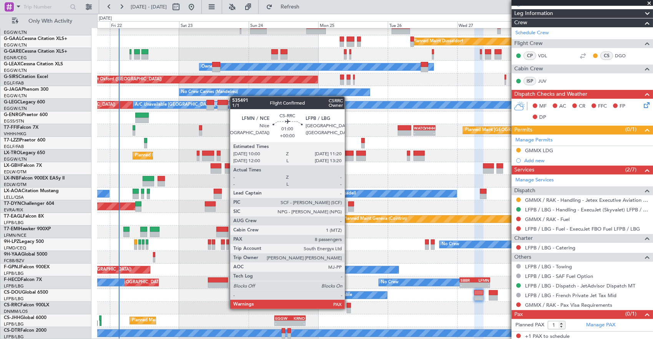
click at [349, 308] on div at bounding box center [349, 310] width 4 height 5
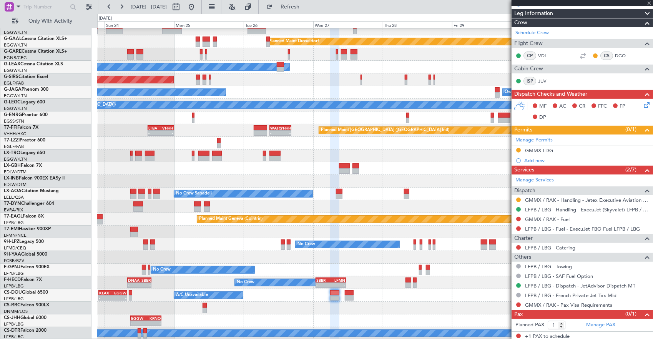
click at [349, 282] on div "Planned Maint Dusseldorf Owner Unplanned Maint Oxford (Kidlington) Owner Ibiza …" at bounding box center [375, 175] width 556 height 330
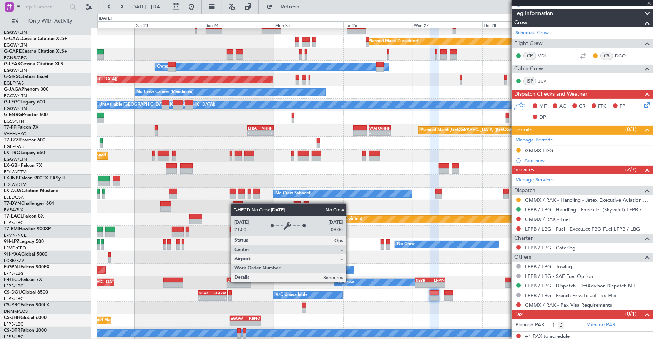
type input "8"
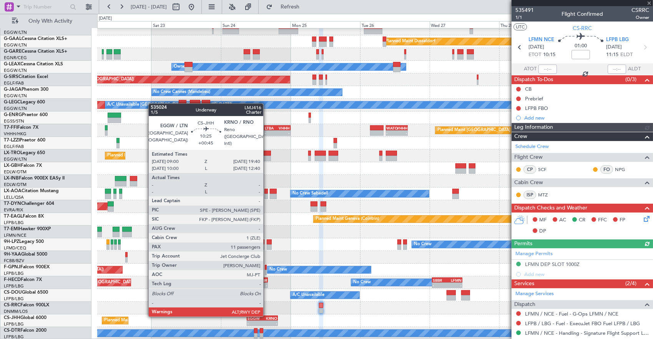
click at [267, 316] on div "KRNO" at bounding box center [269, 318] width 15 height 5
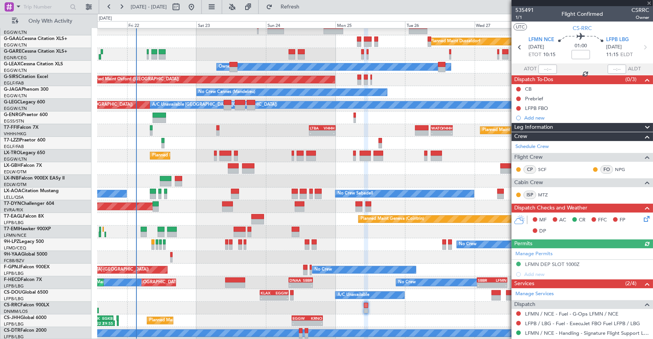
click at [248, 300] on div "Planned Maint Paris (Le Bourget) A/C Unavailable - - KLAX 22:00 Z EGGW 07:55 Z …" at bounding box center [375, 295] width 556 height 13
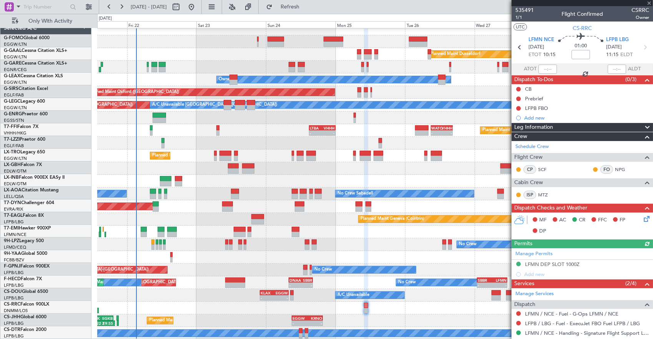
type input "+00:45"
type input "11"
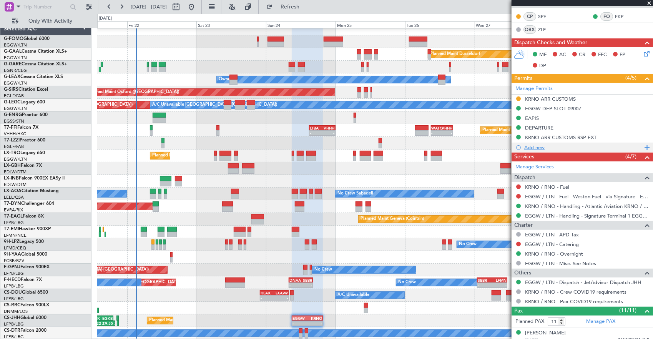
scroll to position [154, 0]
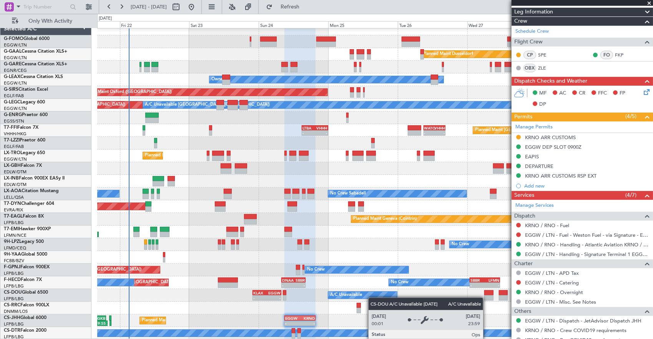
click at [381, 283] on div "Planned Maint Dusseldorf Unplanned Maint Chester Owner Unplanned Maint Oxford (…" at bounding box center [375, 181] width 556 height 317
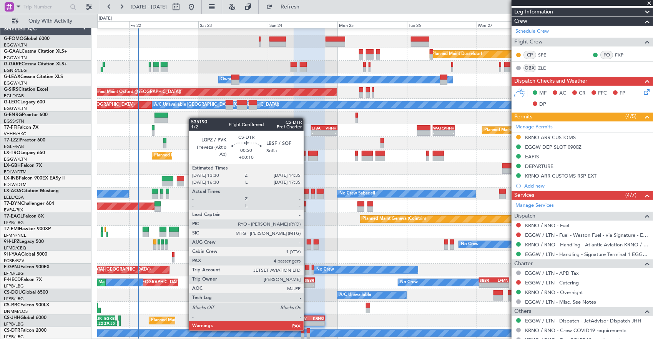
click at [308, 330] on div at bounding box center [308, 330] width 3 height 5
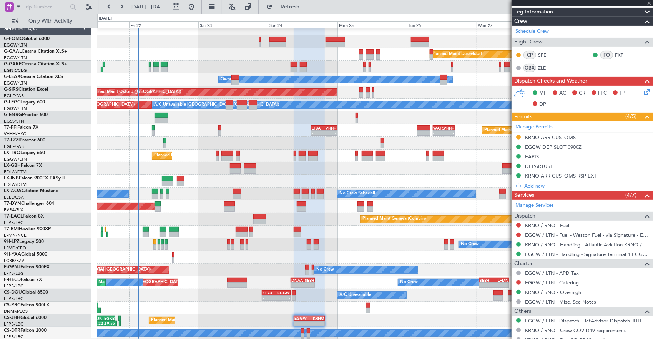
type input "+00:10"
type input "4"
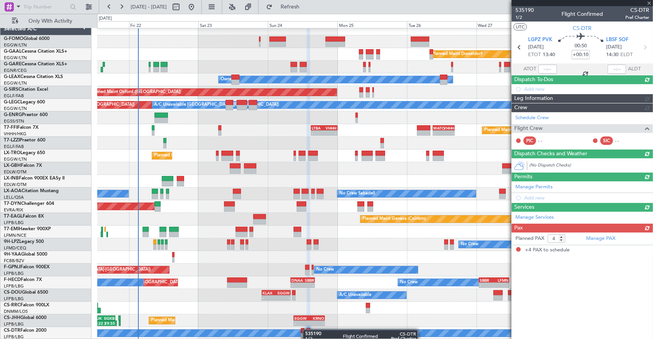
scroll to position [0, 0]
